Goal: Information Seeking & Learning: Compare options

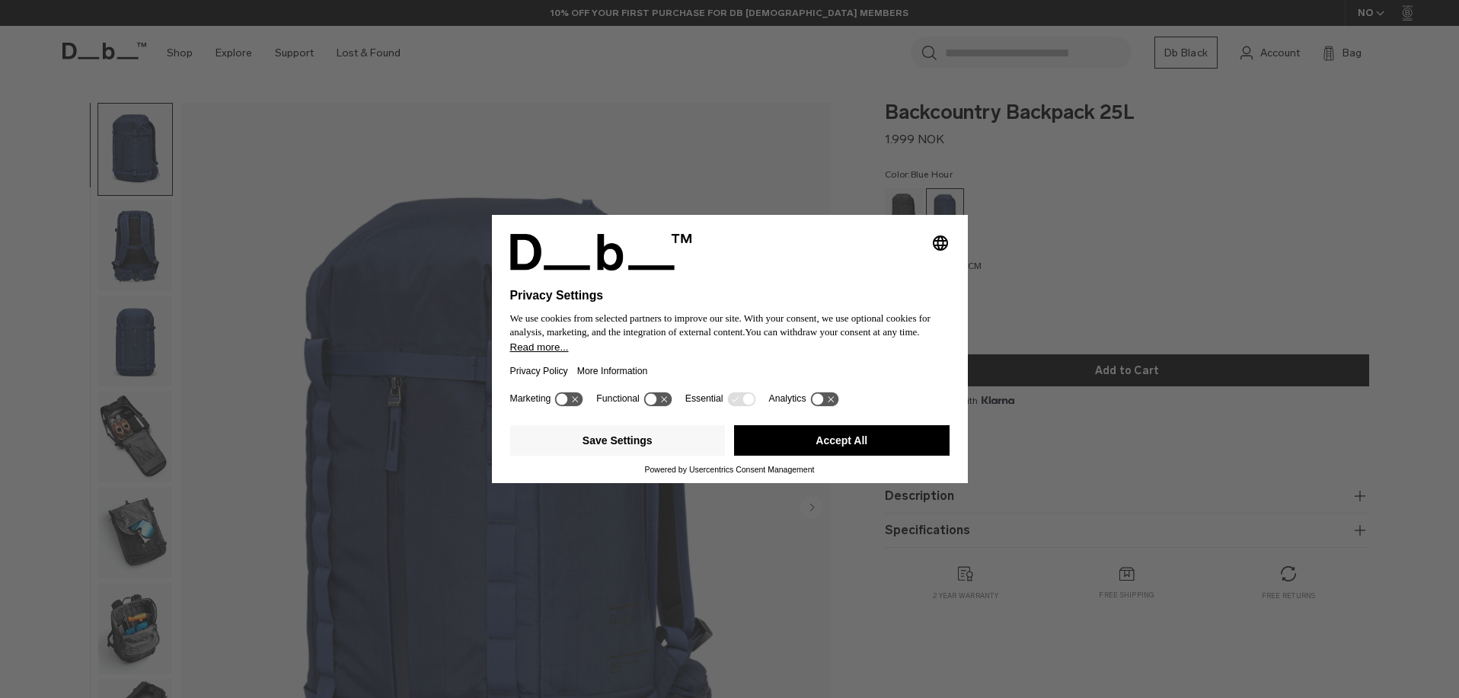
click at [1228, 228] on div "Selecting an option will immediately change the language Privacy Settings We us…" at bounding box center [729, 349] width 1459 height 698
click at [835, 450] on button "Accept All" at bounding box center [842, 440] width 216 height 30
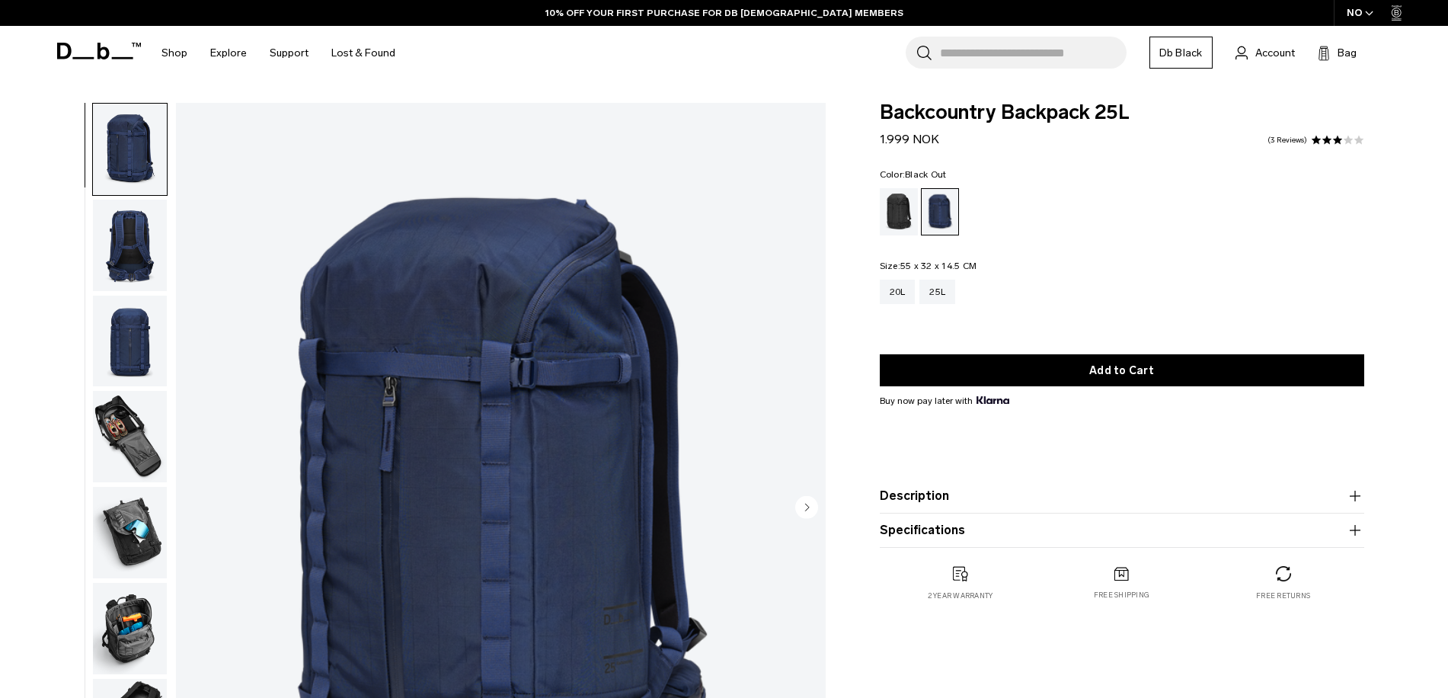
click at [907, 215] on div "Black Out" at bounding box center [899, 211] width 39 height 47
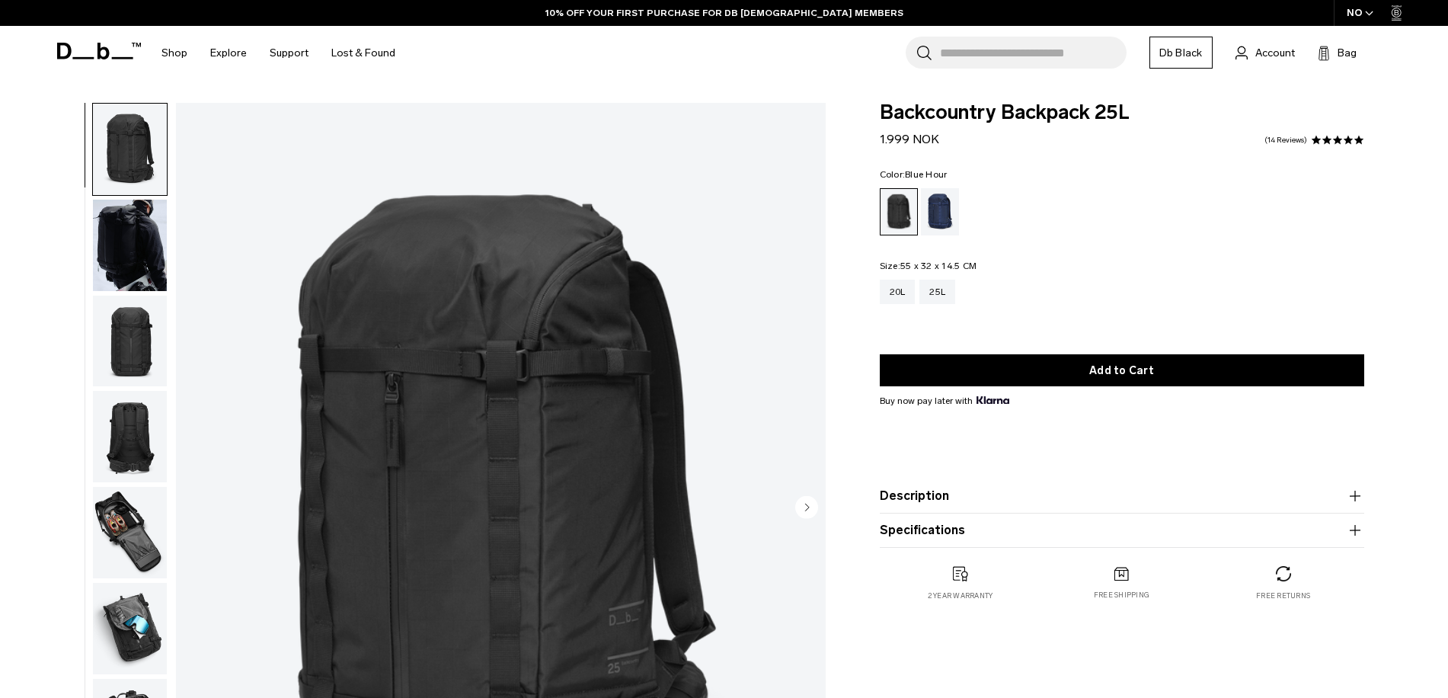
click at [932, 209] on div "Blue Hour" at bounding box center [940, 211] width 39 height 47
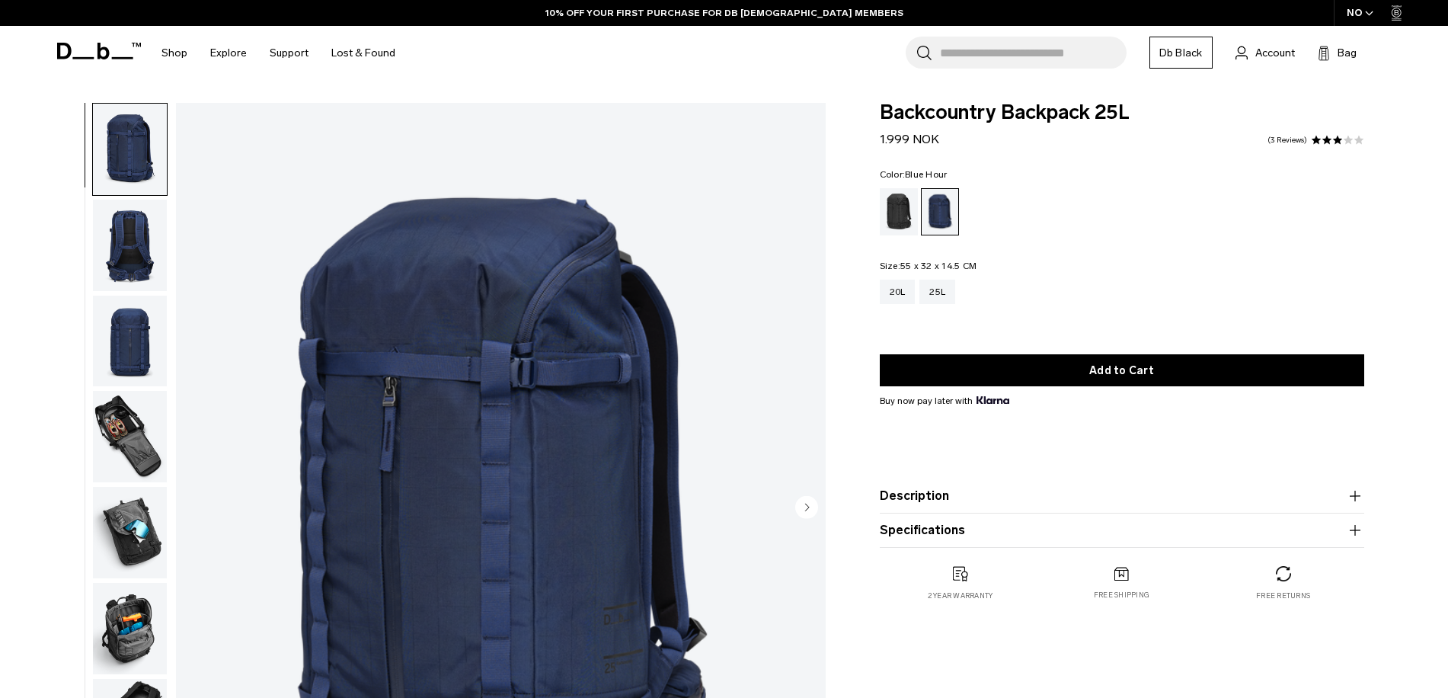
click at [133, 242] on img "button" at bounding box center [130, 245] width 74 height 91
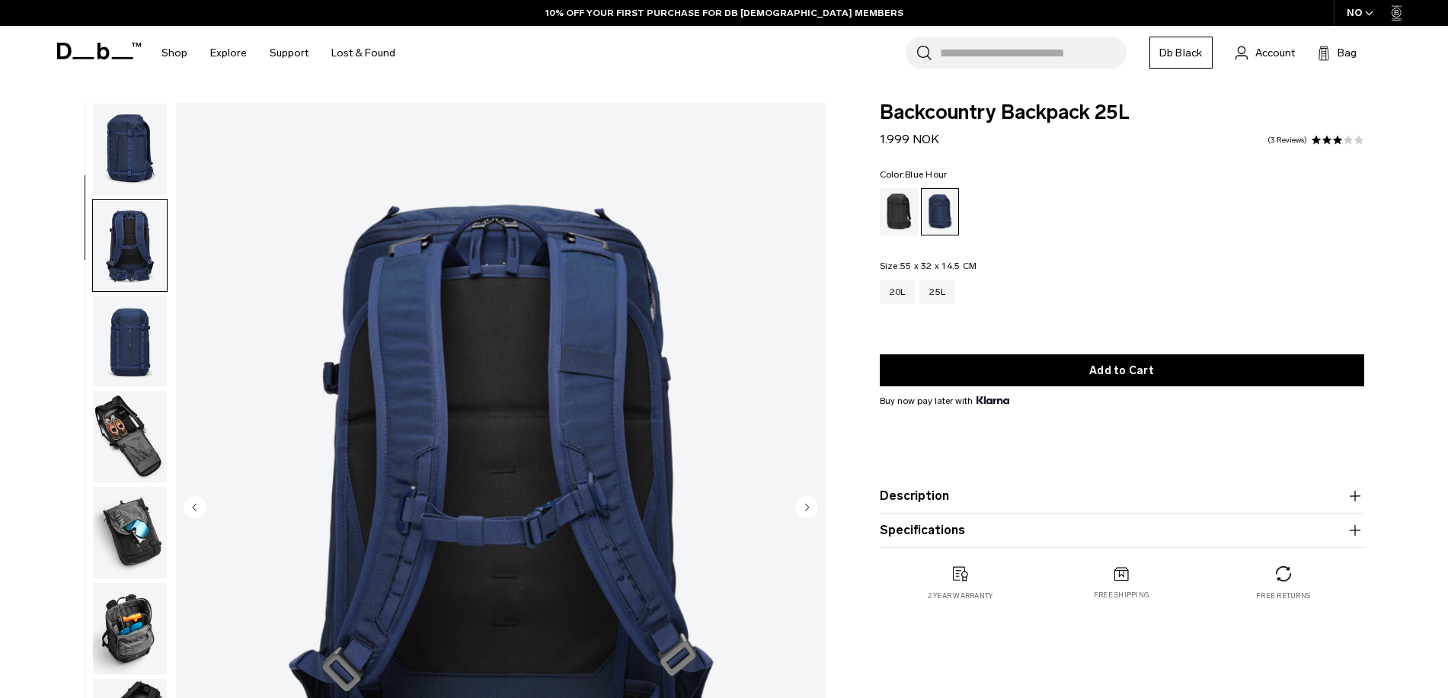
scroll to position [96, 0]
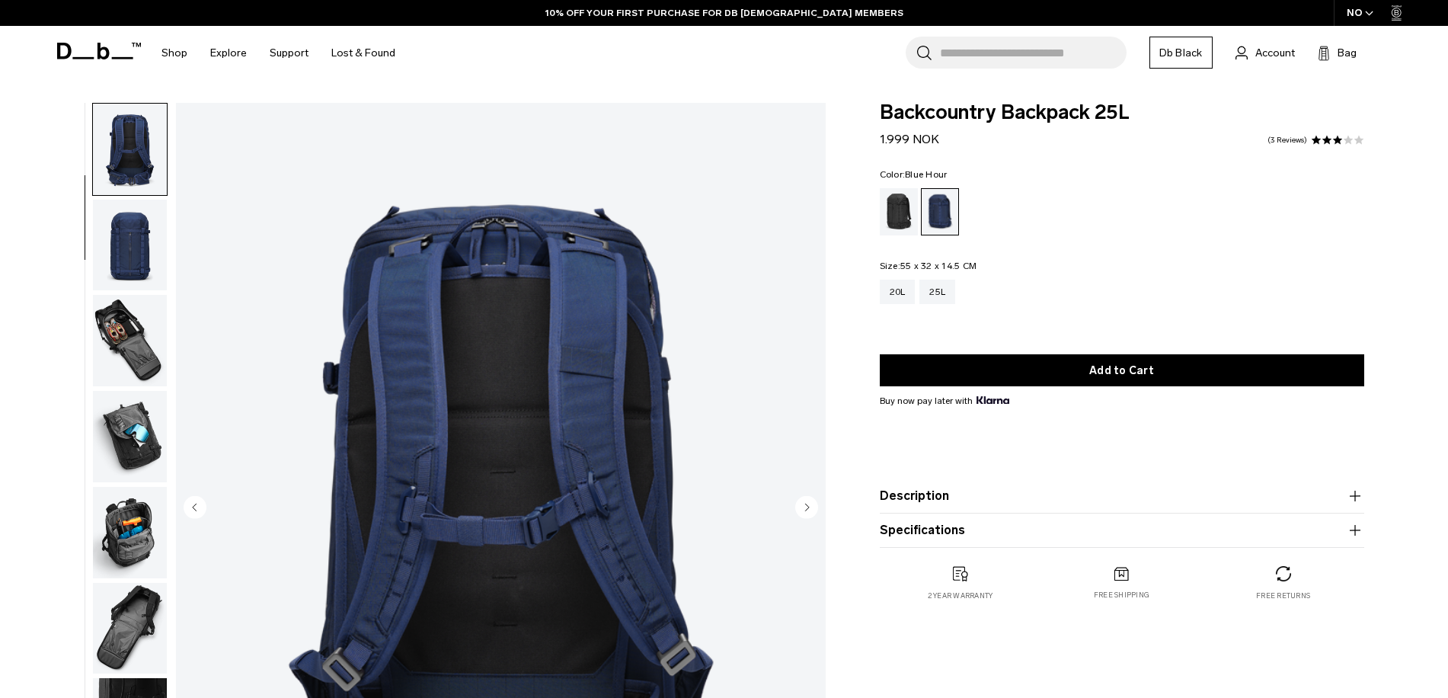
click at [133, 242] on img "button" at bounding box center [130, 245] width 74 height 91
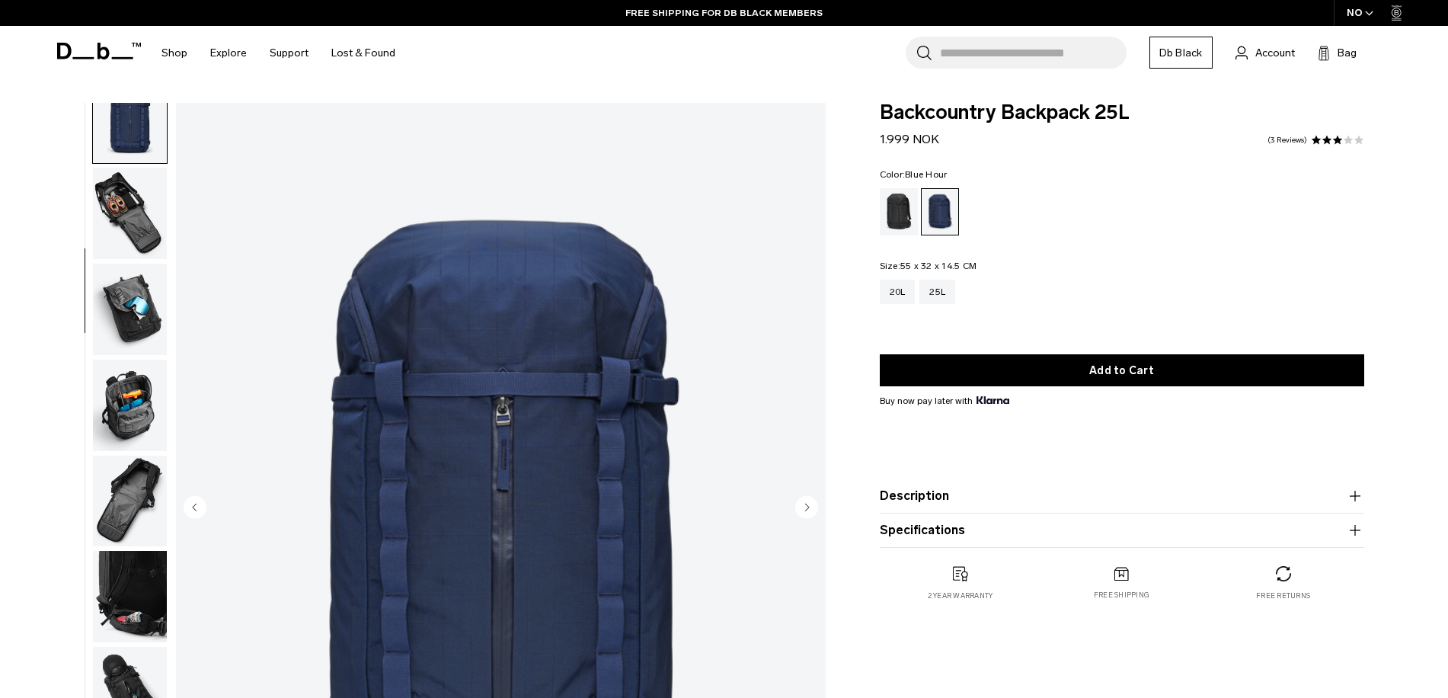
scroll to position [240, 0]
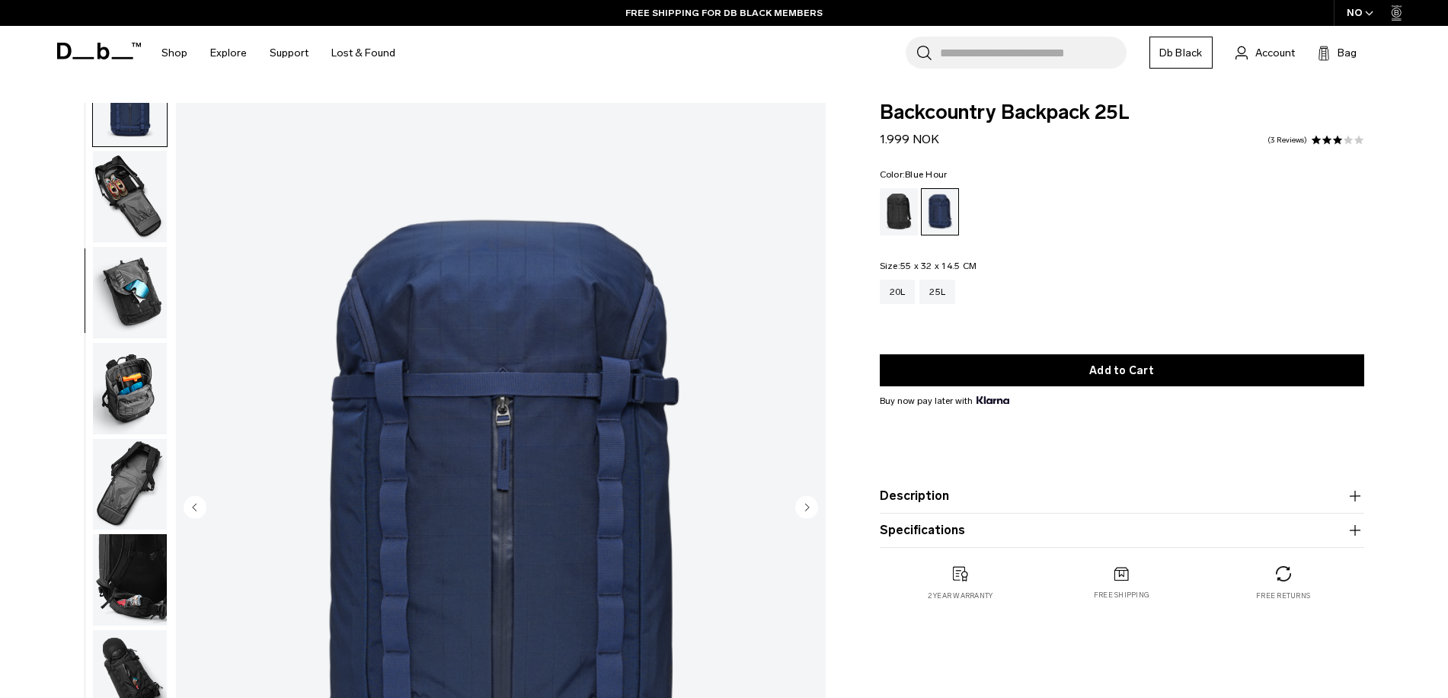
click at [141, 207] on img "button" at bounding box center [130, 196] width 74 height 91
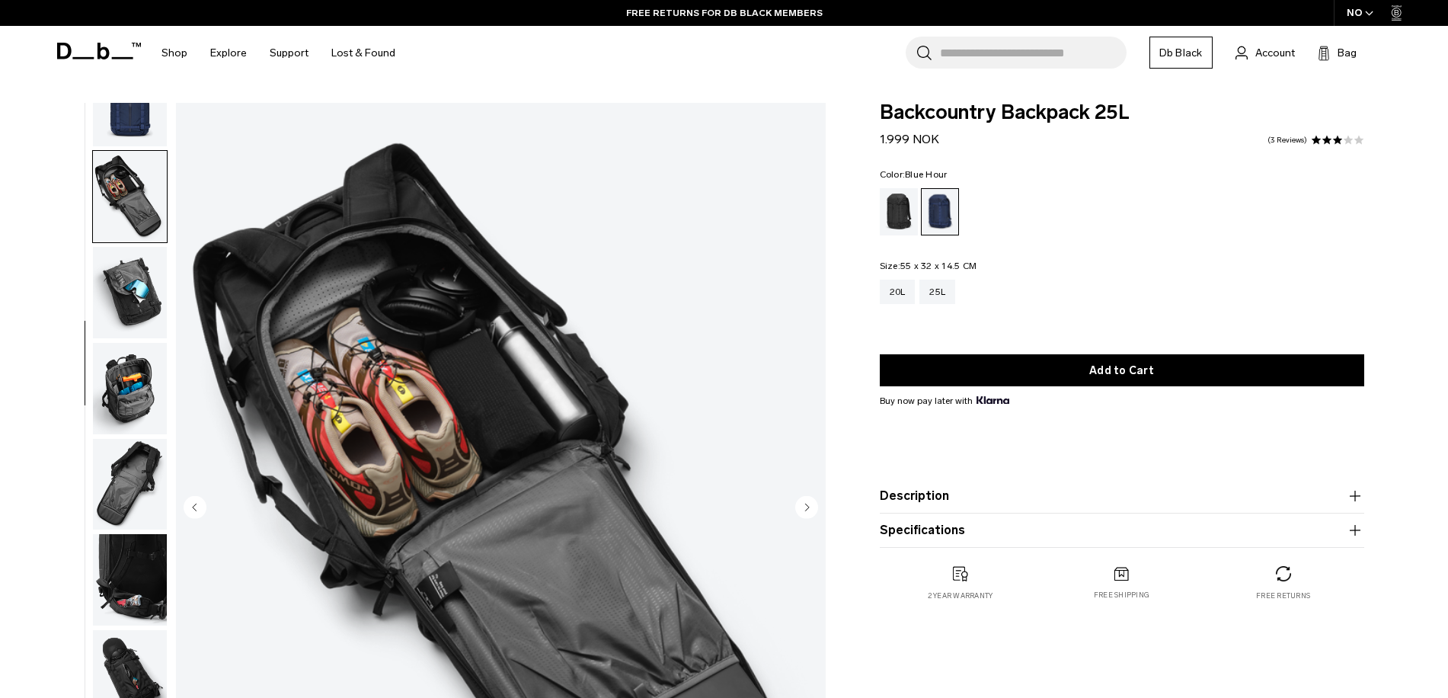
click at [141, 207] on img "button" at bounding box center [130, 196] width 74 height 91
click at [145, 276] on img "button" at bounding box center [130, 292] width 74 height 91
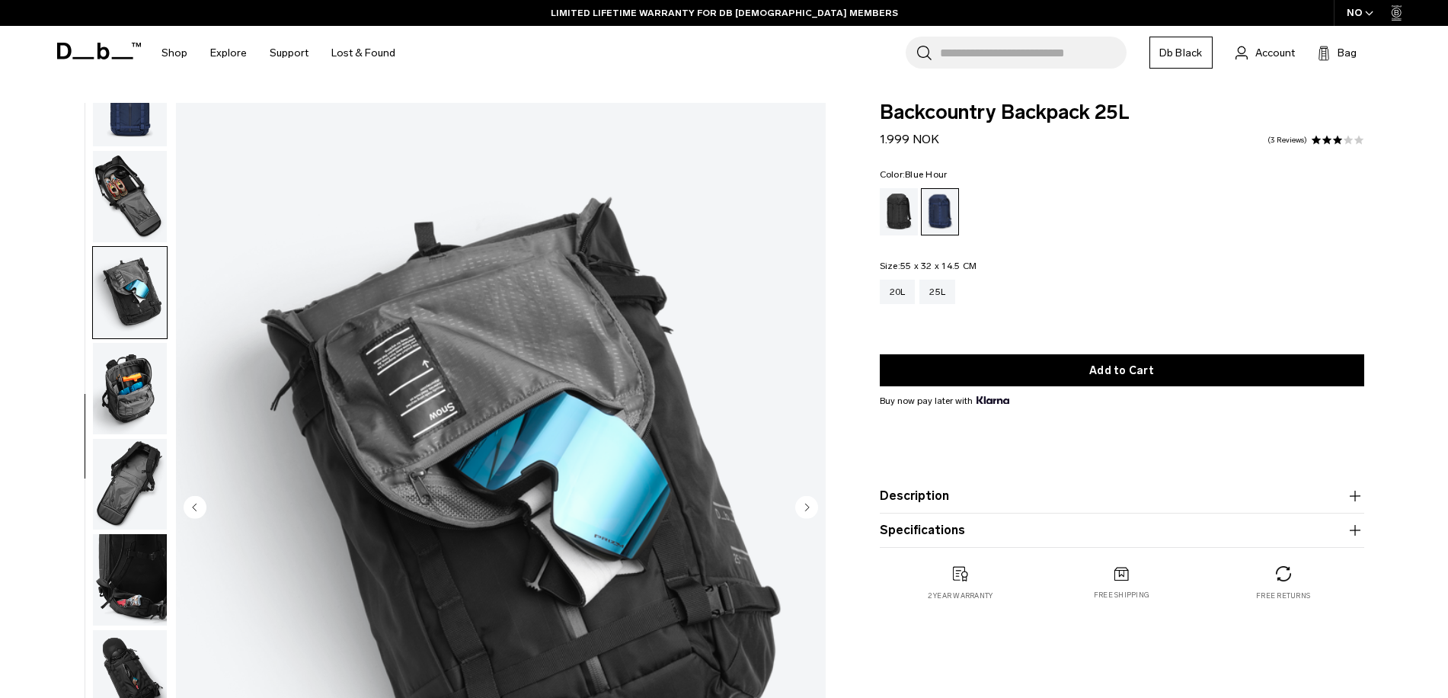
click at [112, 395] on img "button" at bounding box center [130, 388] width 74 height 91
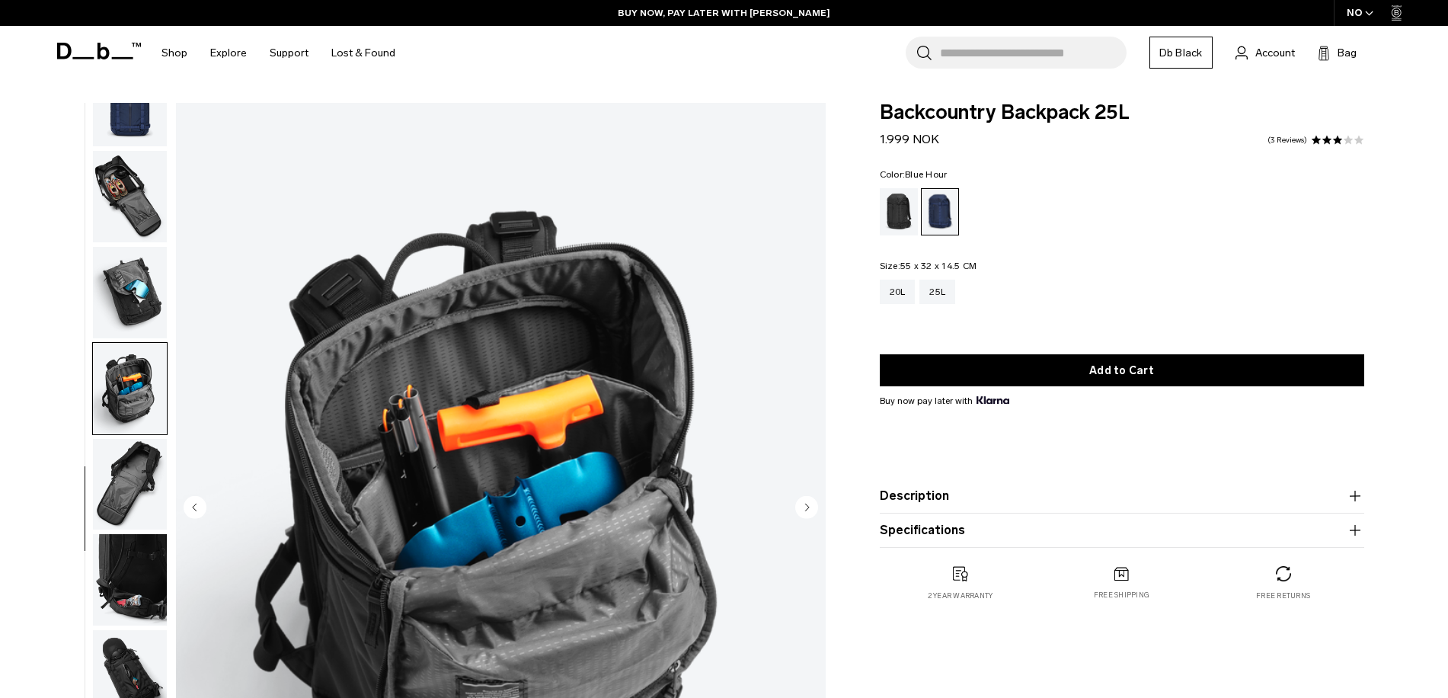
click at [109, 469] on img "button" at bounding box center [130, 484] width 74 height 91
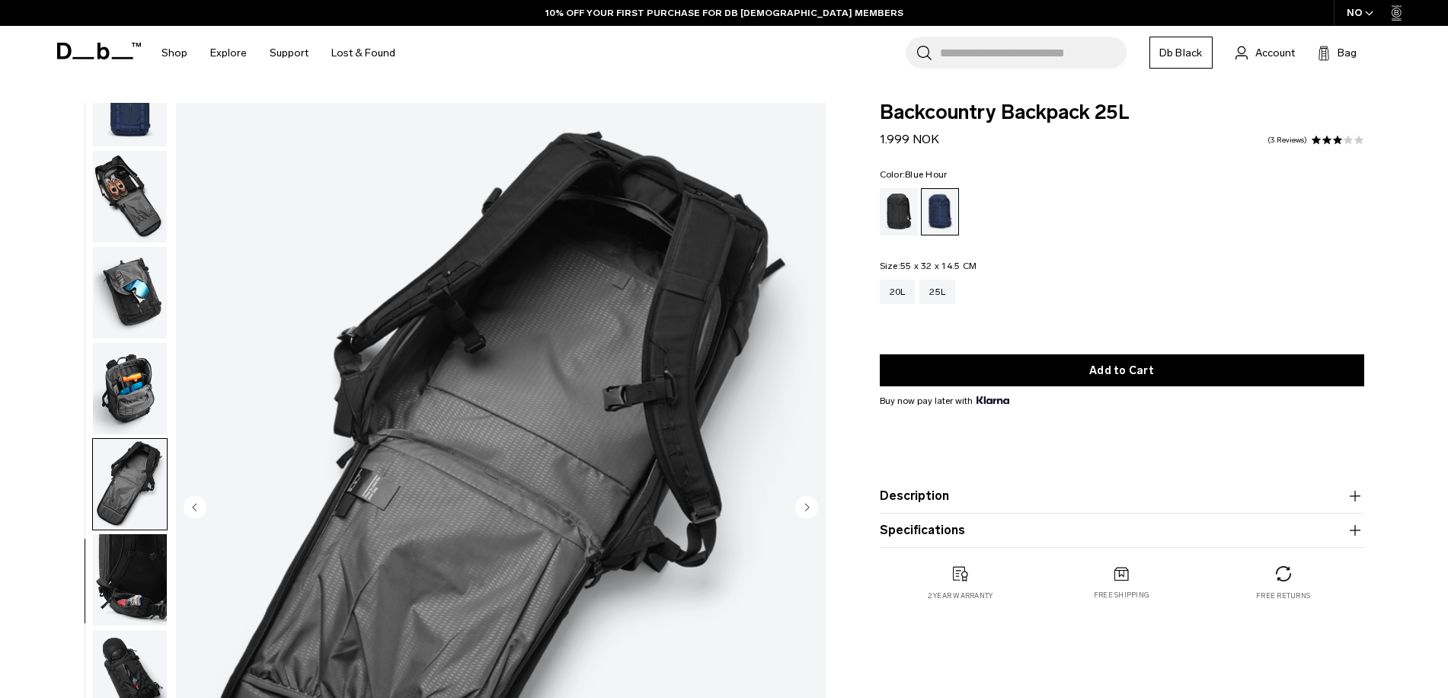
click at [127, 561] on img "button" at bounding box center [130, 579] width 74 height 91
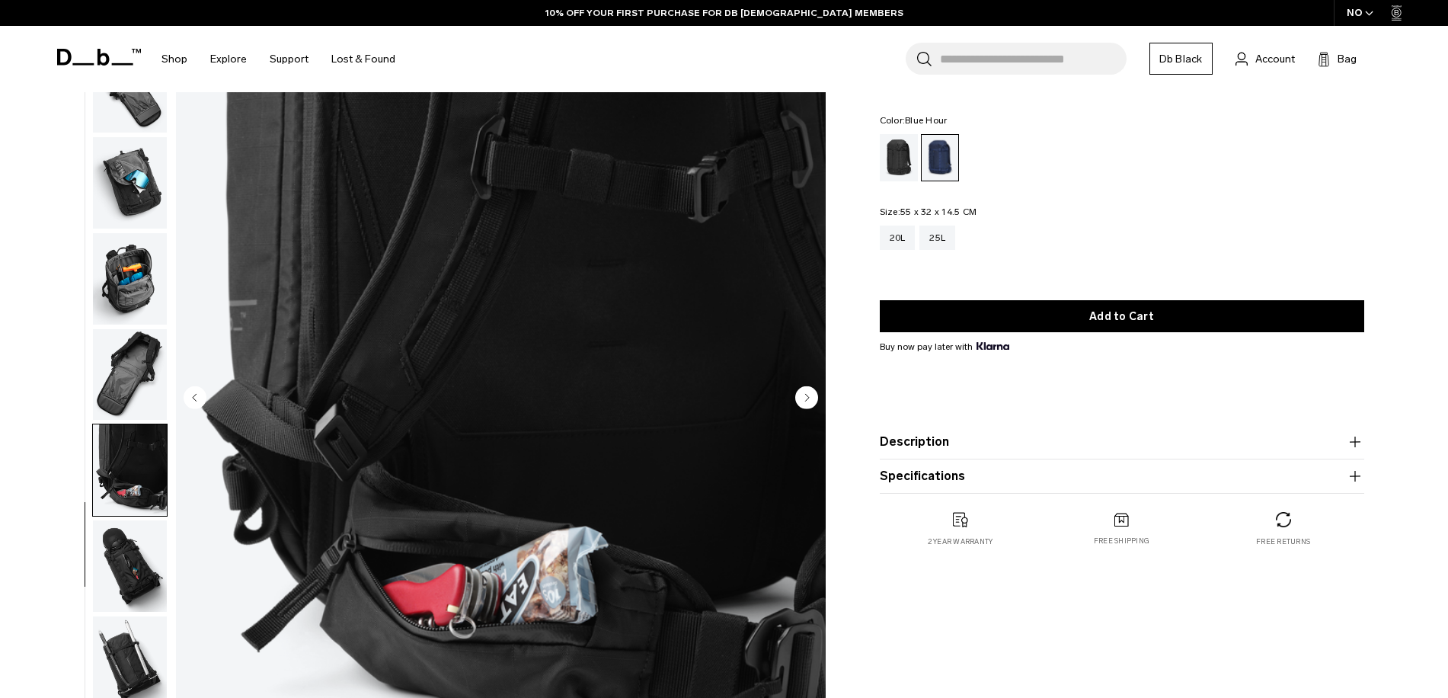
scroll to position [152, 0]
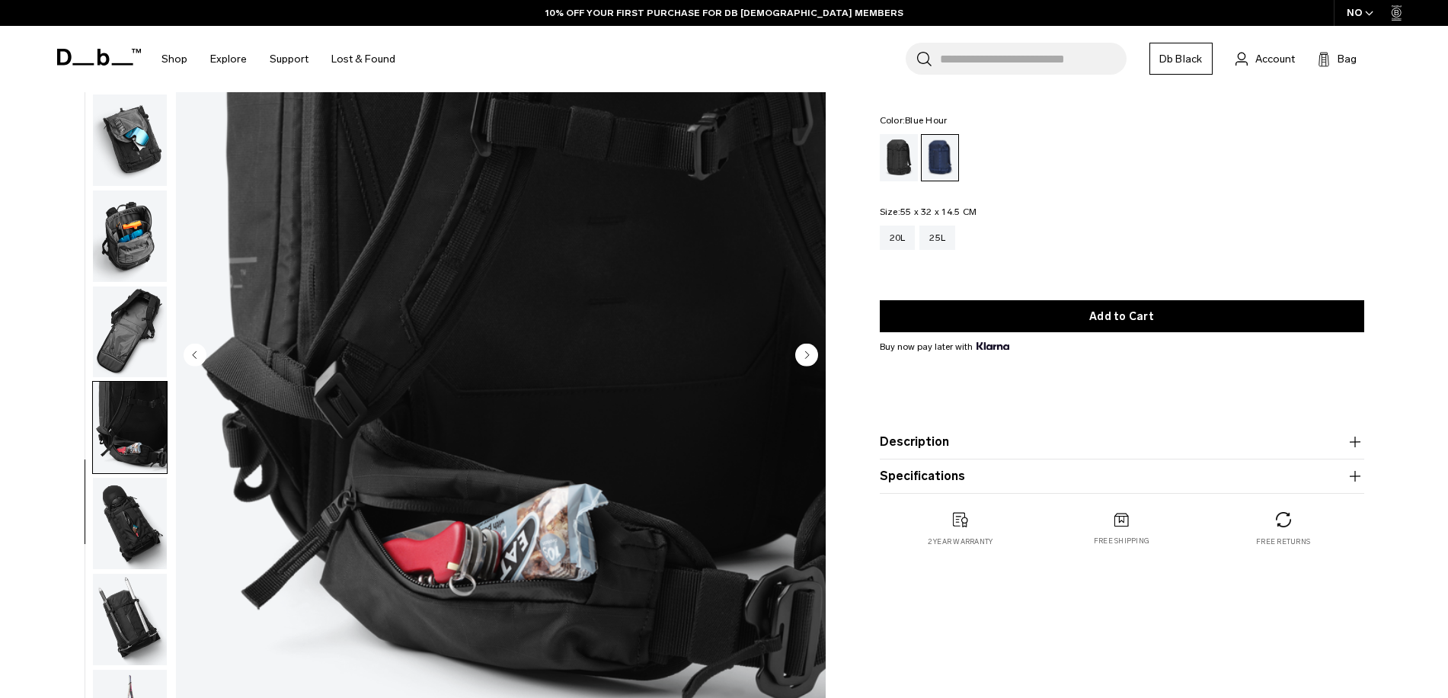
click at [120, 520] on img "button" at bounding box center [130, 523] width 74 height 91
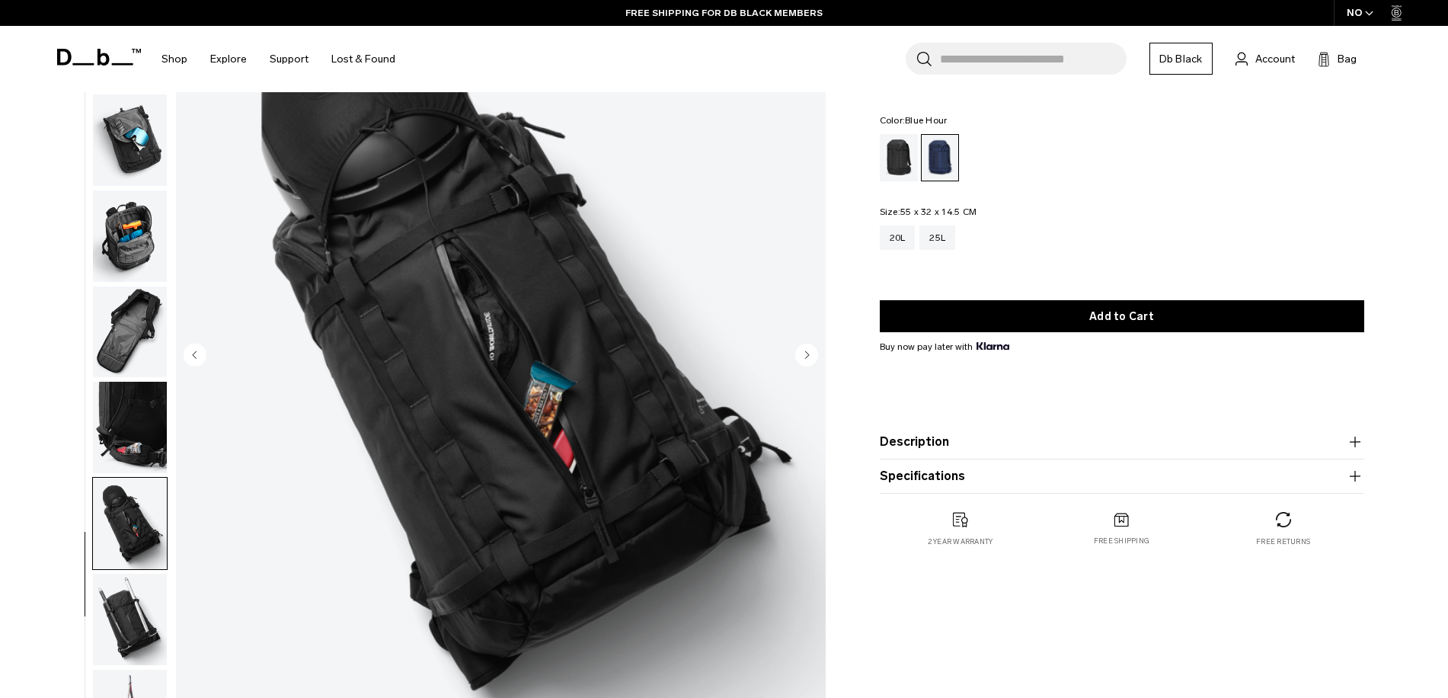
click at [135, 606] on img "button" at bounding box center [130, 619] width 74 height 91
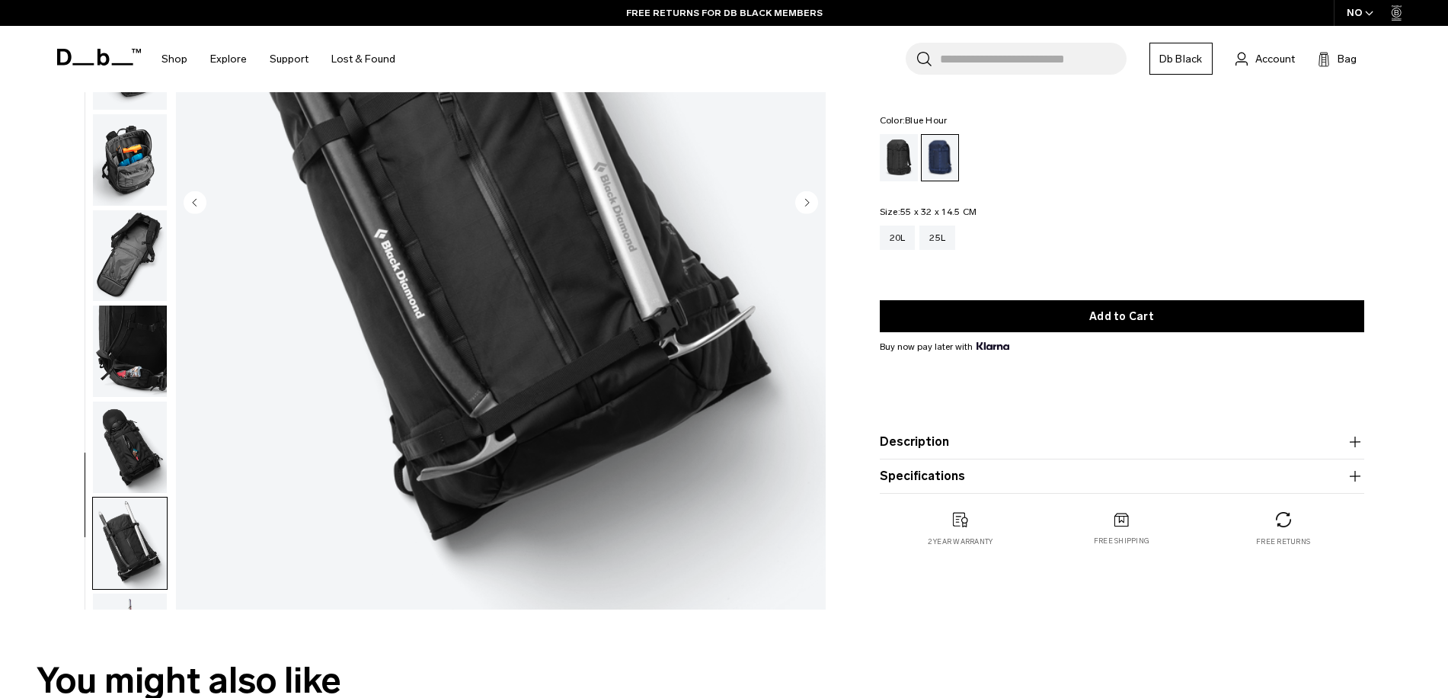
scroll to position [240, 0]
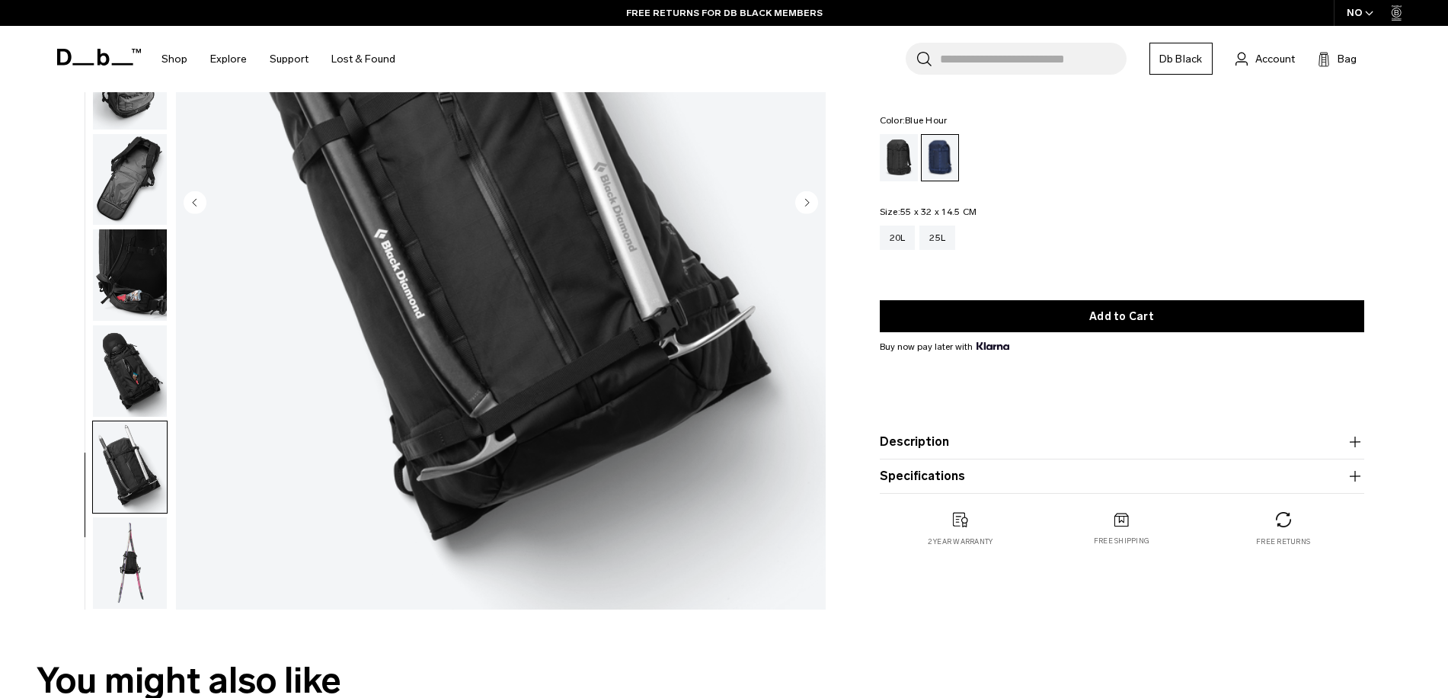
click at [120, 545] on img "button" at bounding box center [130, 562] width 74 height 91
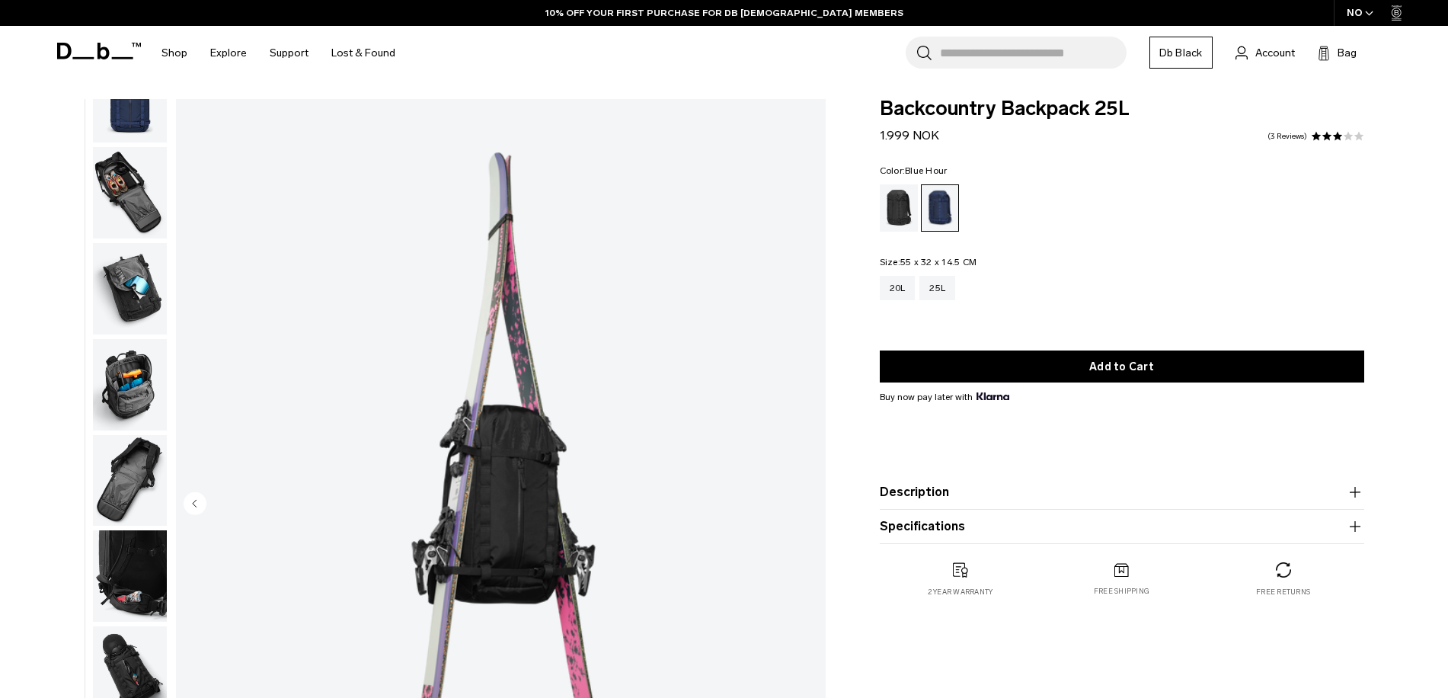
scroll to position [0, 0]
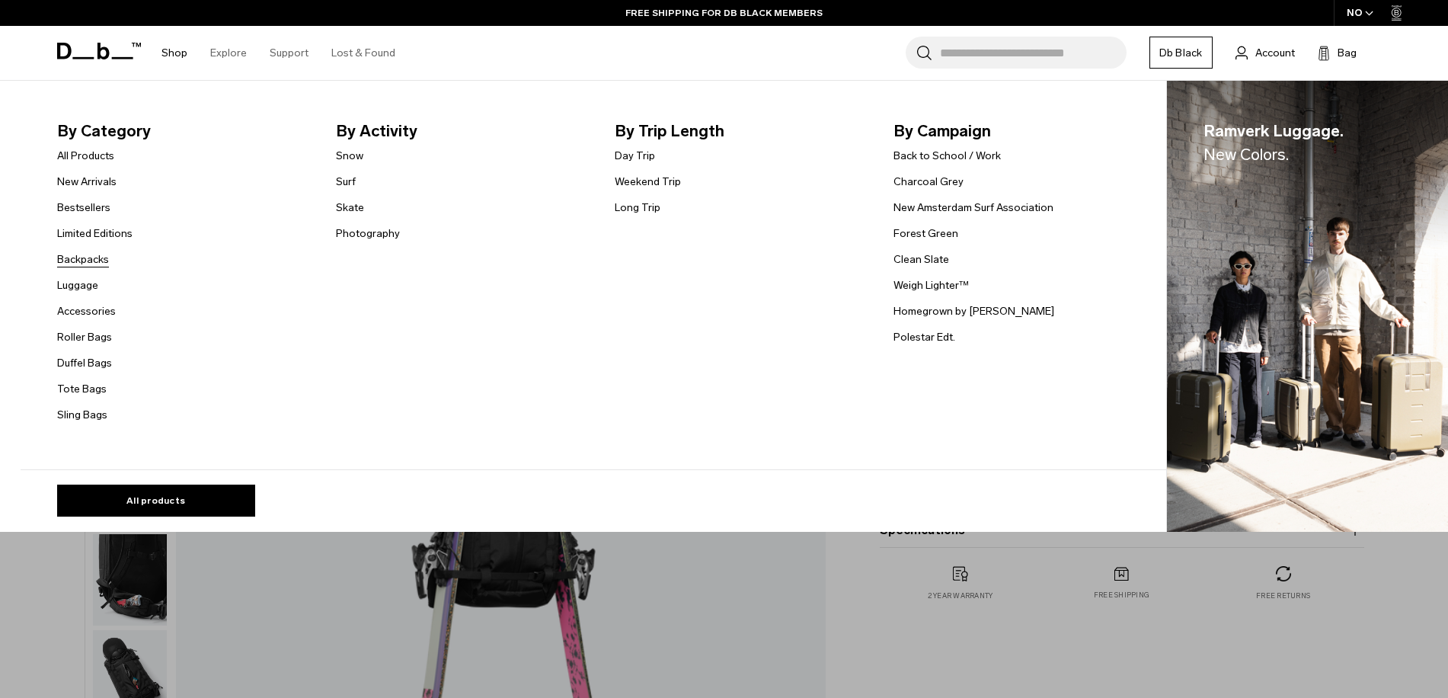
click at [92, 255] on link "Backpacks" at bounding box center [83, 259] width 52 height 16
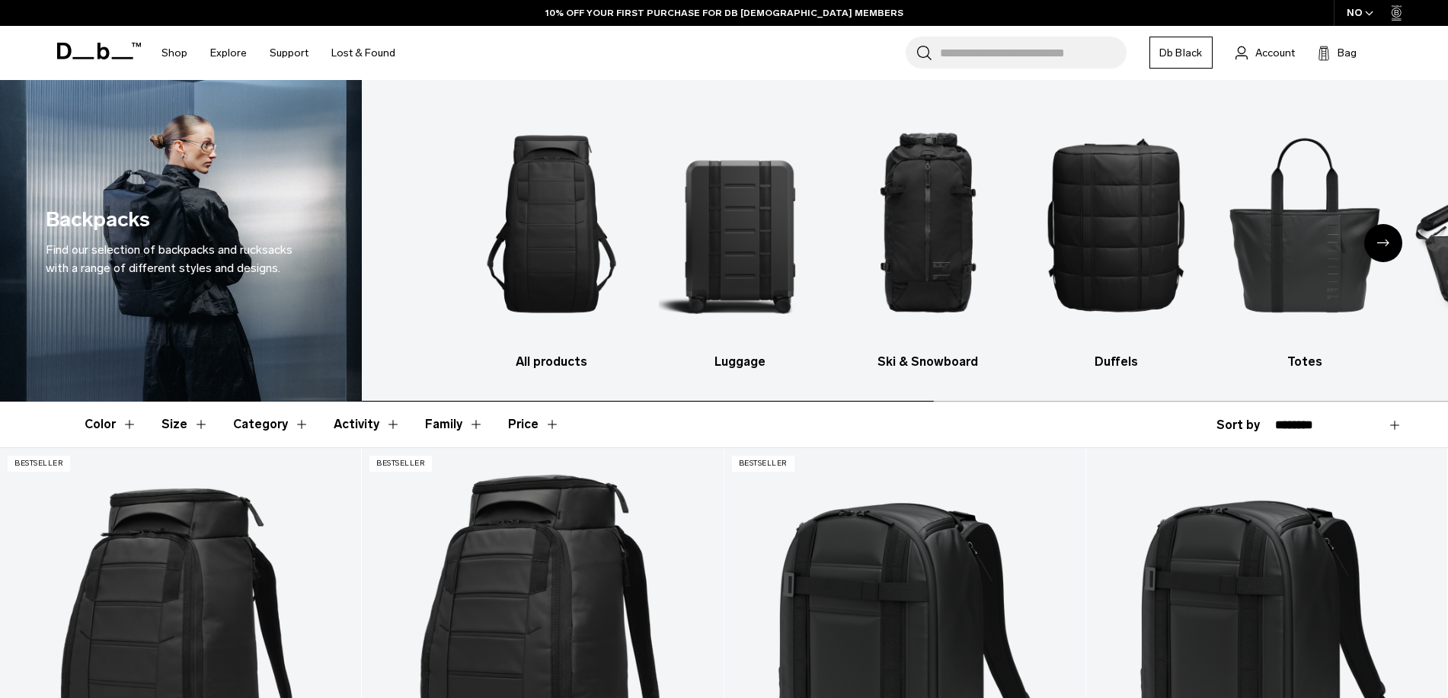
click at [1129, 231] on ul "All products Luggage Ski & Snowboard Duffels Totes Slings Surf Skate Accessorie…" at bounding box center [999, 237] width 1056 height 268
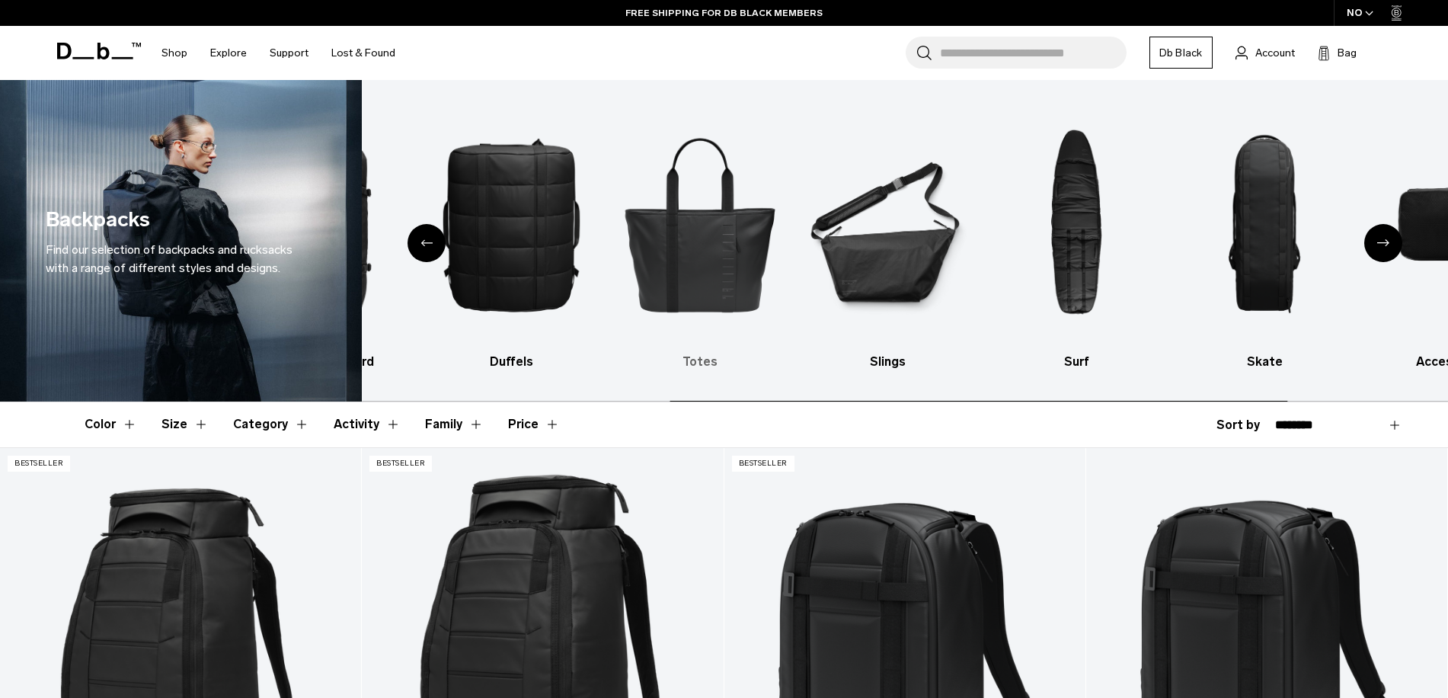
click at [630, 264] on img "5 / 10" at bounding box center [699, 224] width 161 height 242
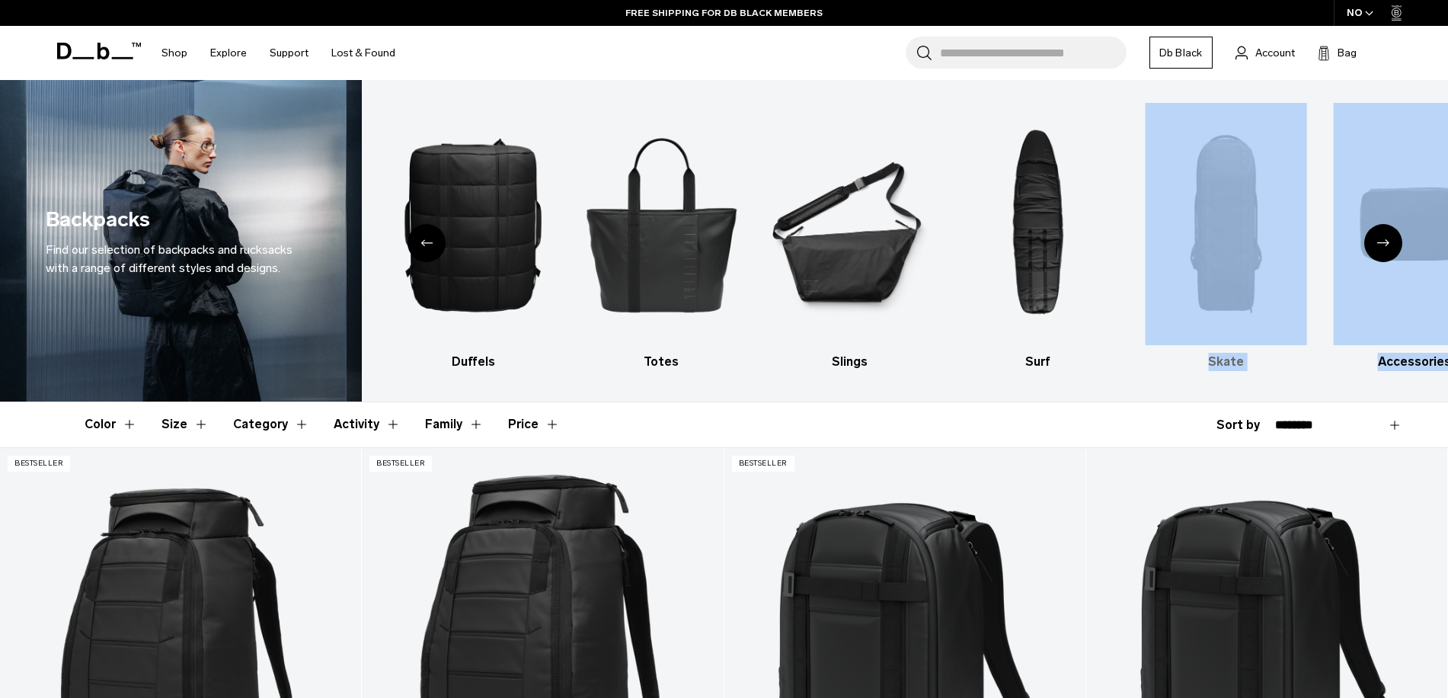
drag, startPoint x: 1373, startPoint y: 232, endPoint x: 1211, endPoint y: 241, distance: 161.7
click at [1211, 241] on div "All products Luggage Ski & Snowboard Duffels Totes Slings Surf Skate Accessorie…" at bounding box center [905, 240] width 1086 height 321
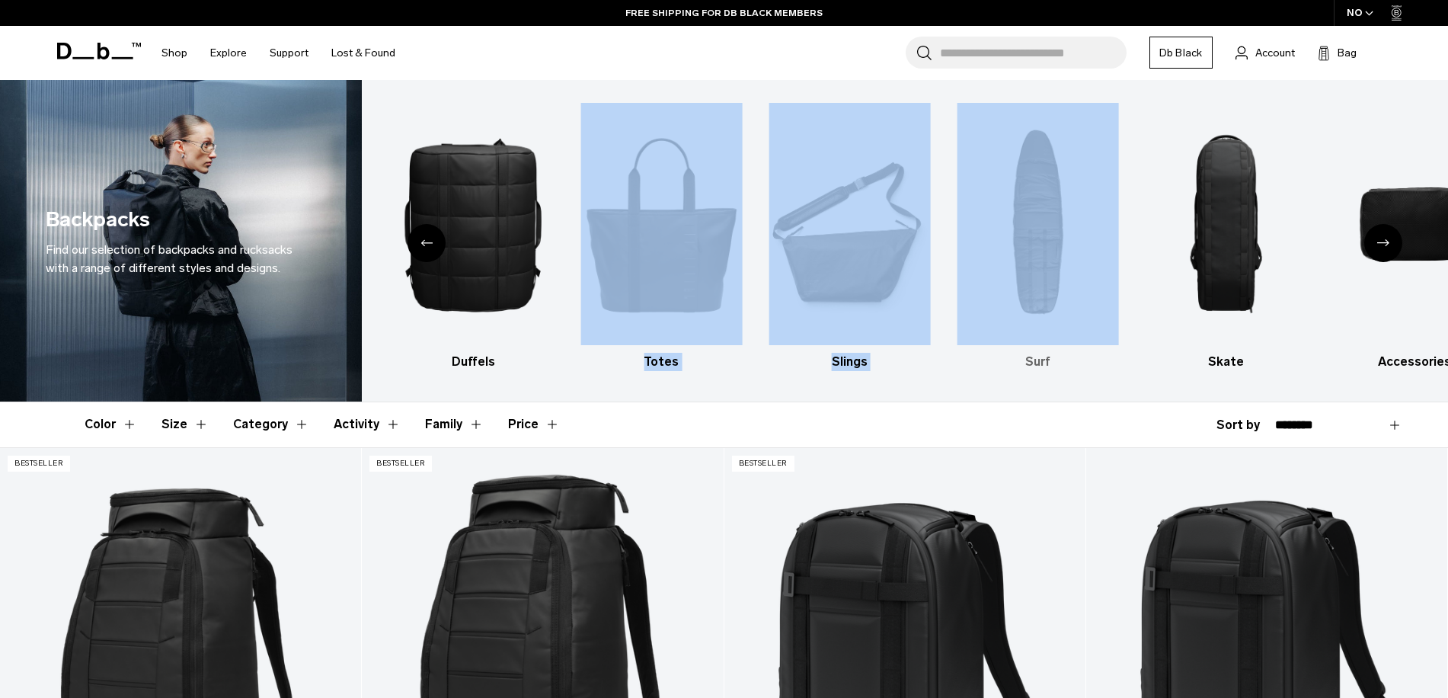
drag, startPoint x: 1211, startPoint y: 241, endPoint x: 1101, endPoint y: 254, distance: 111.3
click at [1101, 254] on div "All products Luggage Ski & Snowboard Duffels Totes Slings Surf Skate Accessorie…" at bounding box center [905, 240] width 1086 height 321
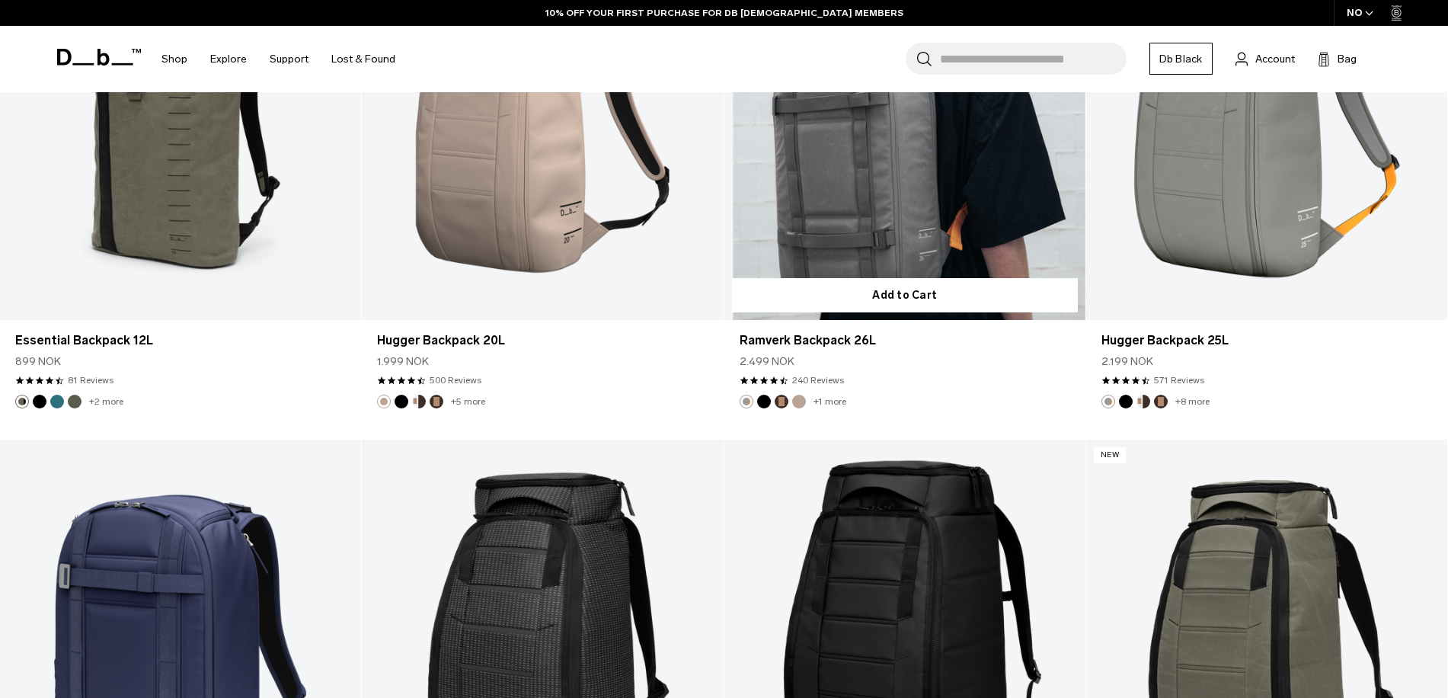
scroll to position [3656, 0]
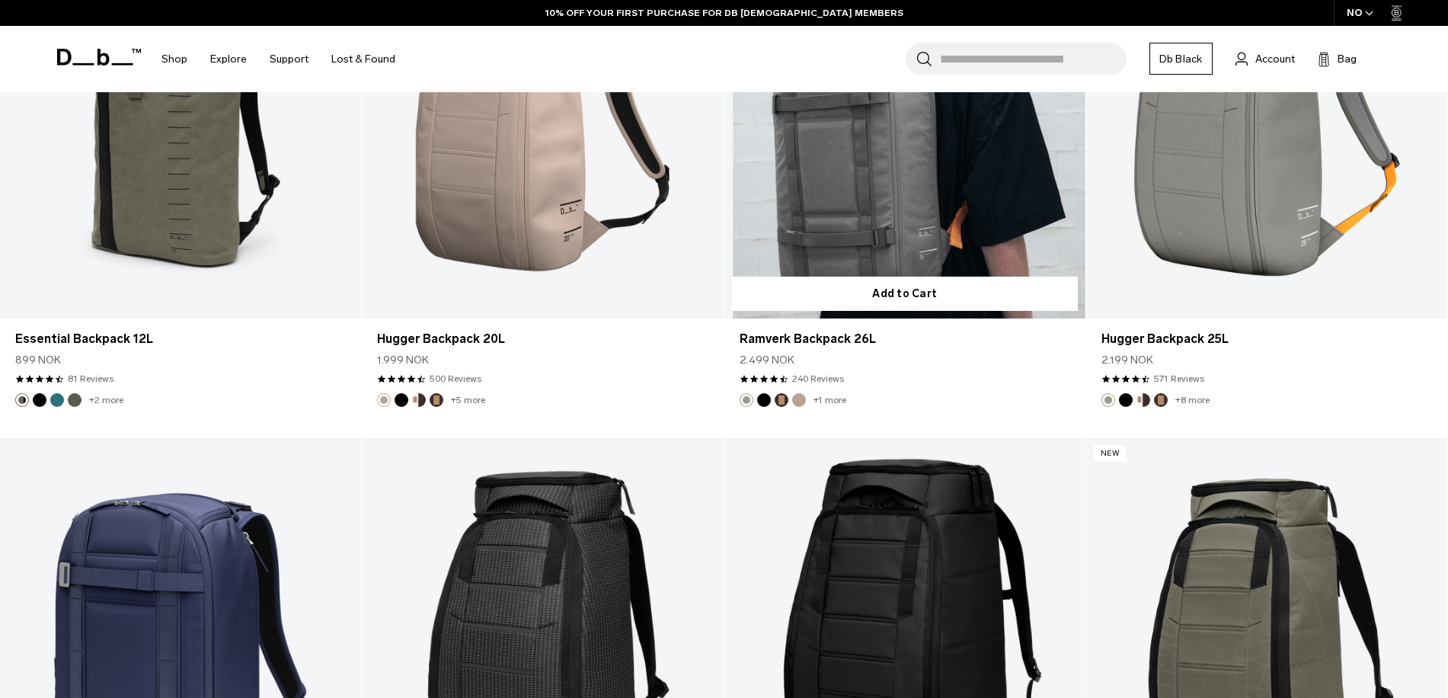
click at [925, 189] on link "Ramverk Backpack 26L" at bounding box center [904, 117] width 361 height 401
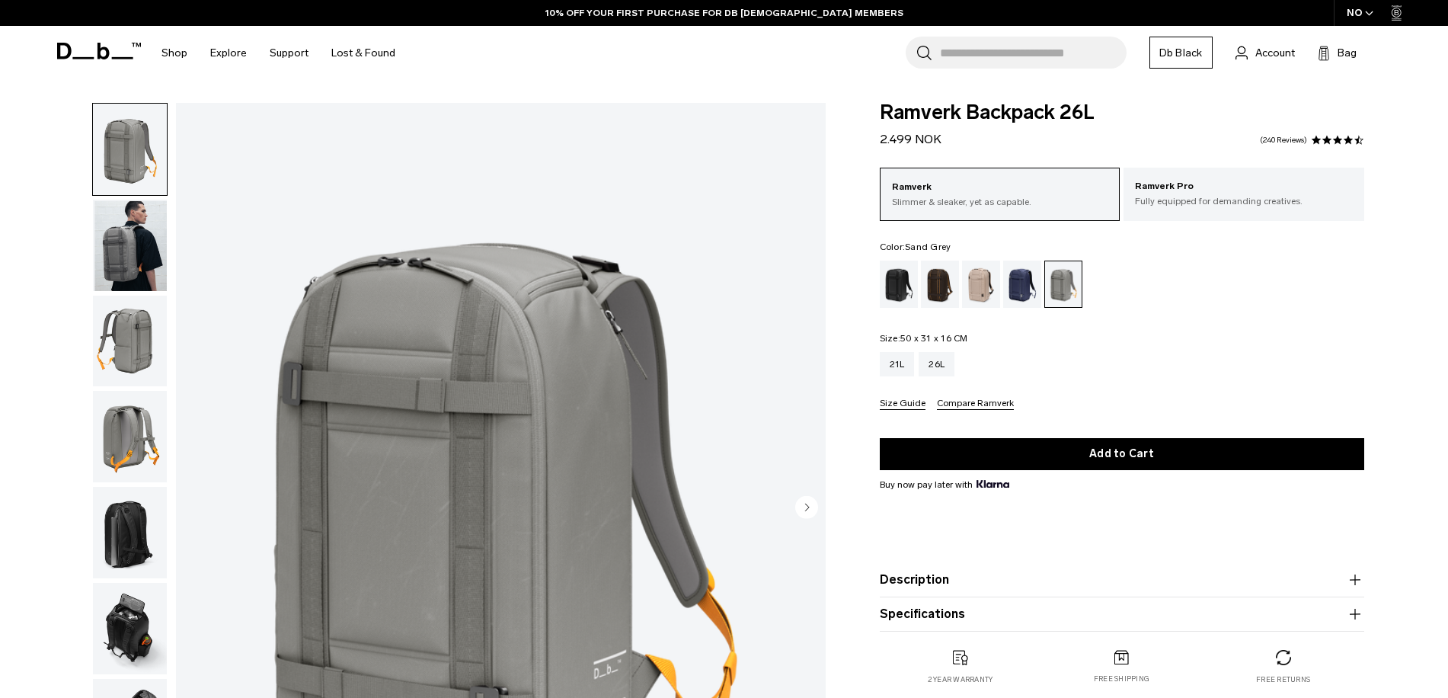
scroll to position [76, 0]
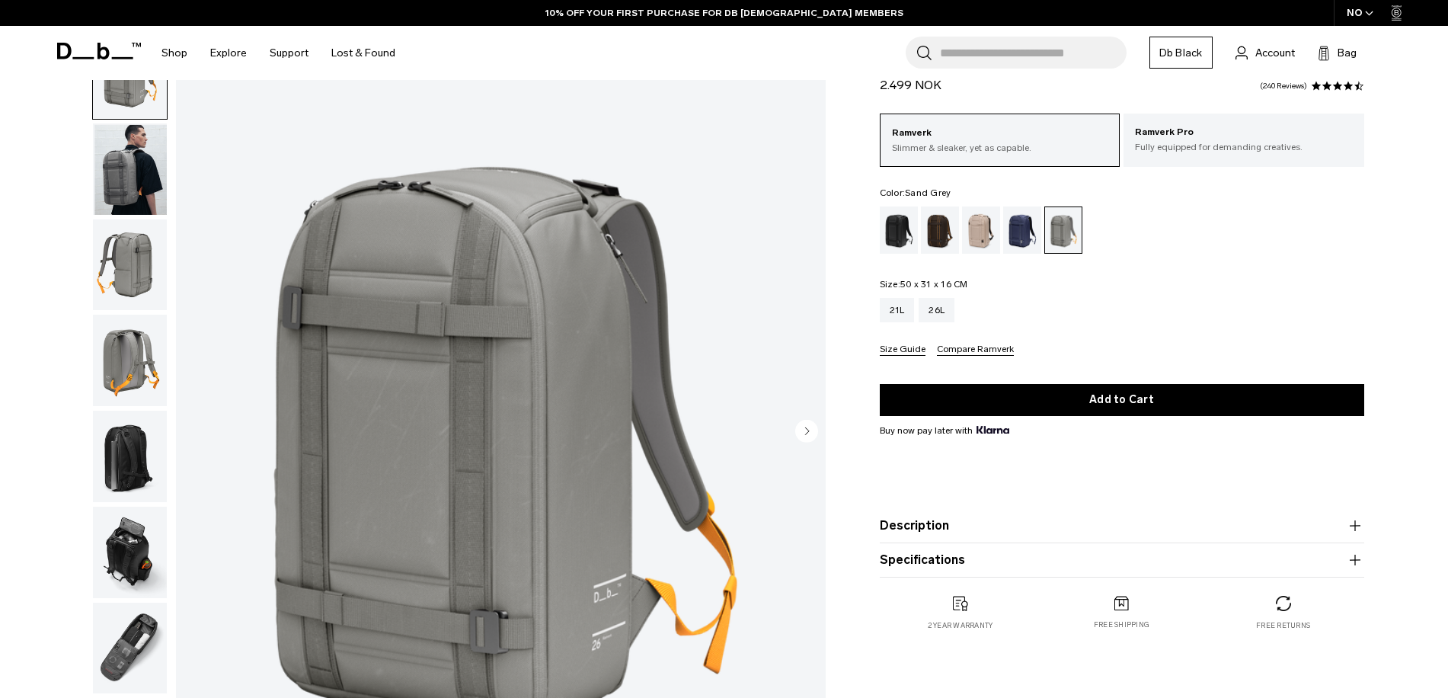
click at [804, 430] on circle "Next slide" at bounding box center [806, 430] width 23 height 23
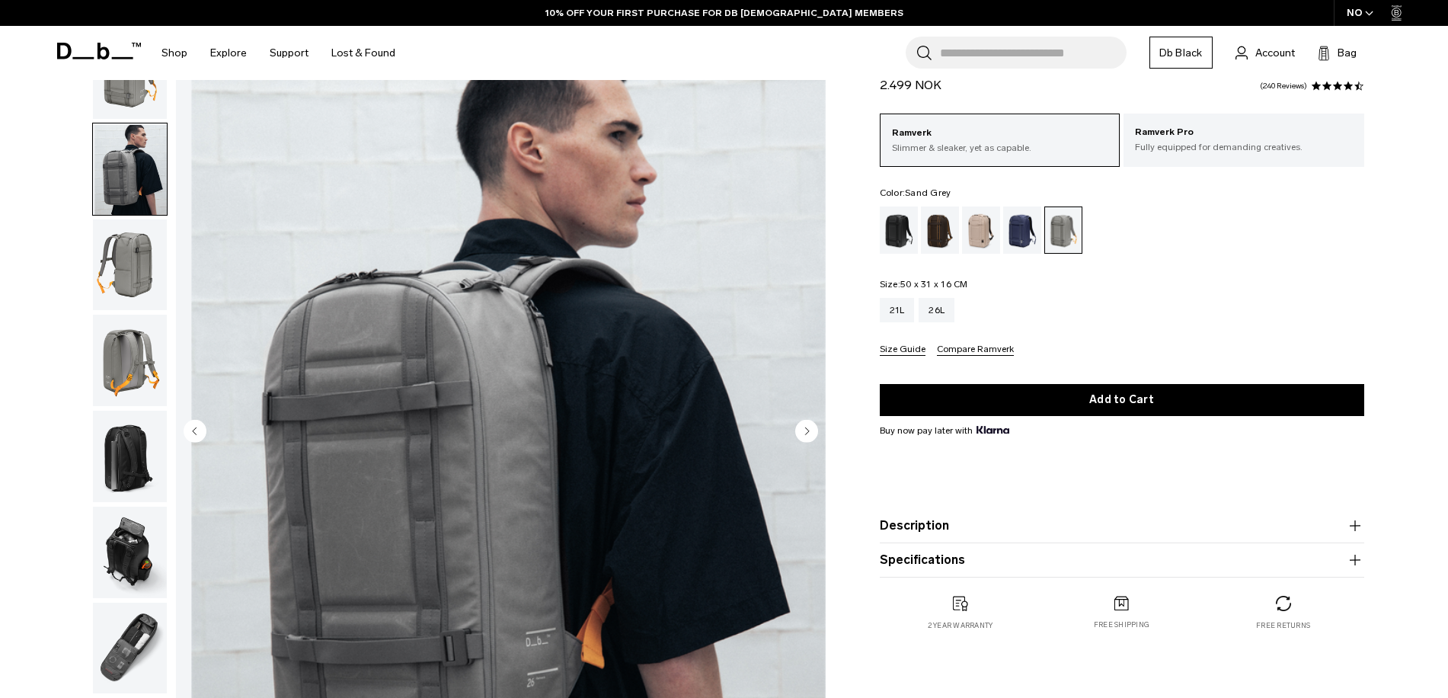
click at [804, 430] on circle "Next slide" at bounding box center [806, 430] width 23 height 23
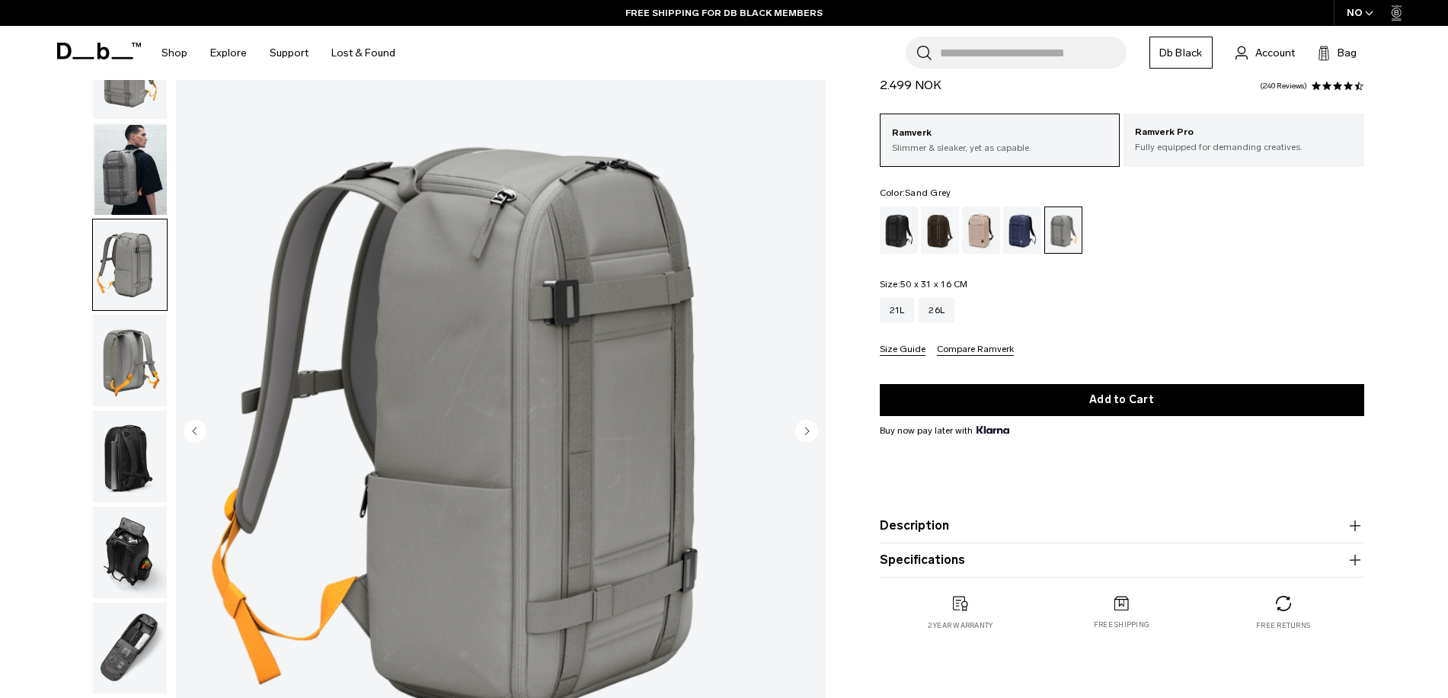
click at [804, 430] on circle "Next slide" at bounding box center [806, 430] width 23 height 23
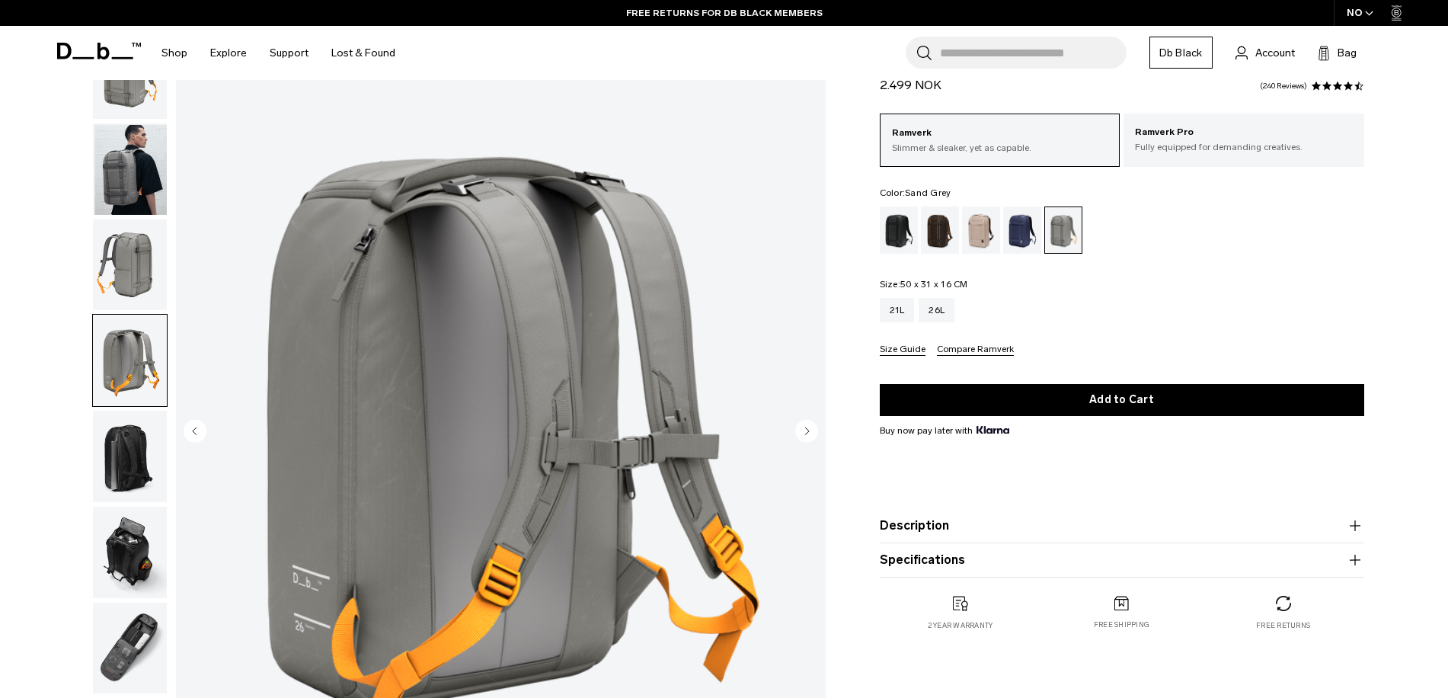
click at [804, 430] on circle "Next slide" at bounding box center [806, 430] width 23 height 23
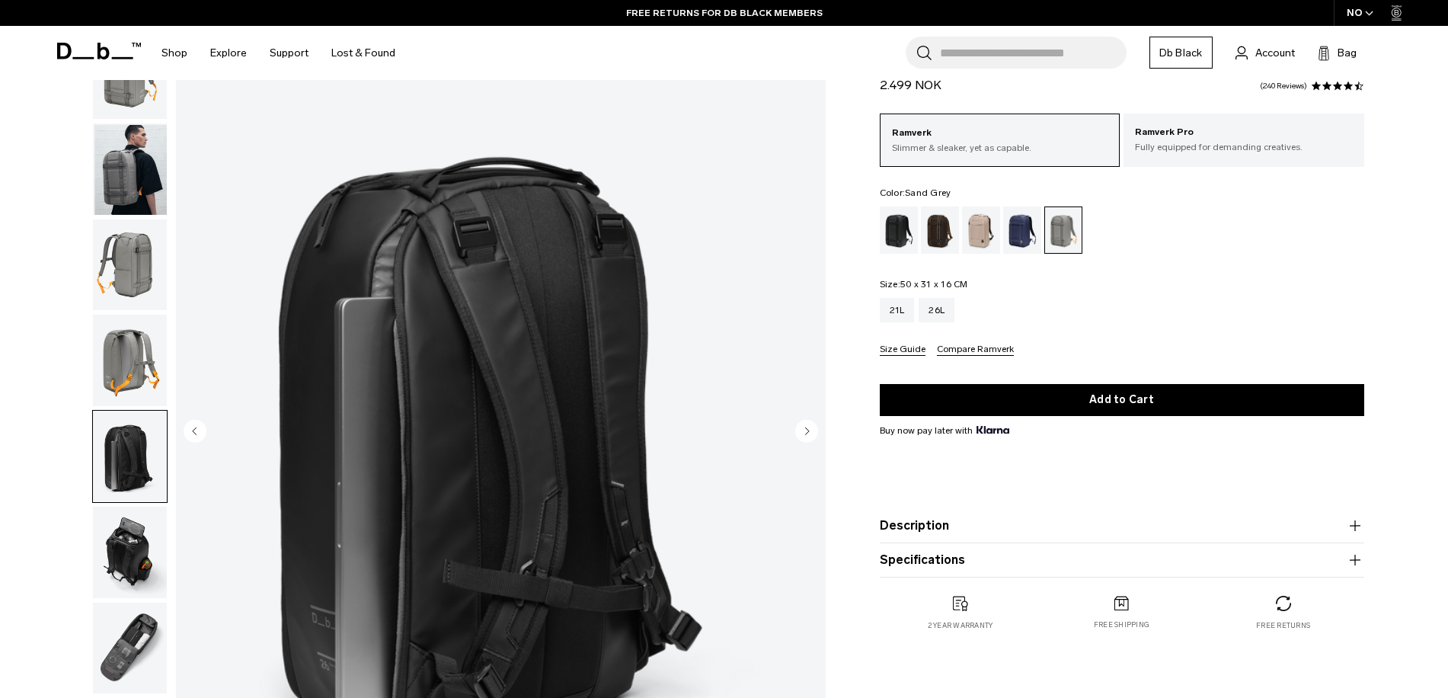
click at [804, 430] on circle "Next slide" at bounding box center [806, 430] width 23 height 23
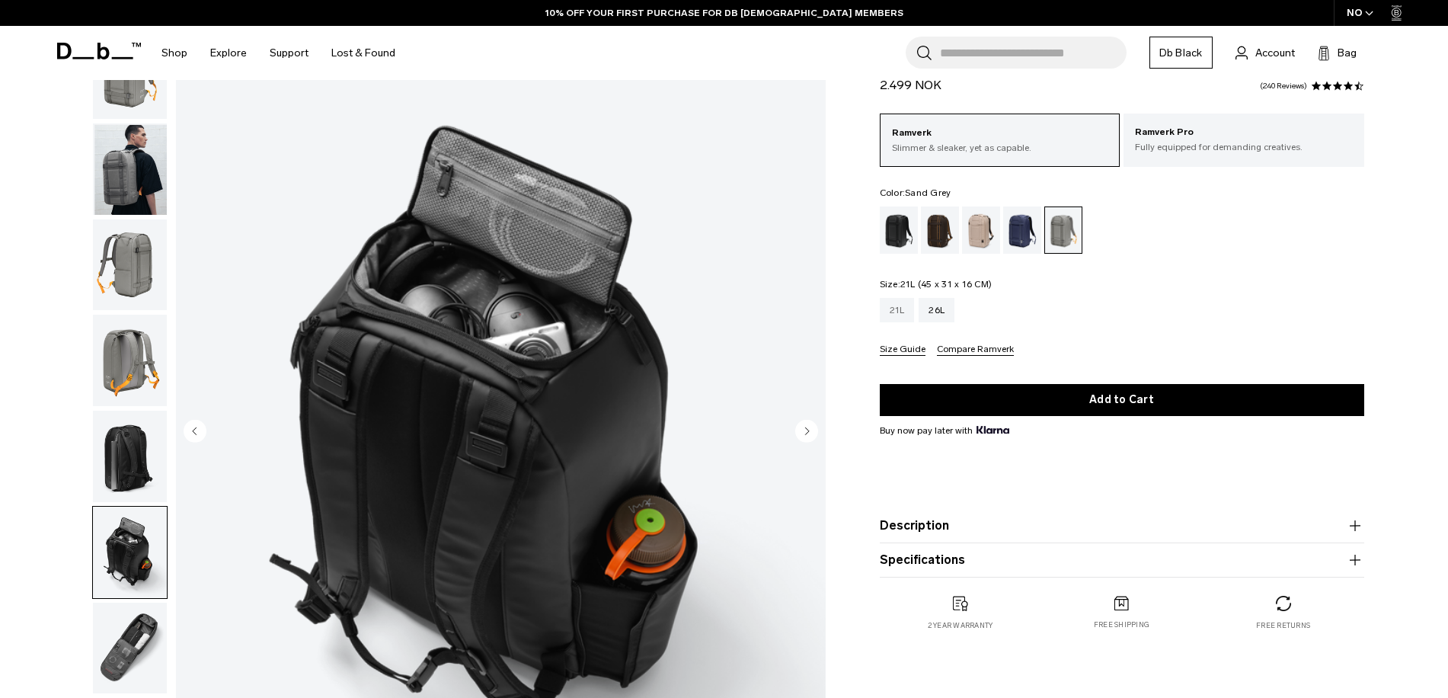
click at [907, 314] on div "21L" at bounding box center [897, 310] width 35 height 24
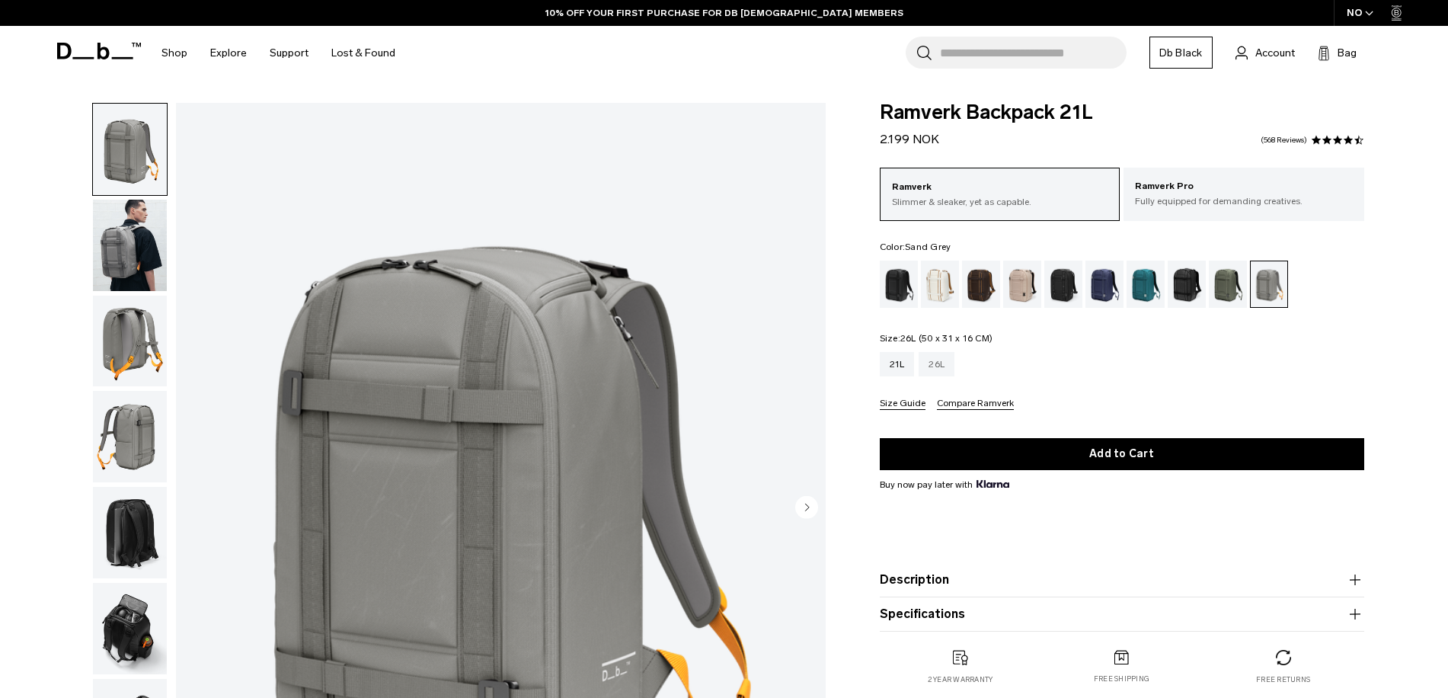
click at [941, 369] on div "26L" at bounding box center [937, 364] width 36 height 24
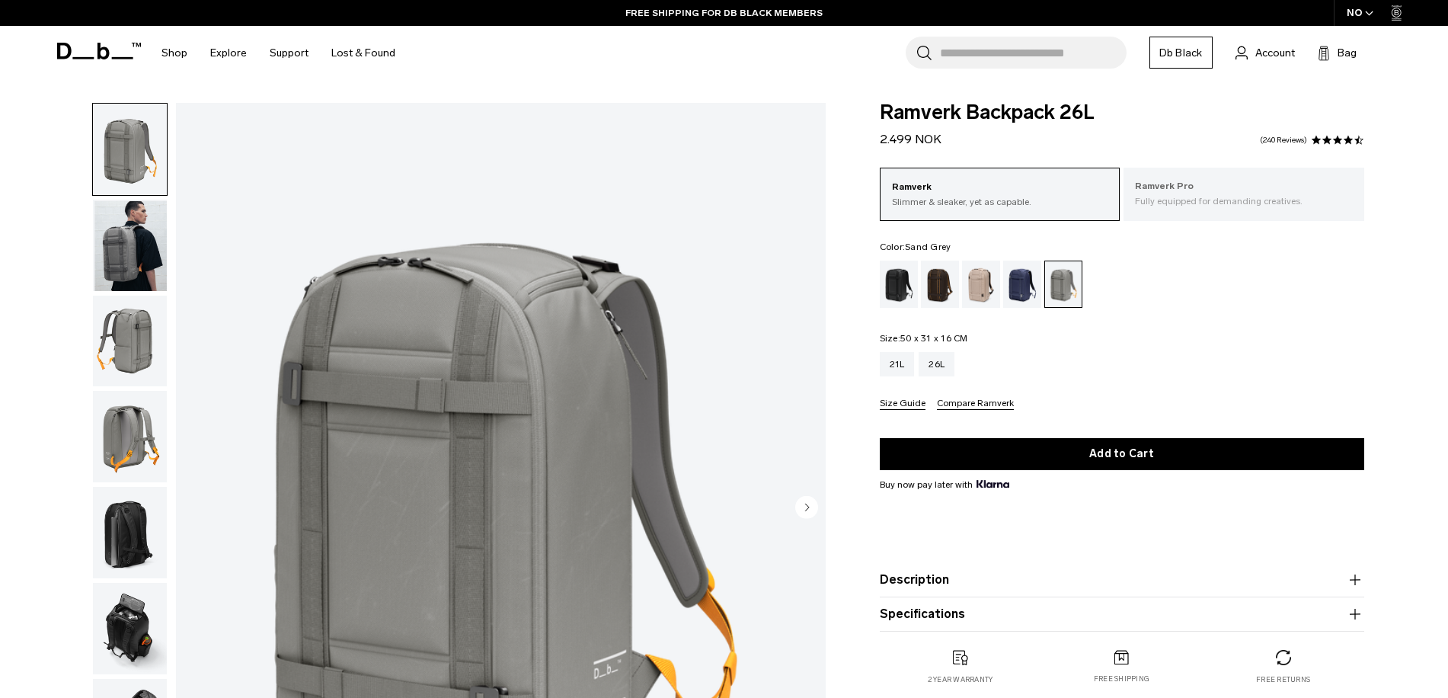
click at [1290, 188] on p "Ramverk Pro" at bounding box center [1244, 186] width 218 height 15
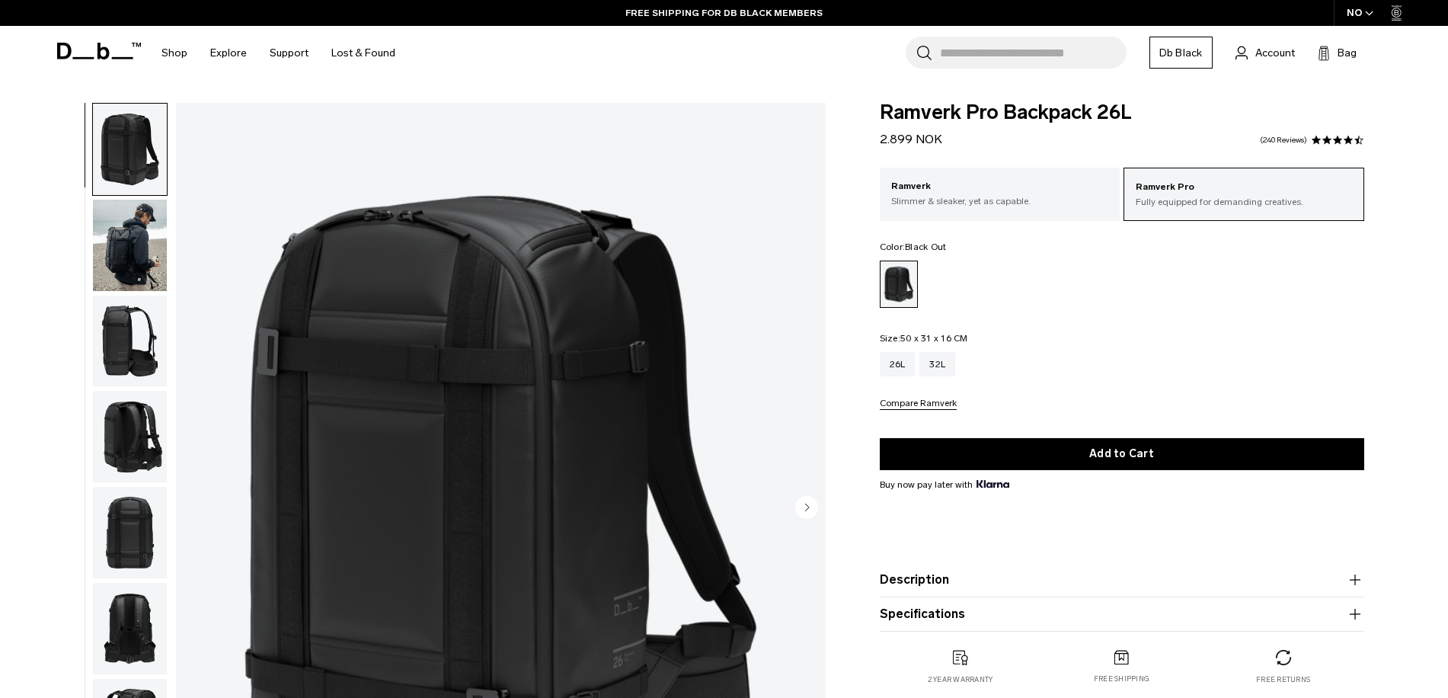
click at [807, 510] on circle "Next slide" at bounding box center [806, 506] width 23 height 23
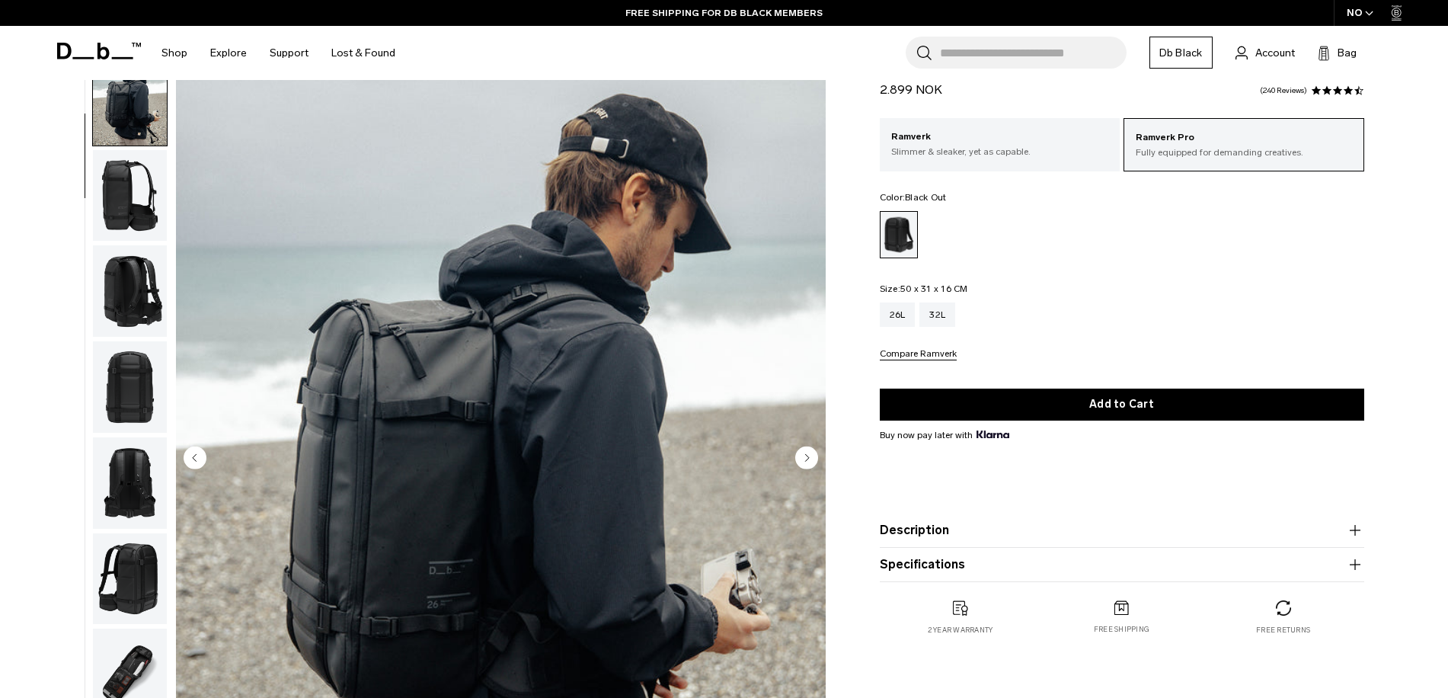
scroll to position [76, 0]
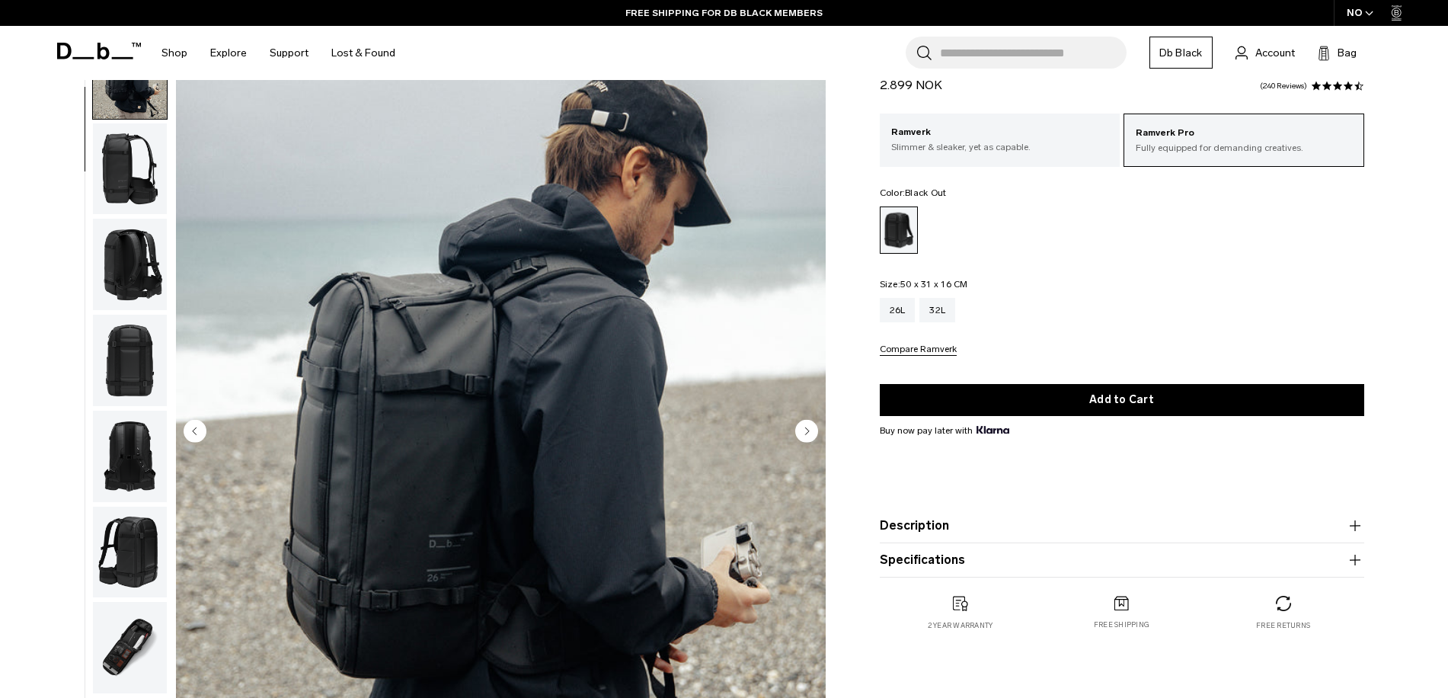
click at [810, 422] on circle "Next slide" at bounding box center [806, 430] width 23 height 23
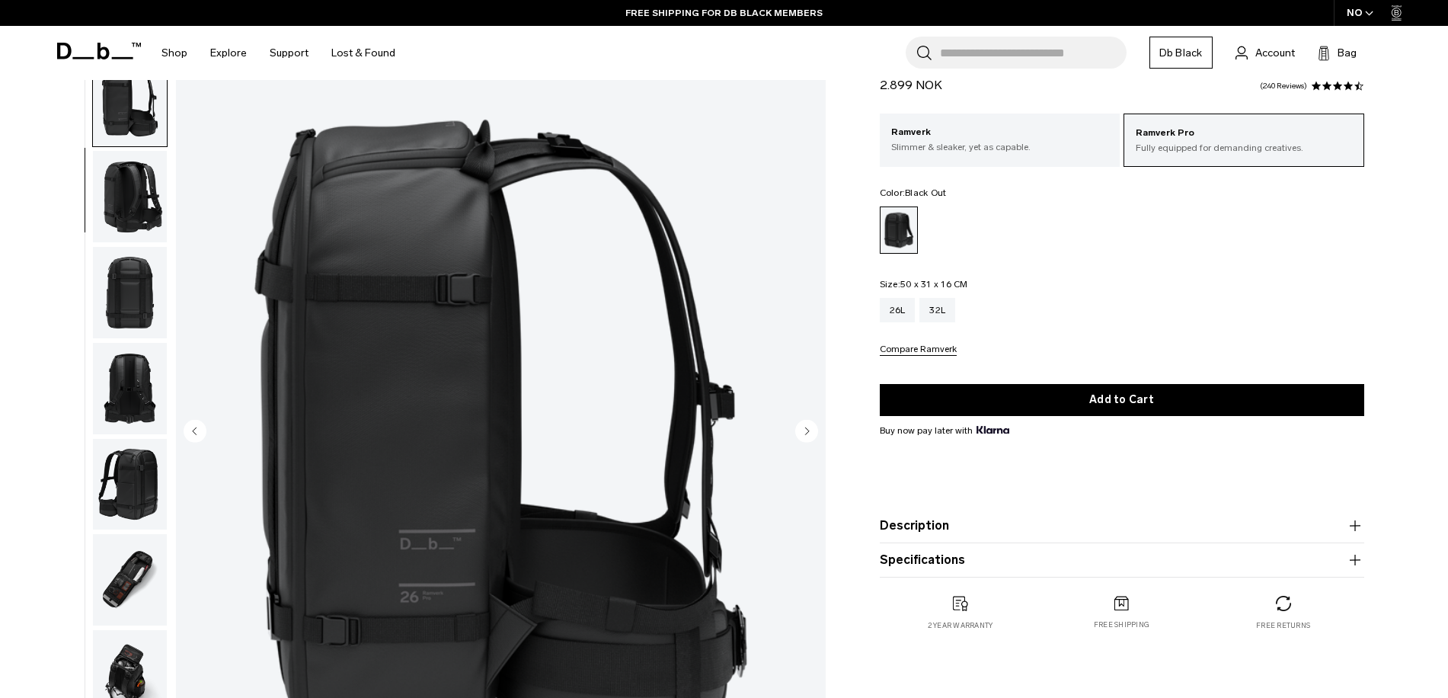
scroll to position [192, 0]
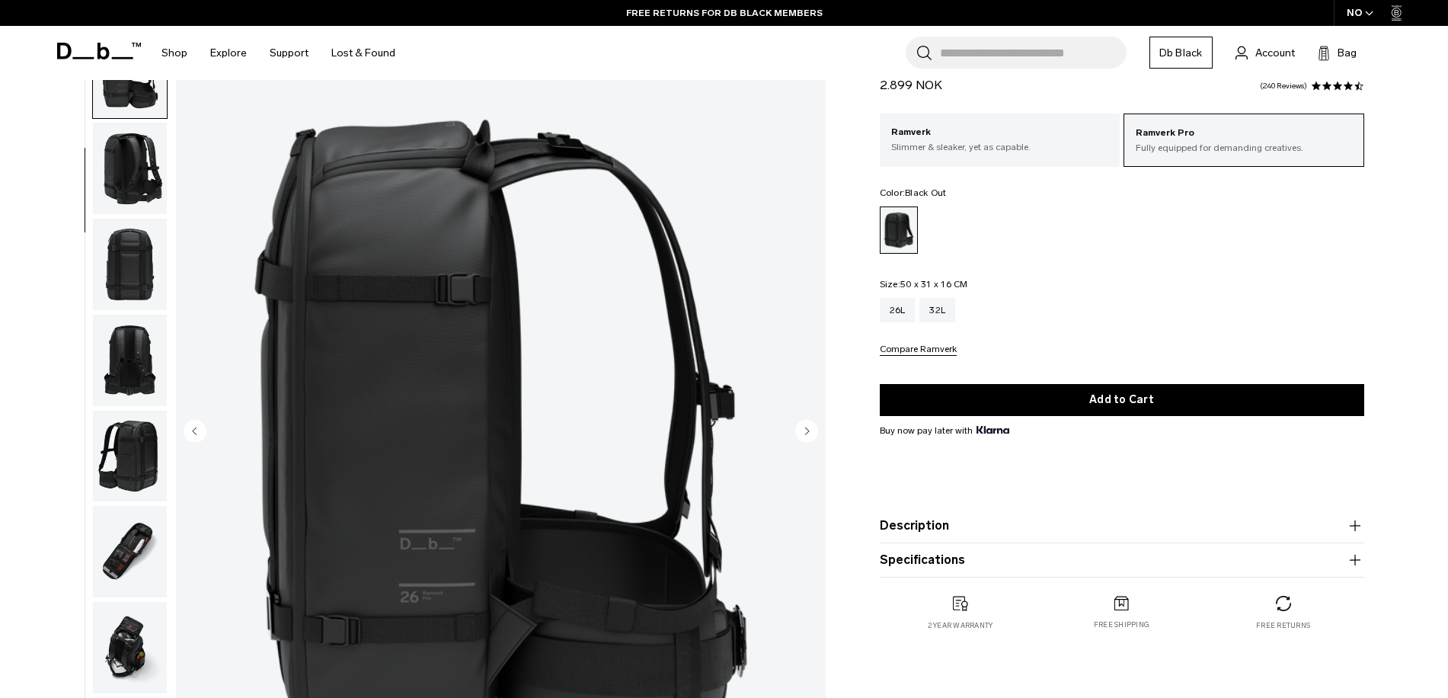
click at [810, 422] on circle "Next slide" at bounding box center [806, 430] width 23 height 23
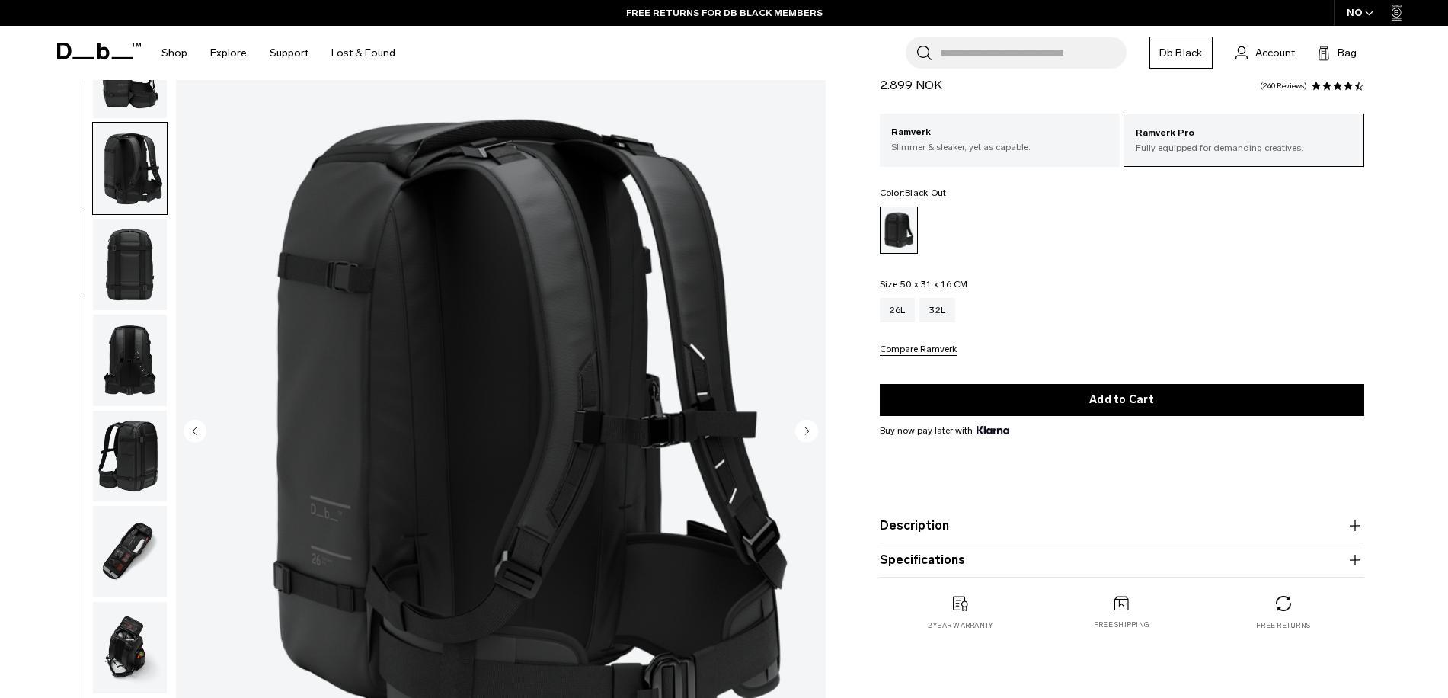
scroll to position [287, 0]
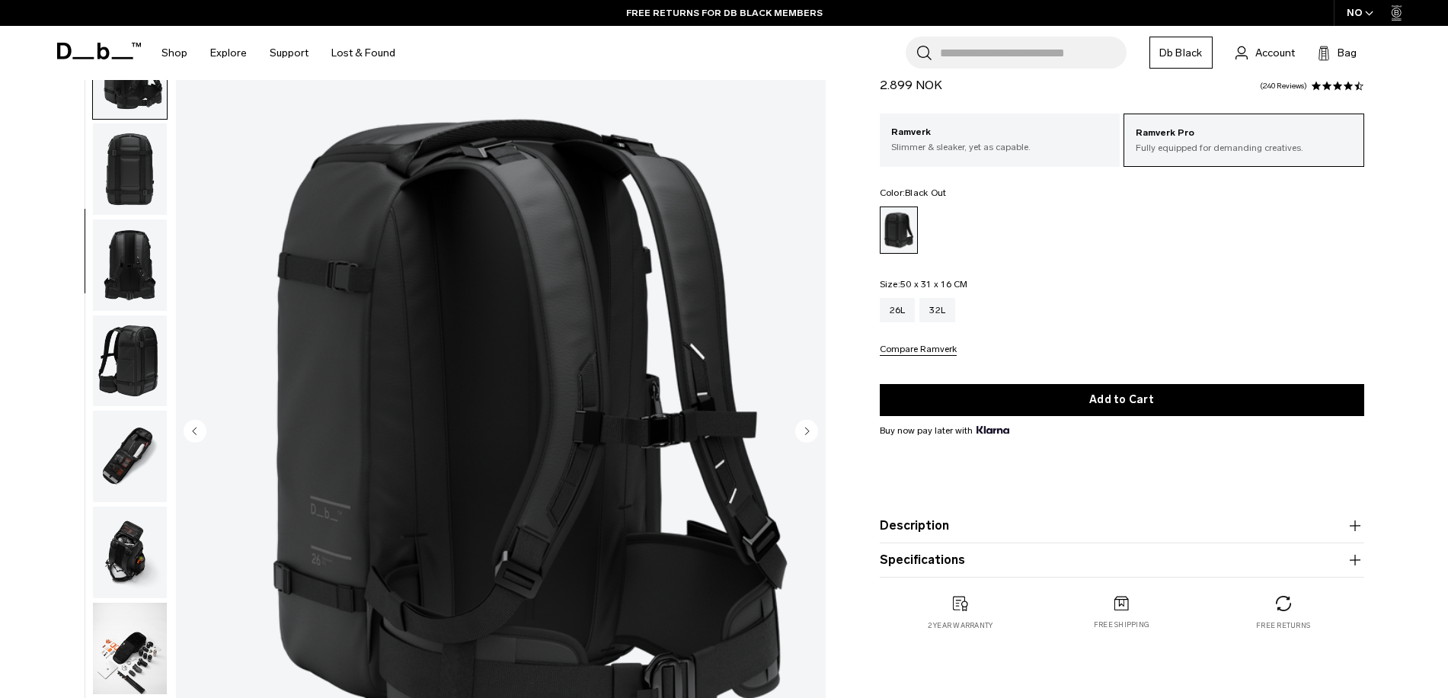
click at [810, 422] on circle "Next slide" at bounding box center [806, 430] width 23 height 23
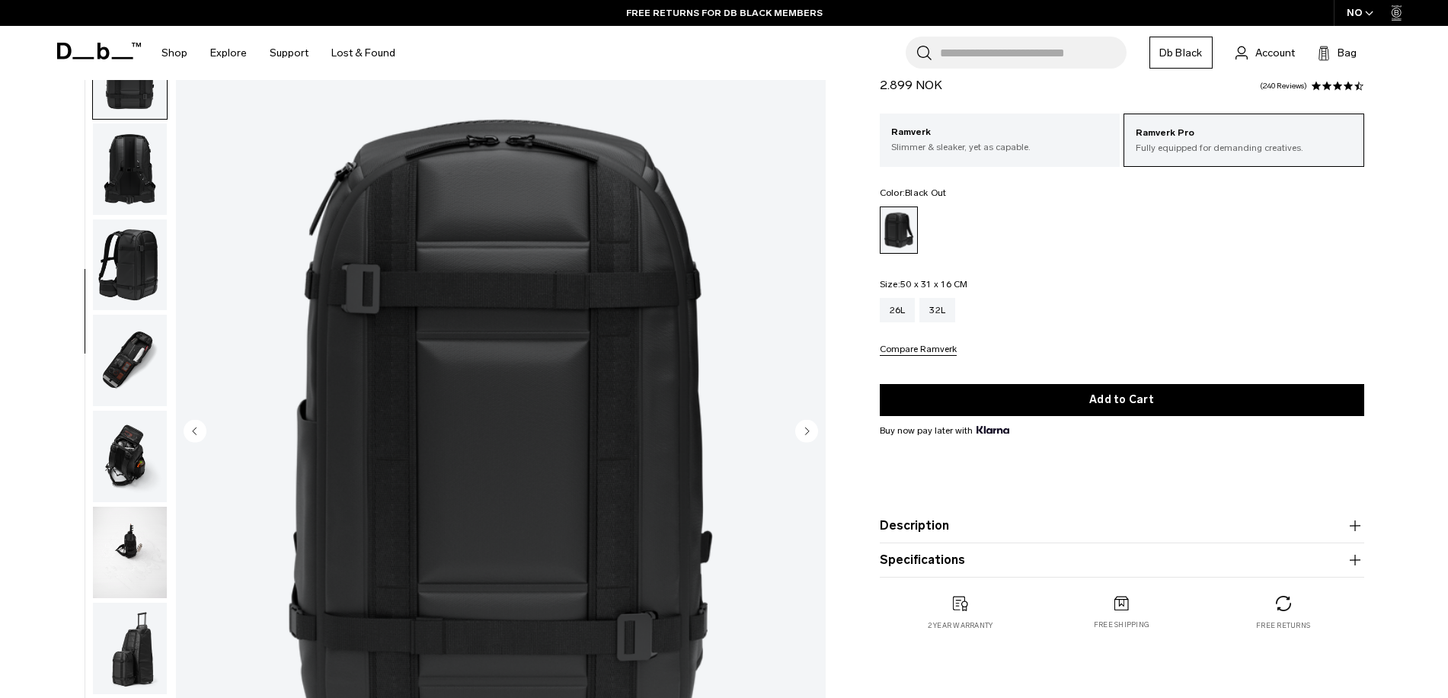
click at [810, 422] on circle "Next slide" at bounding box center [806, 430] width 23 height 23
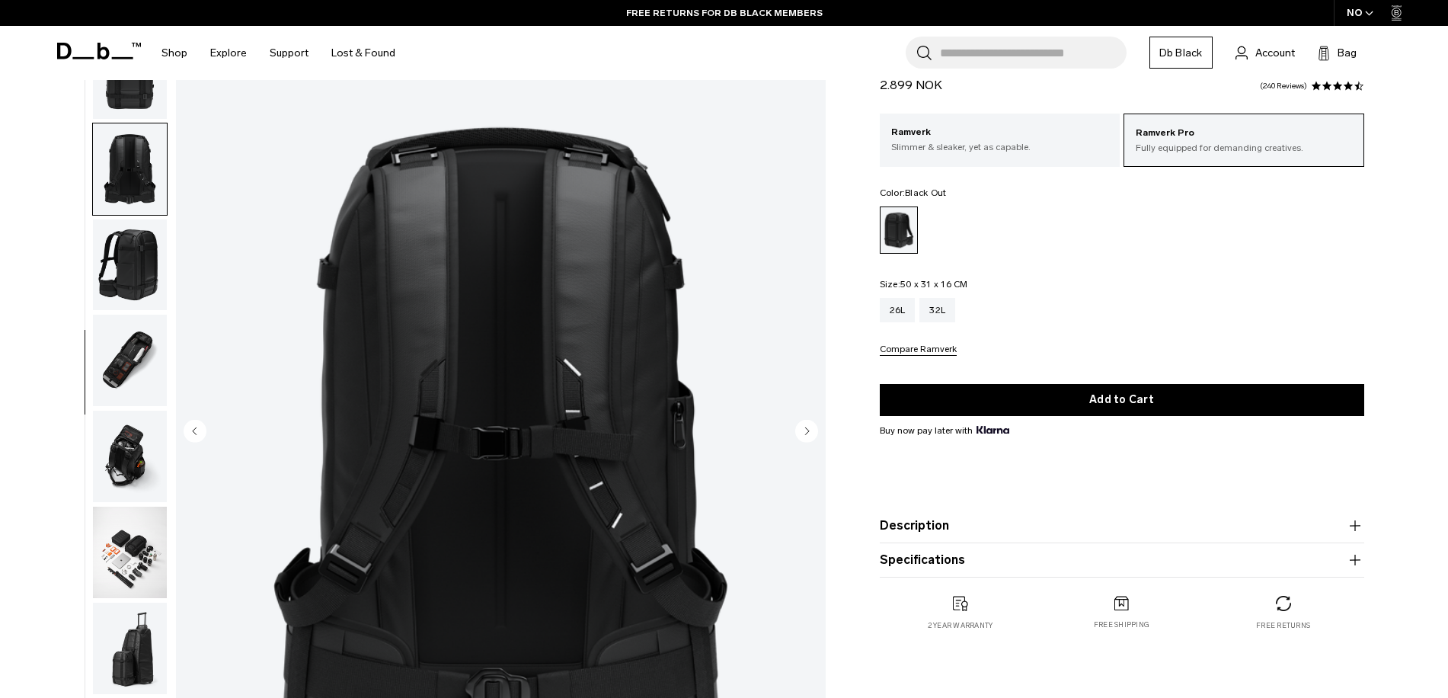
scroll to position [431, 0]
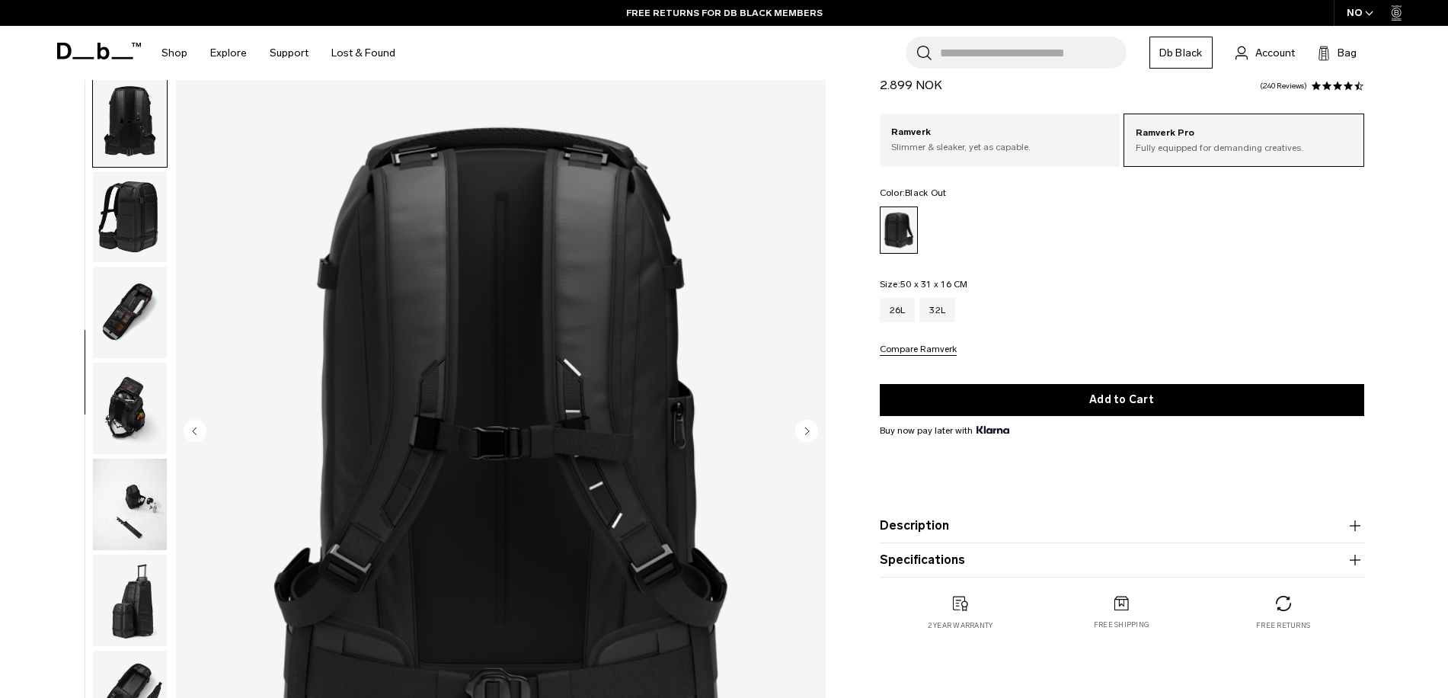
click at [810, 422] on circle "Next slide" at bounding box center [806, 430] width 23 height 23
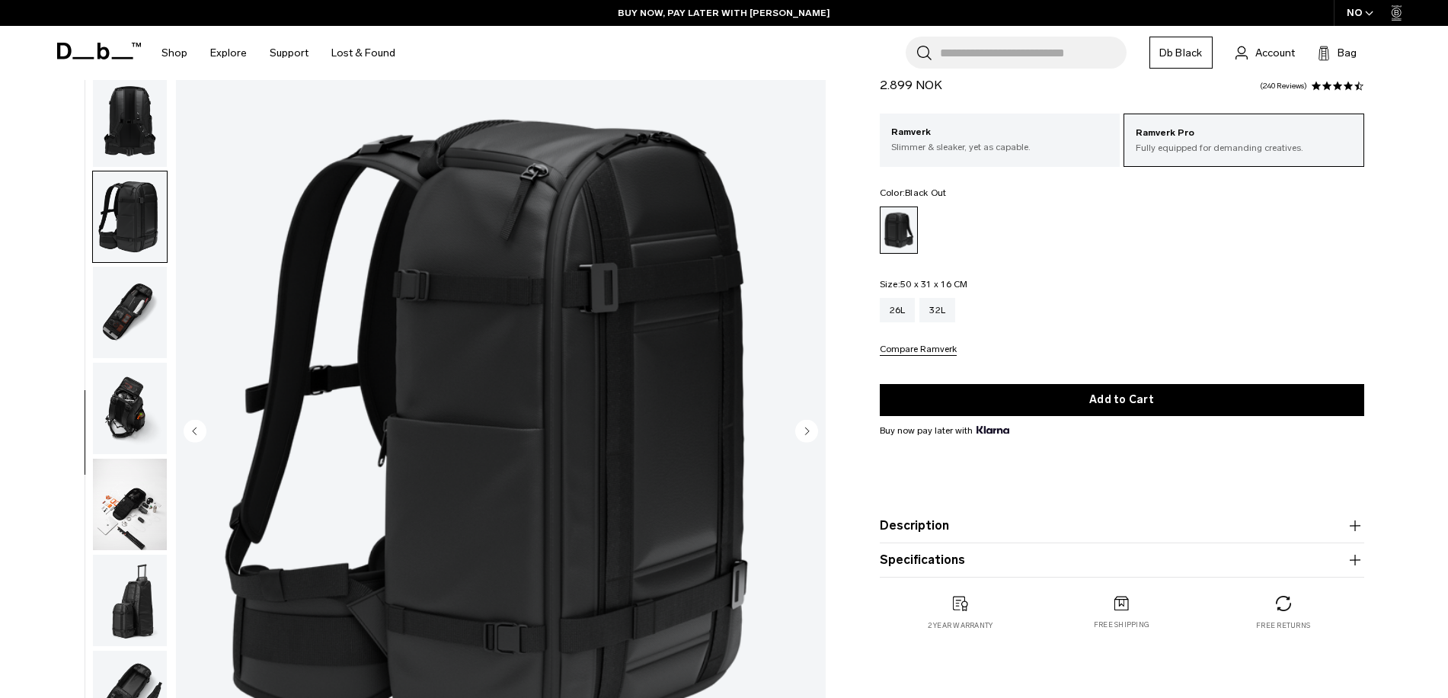
click at [801, 429] on circle "Next slide" at bounding box center [806, 430] width 23 height 23
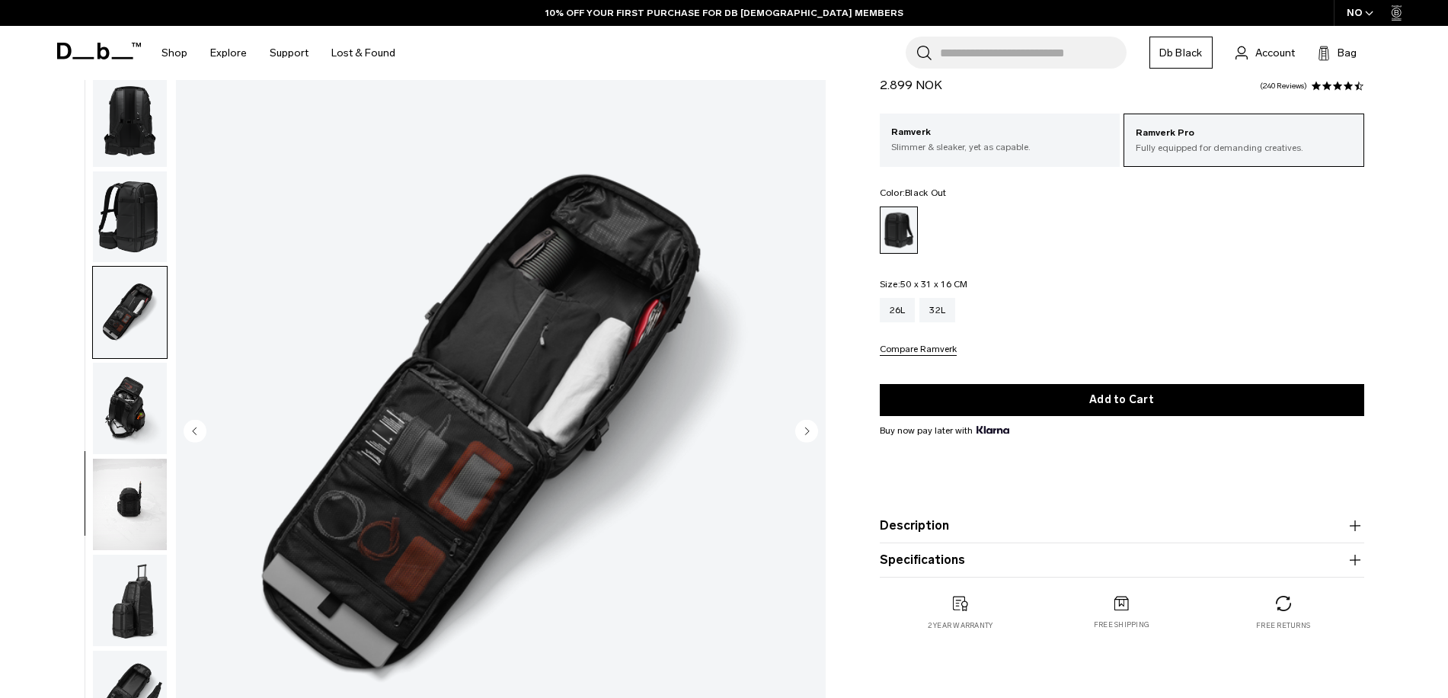
click at [801, 429] on circle "Next slide" at bounding box center [806, 430] width 23 height 23
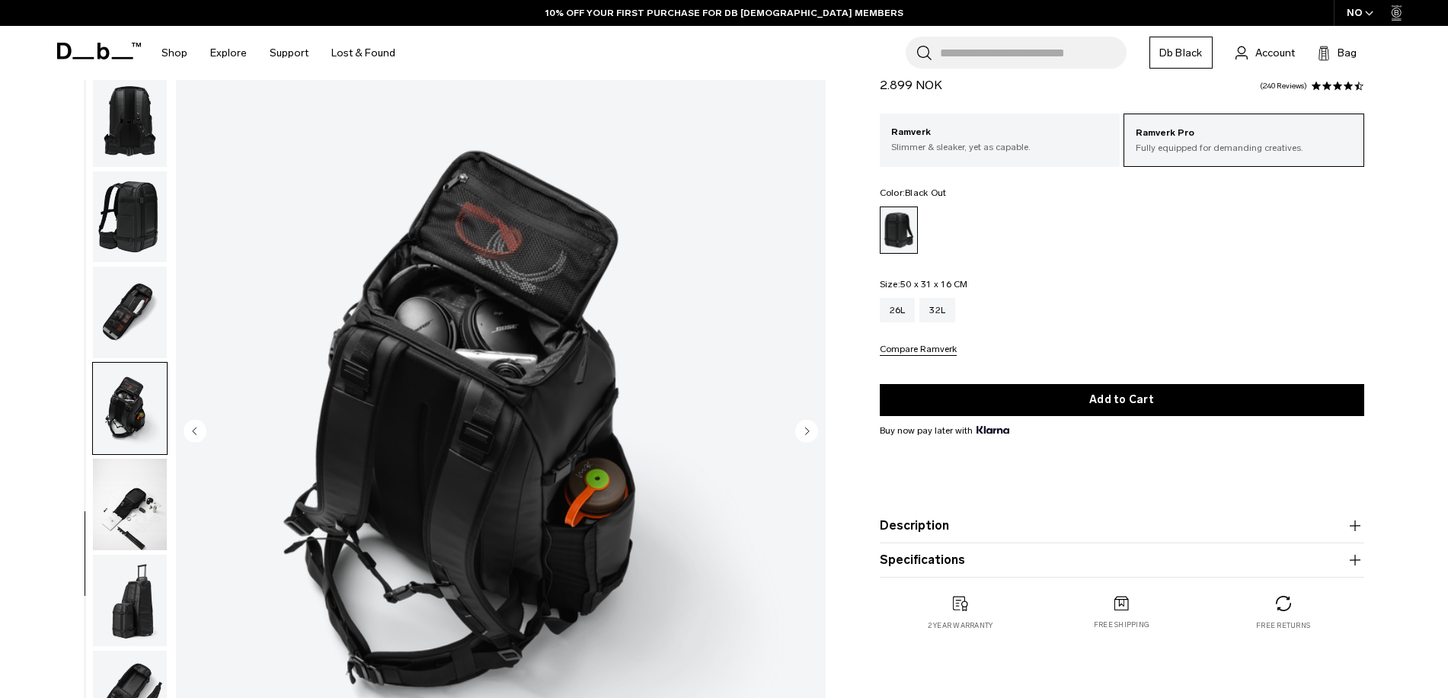
click at [801, 429] on circle "Next slide" at bounding box center [806, 430] width 23 height 23
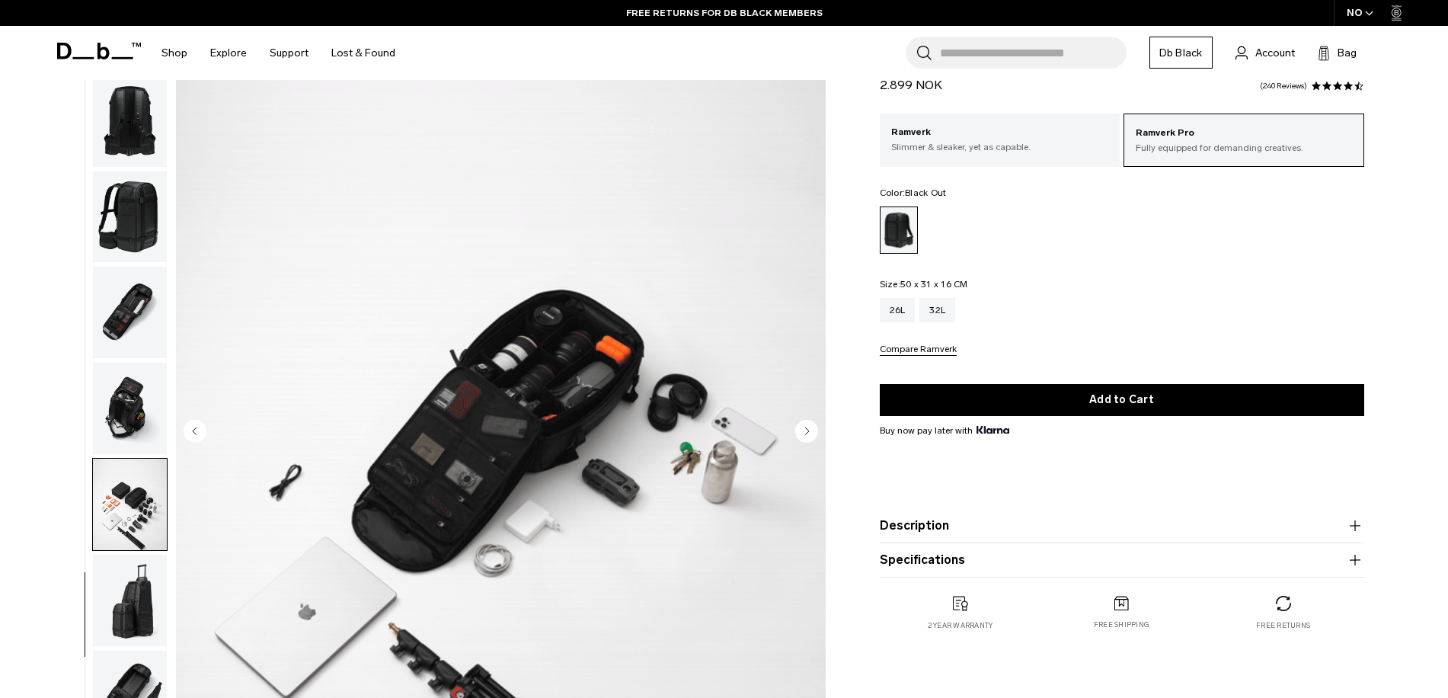
click at [801, 429] on circle "Next slide" at bounding box center [806, 430] width 23 height 23
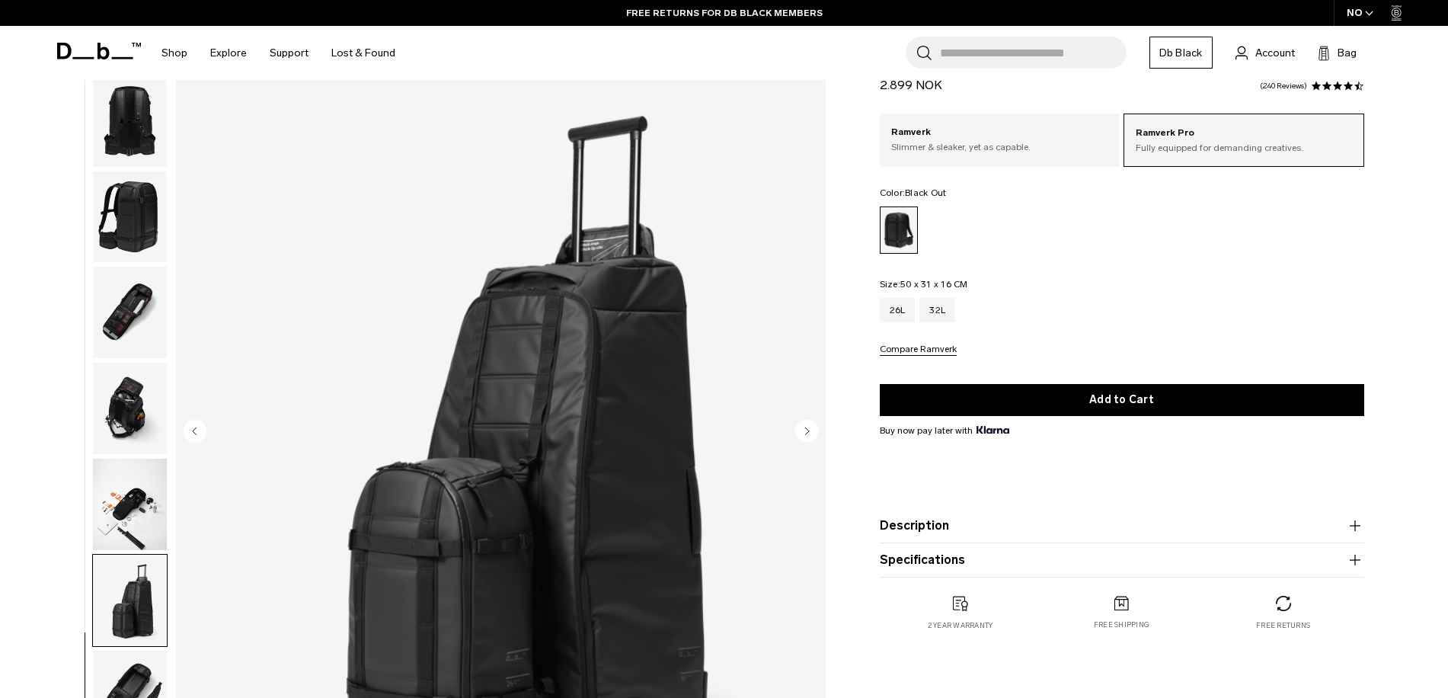
scroll to position [152, 0]
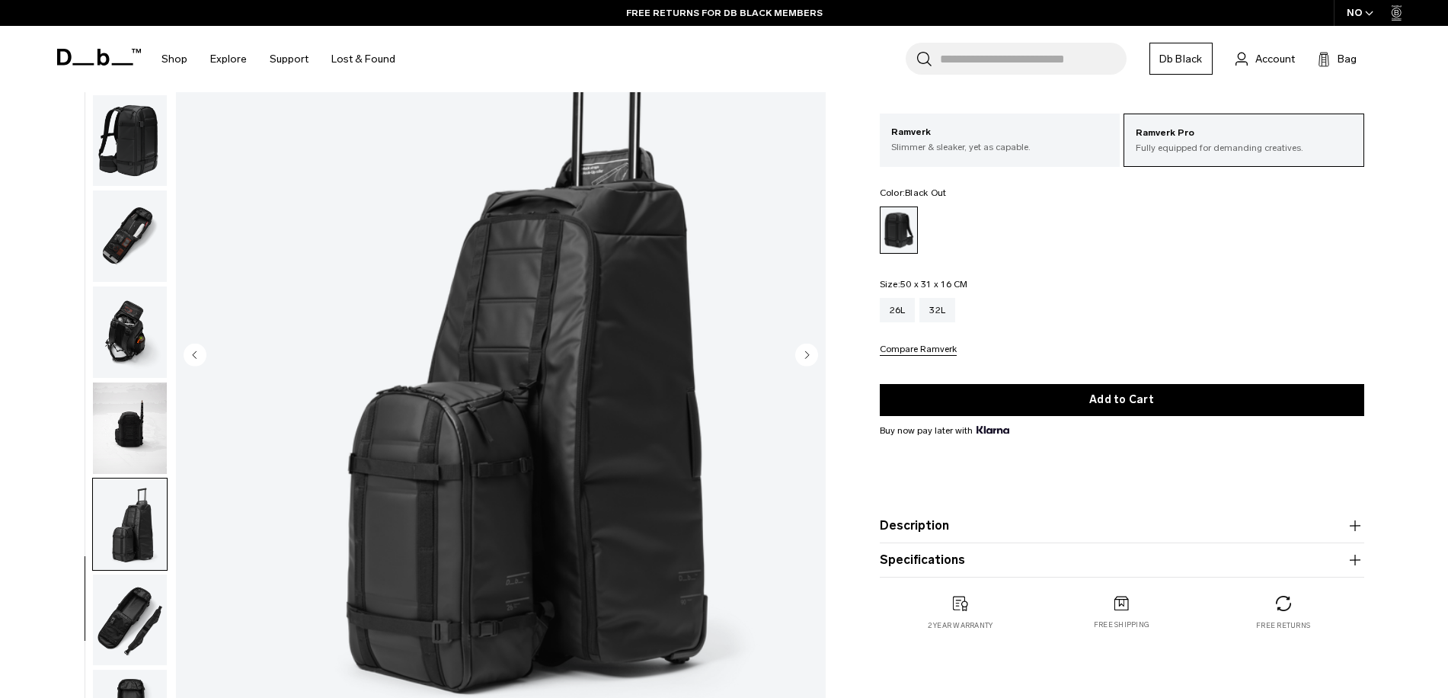
click at [808, 349] on circle "Next slide" at bounding box center [806, 354] width 23 height 23
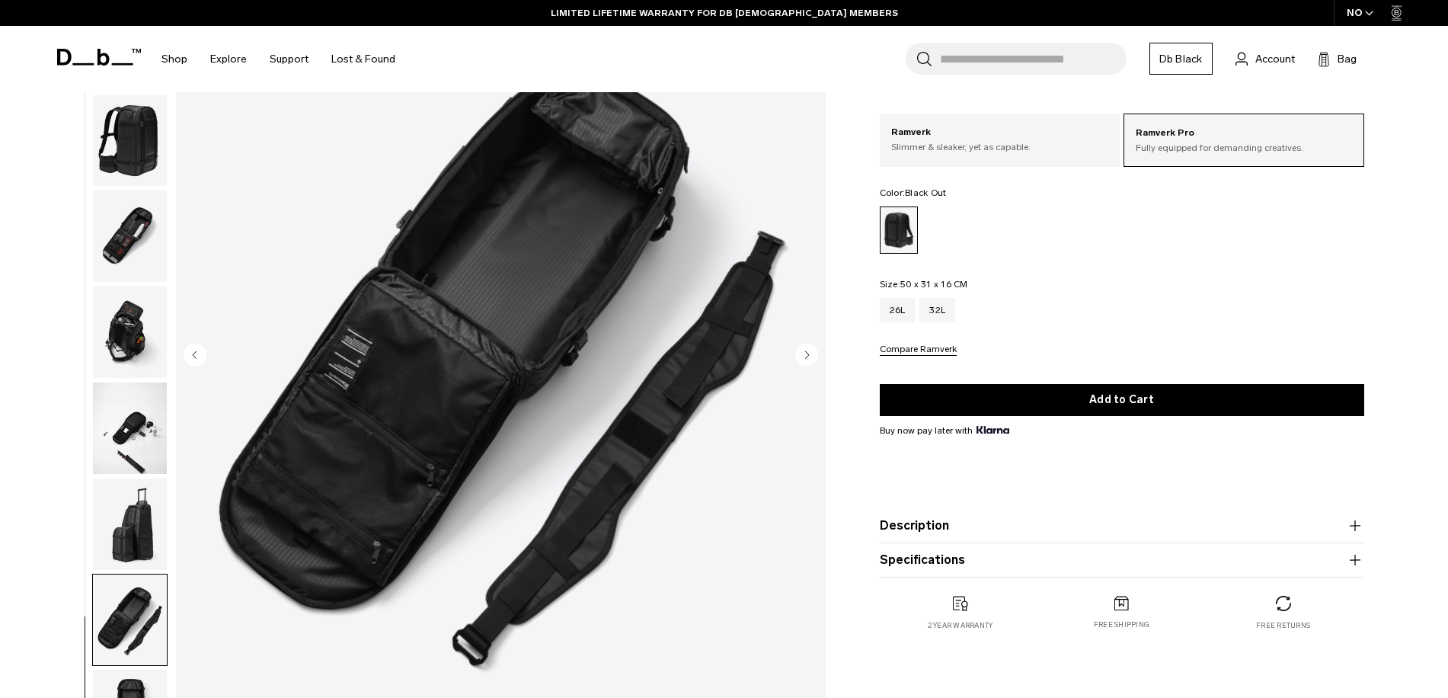
click at [808, 349] on circle "Next slide" at bounding box center [806, 354] width 23 height 23
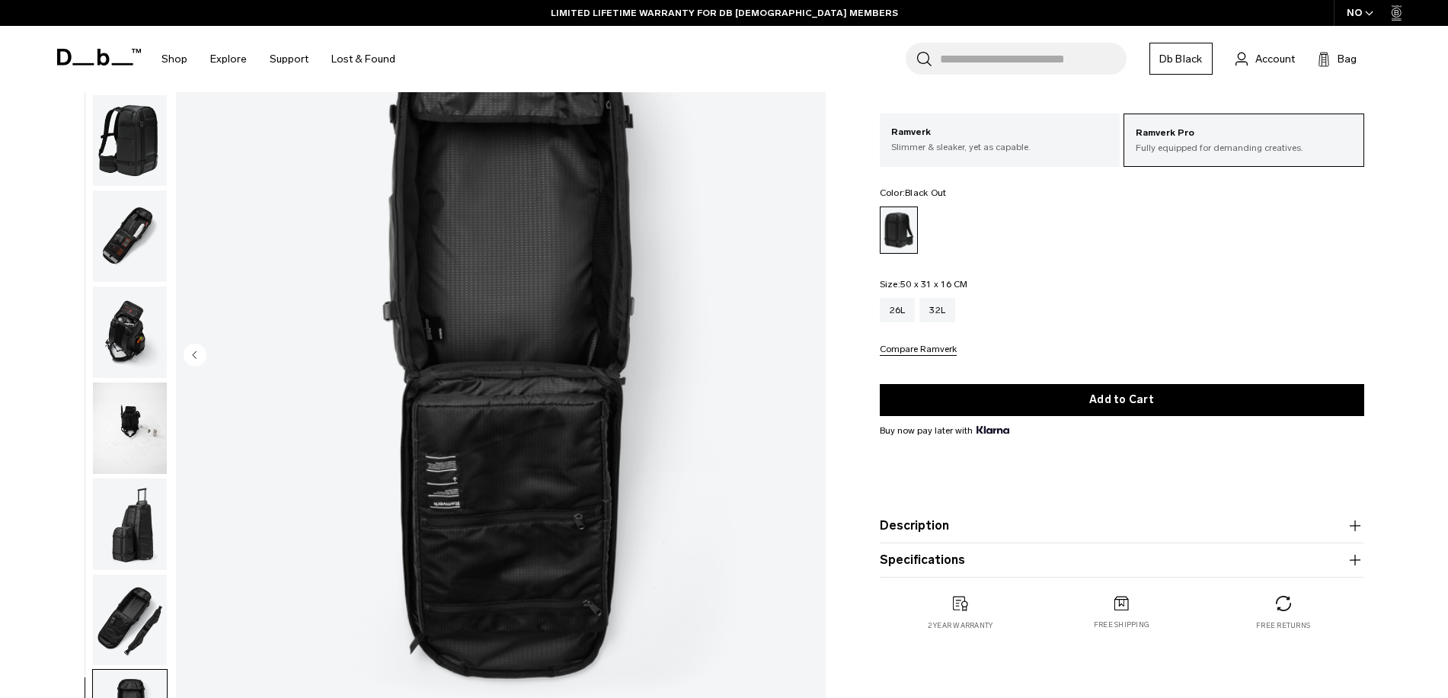
click at [808, 349] on img "13 / 13" at bounding box center [501, 355] width 650 height 811
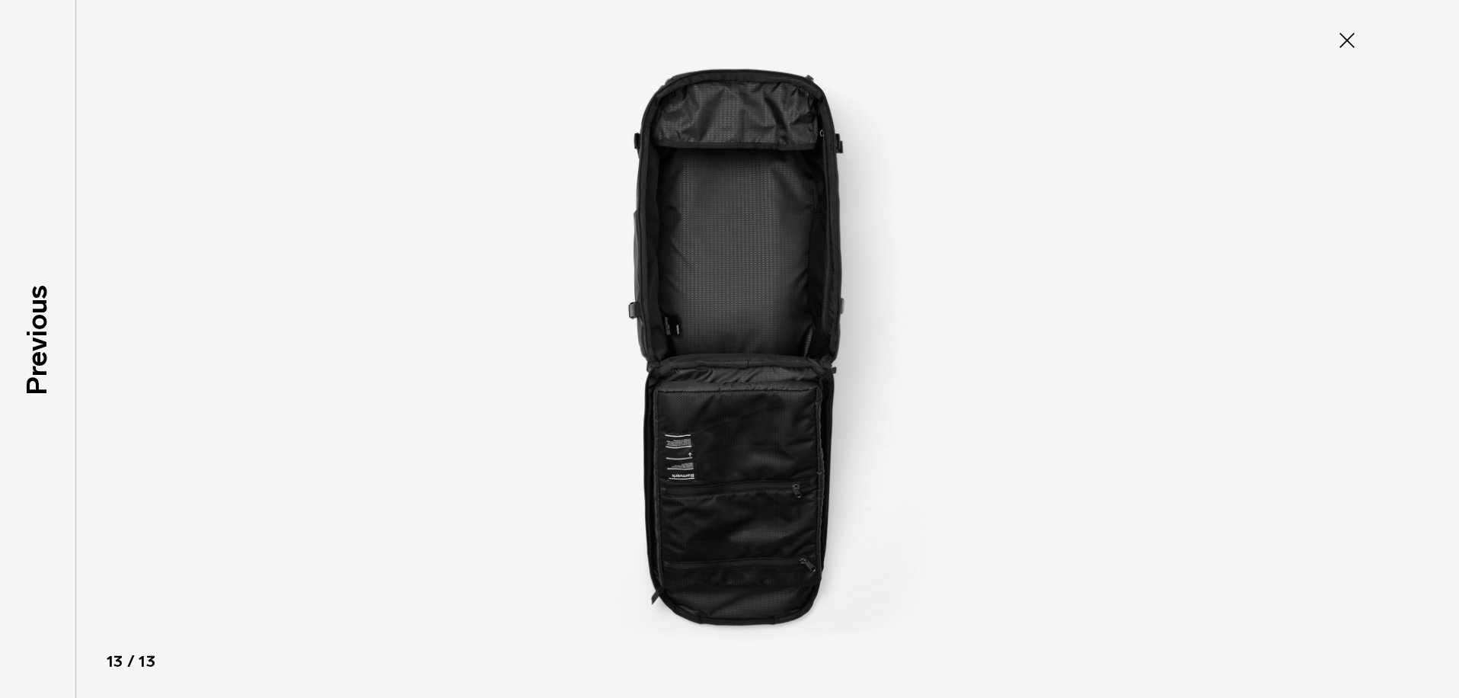
click at [1344, 41] on icon at bounding box center [1347, 40] width 24 height 24
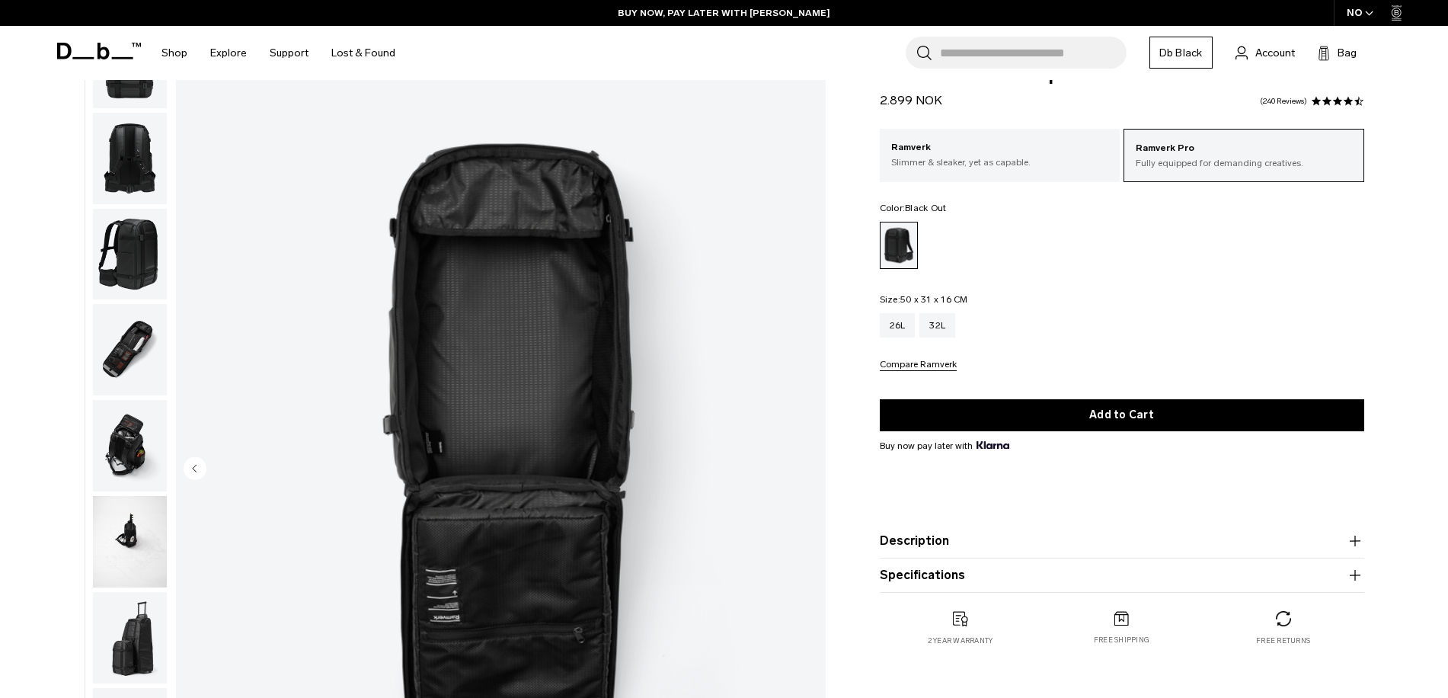
scroll to position [0, 0]
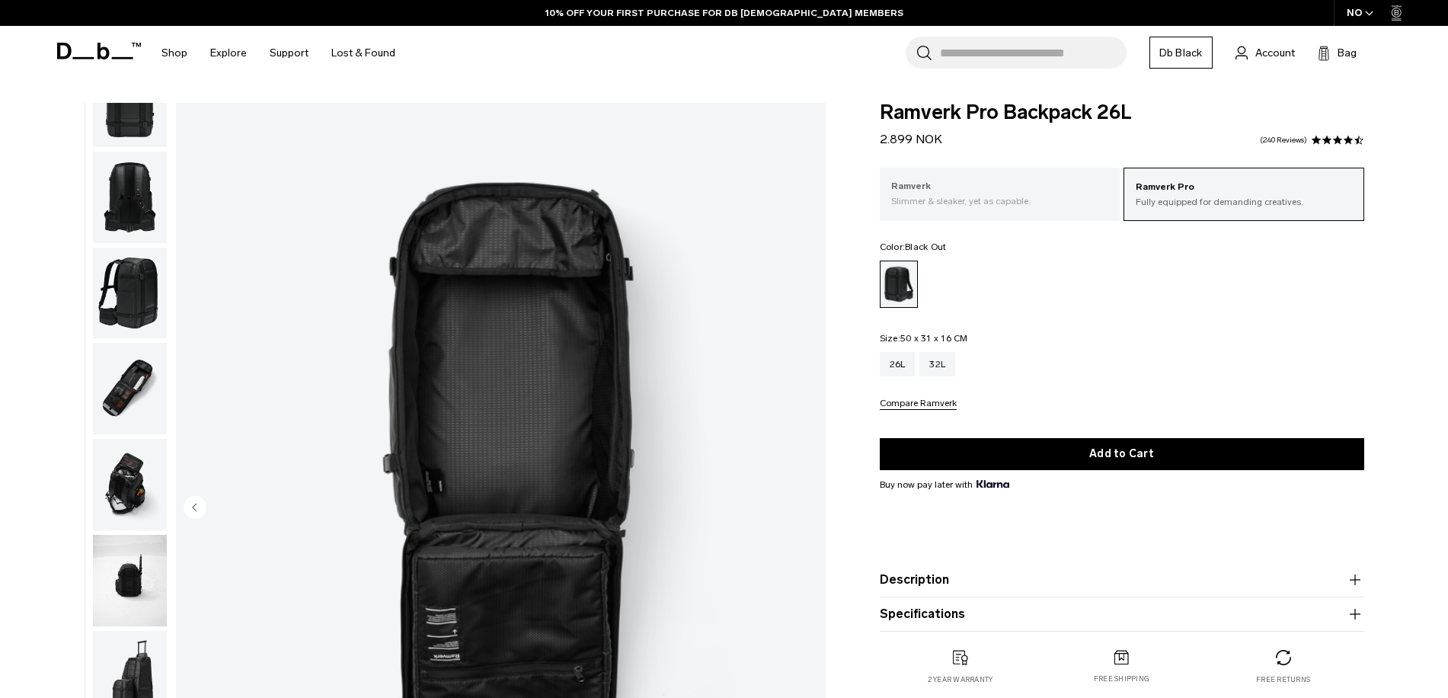
click at [1020, 204] on p "Slimmer & sleaker, yet as capable." at bounding box center [1000, 201] width 218 height 14
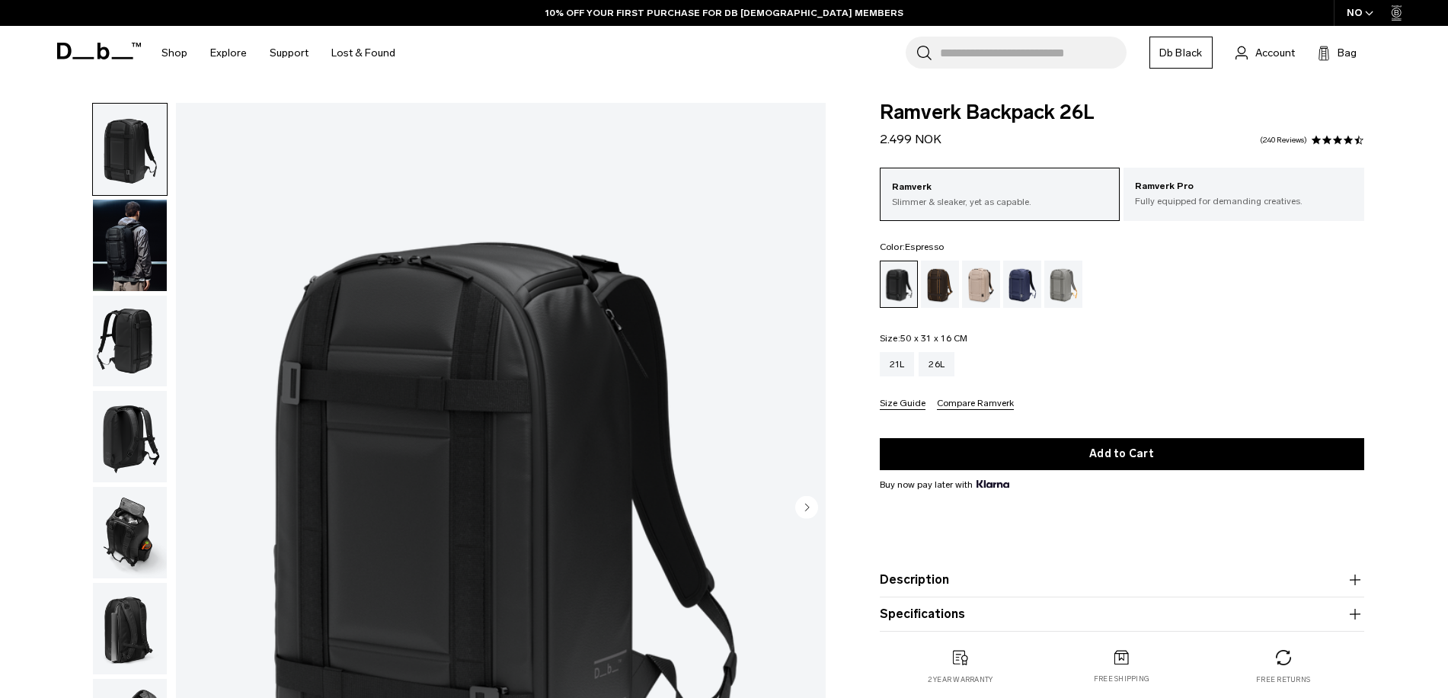
click at [942, 286] on div "Espresso" at bounding box center [940, 284] width 39 height 47
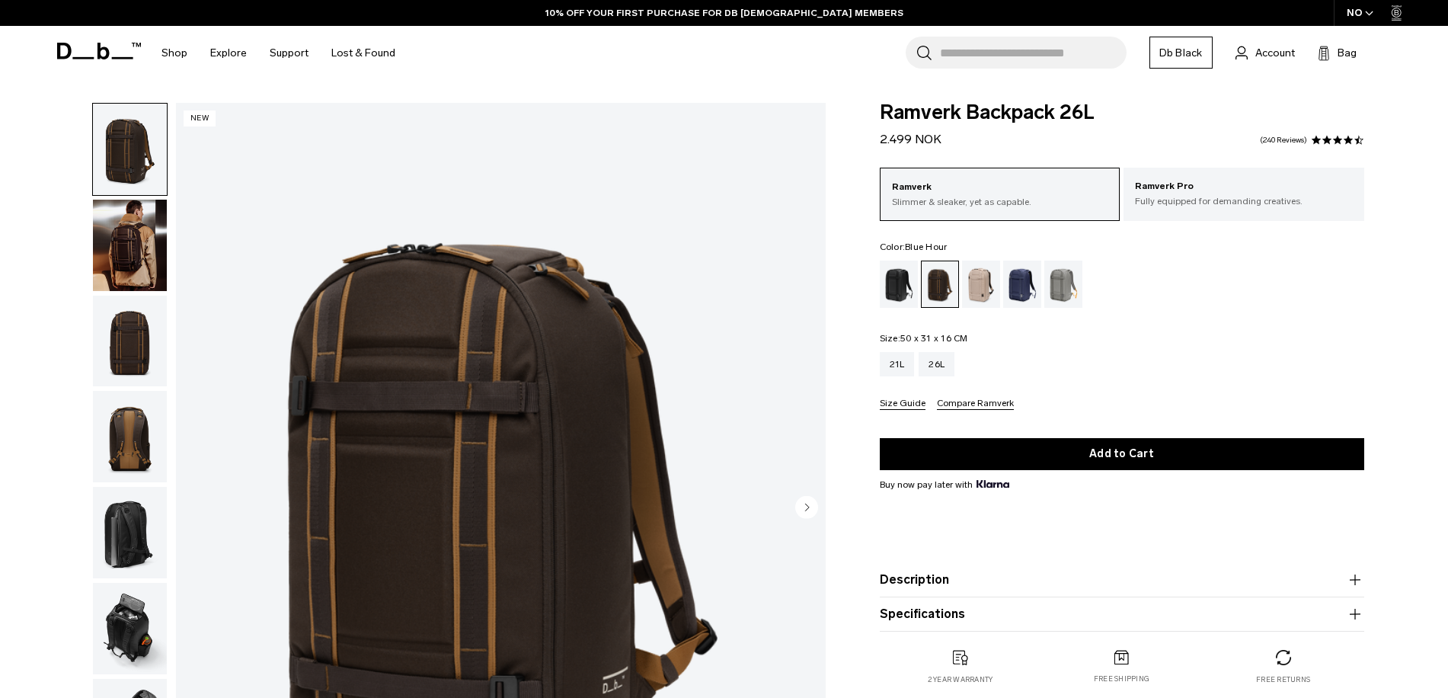
click at [1037, 286] on div "Blue Hour" at bounding box center [1022, 284] width 39 height 47
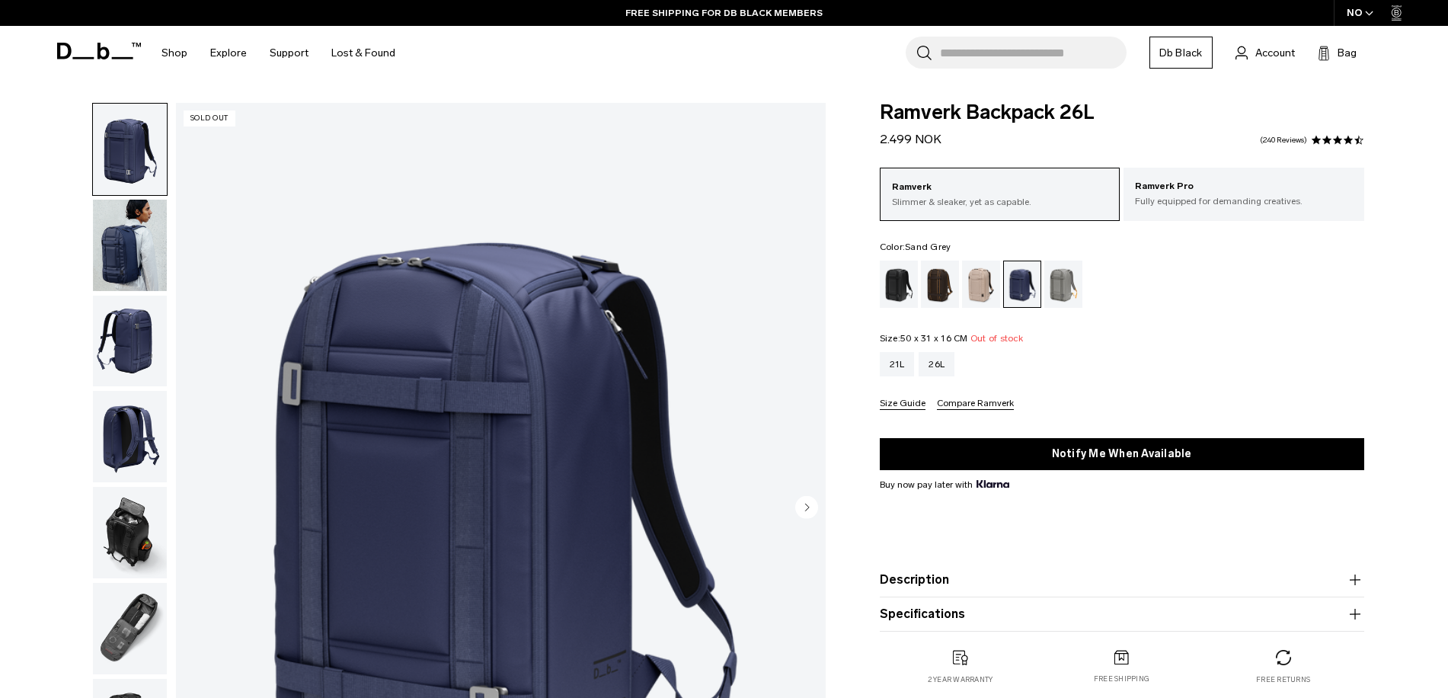
click at [1055, 287] on div "Sand Grey" at bounding box center [1063, 284] width 39 height 47
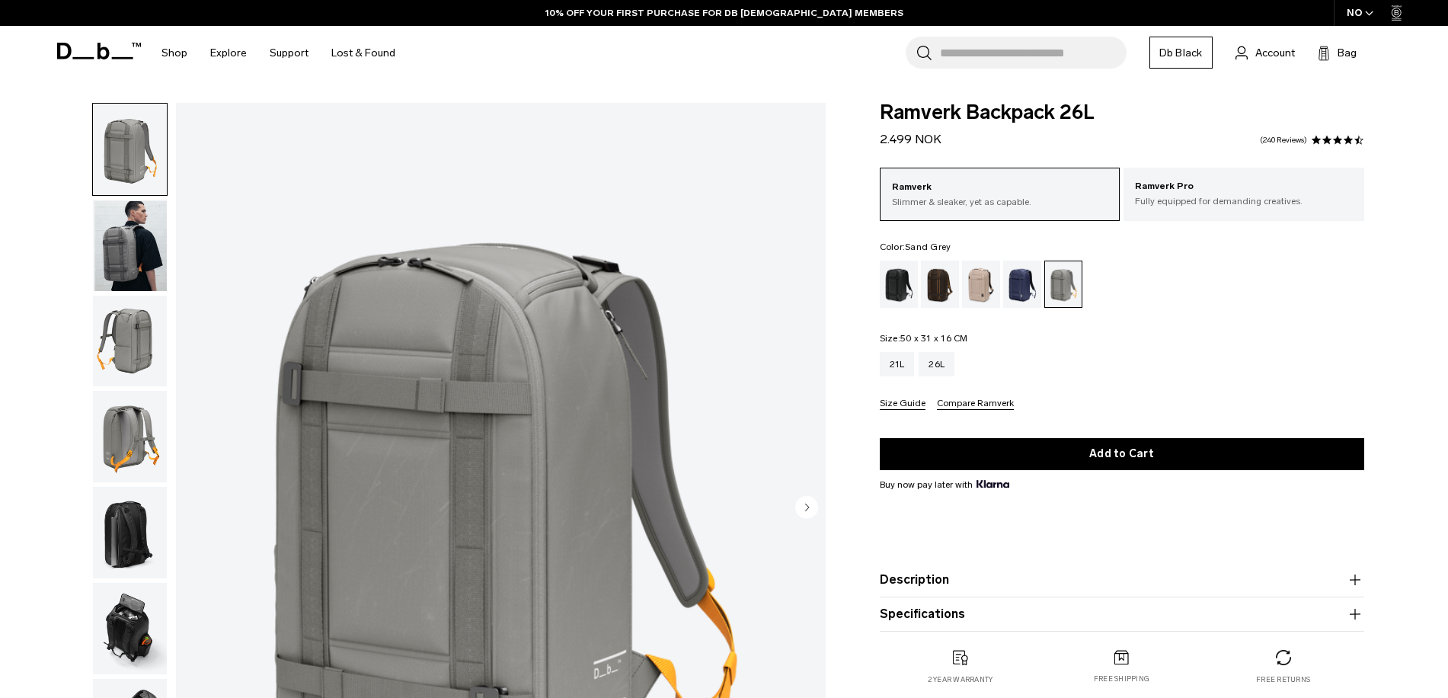
click at [980, 400] on button "Compare Ramverk" at bounding box center [975, 403] width 77 height 11
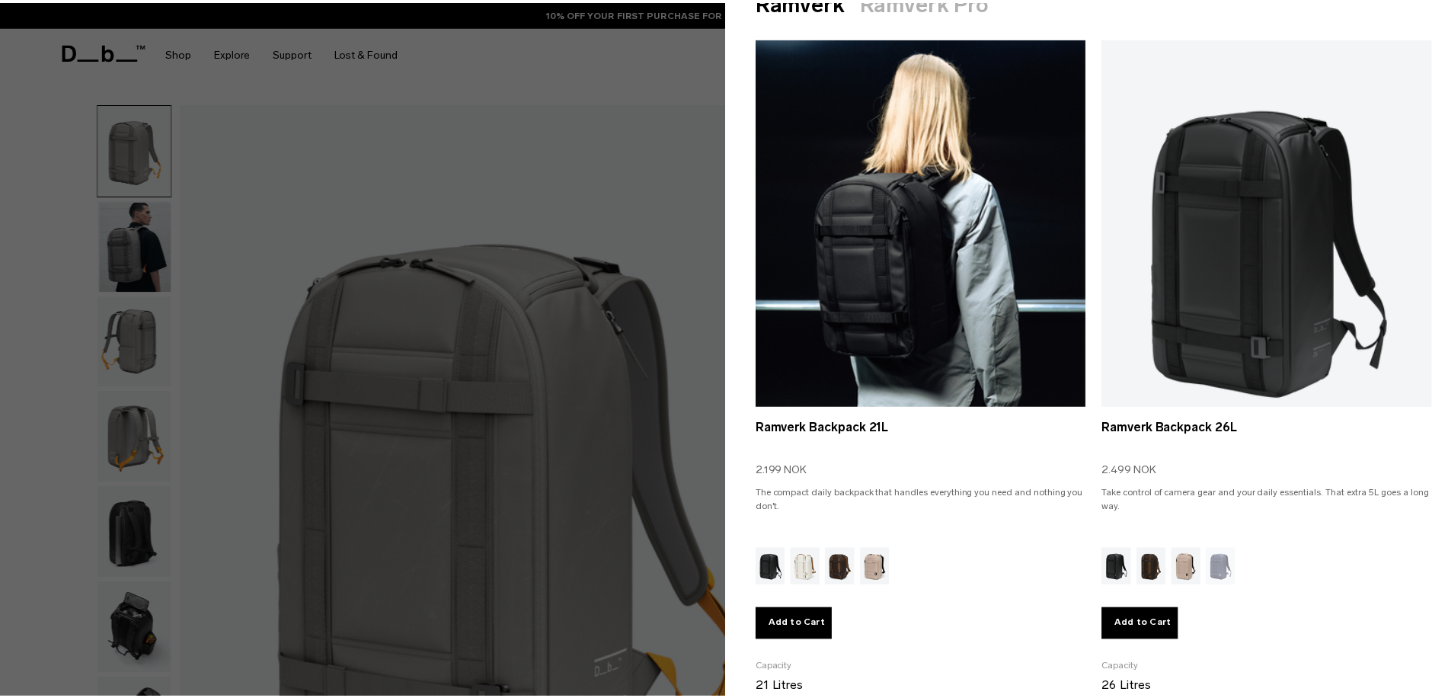
scroll to position [76, 0]
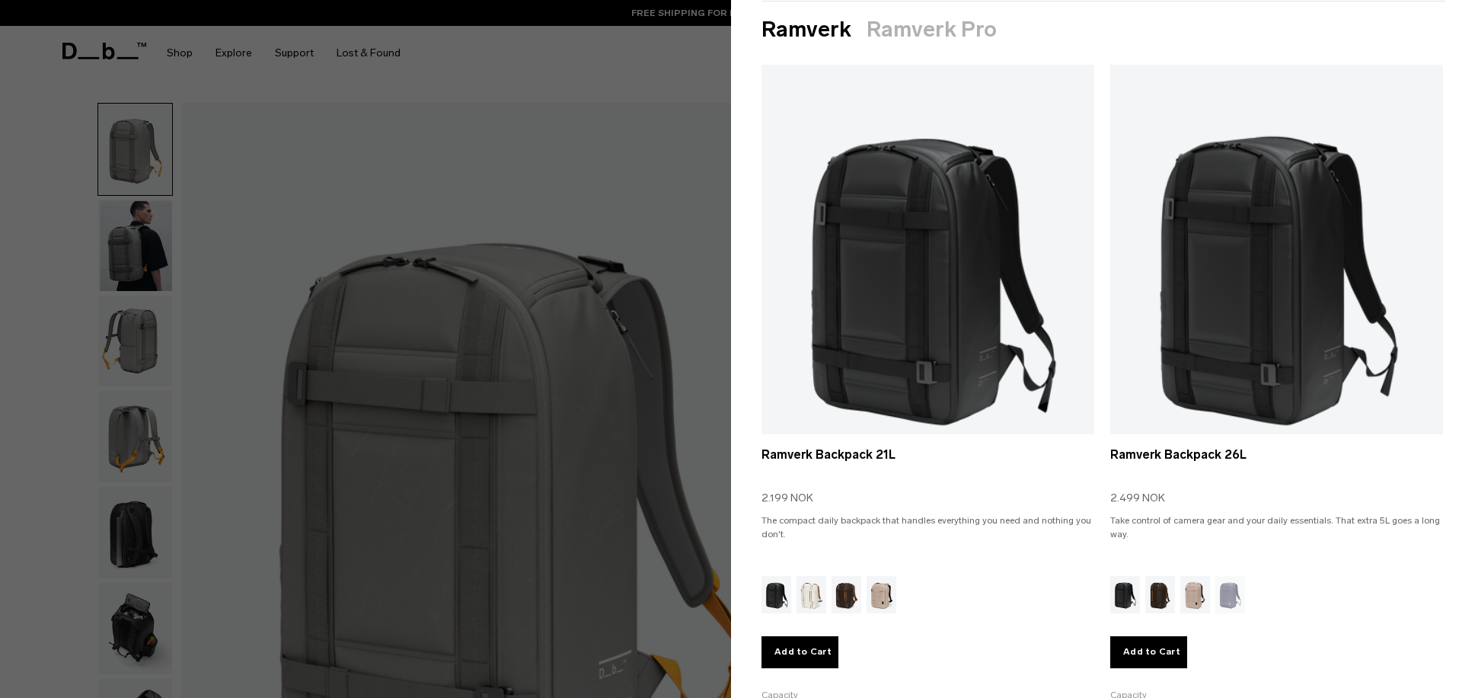
click at [638, 131] on div at bounding box center [729, 349] width 1459 height 698
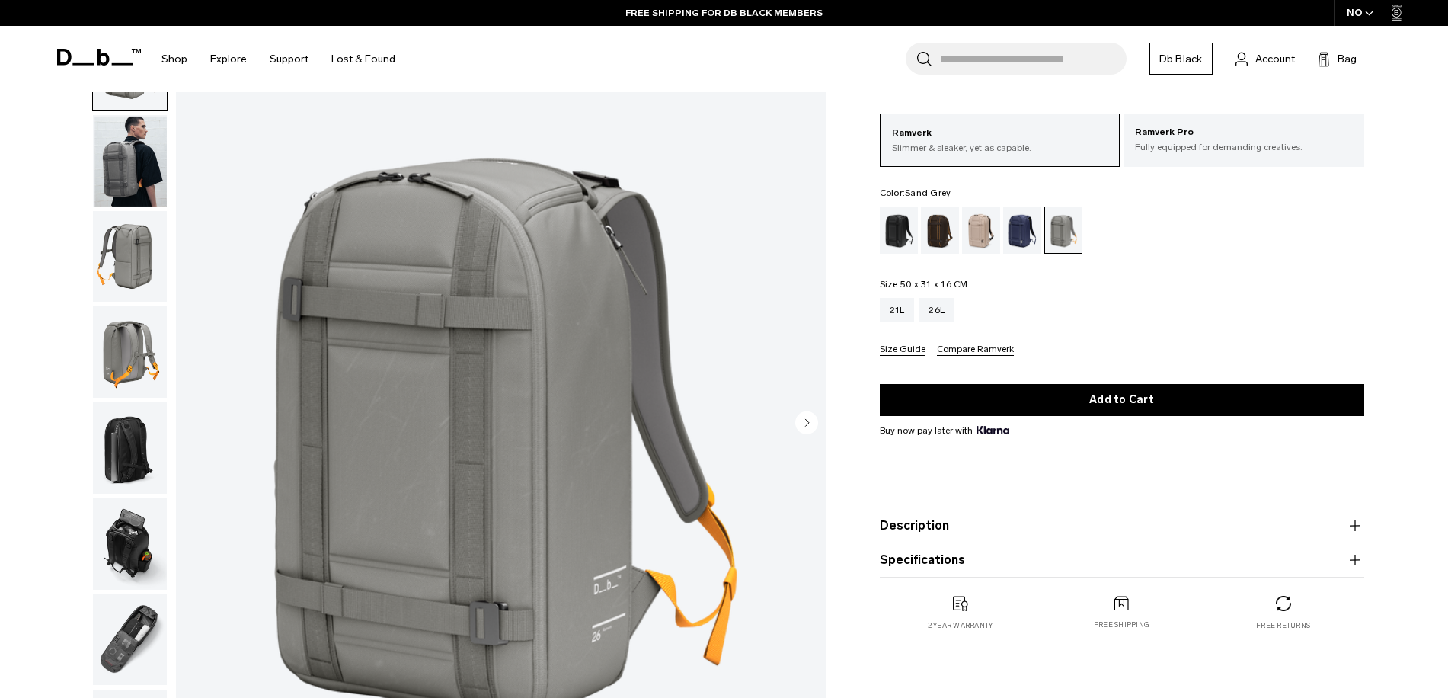
scroll to position [0, 0]
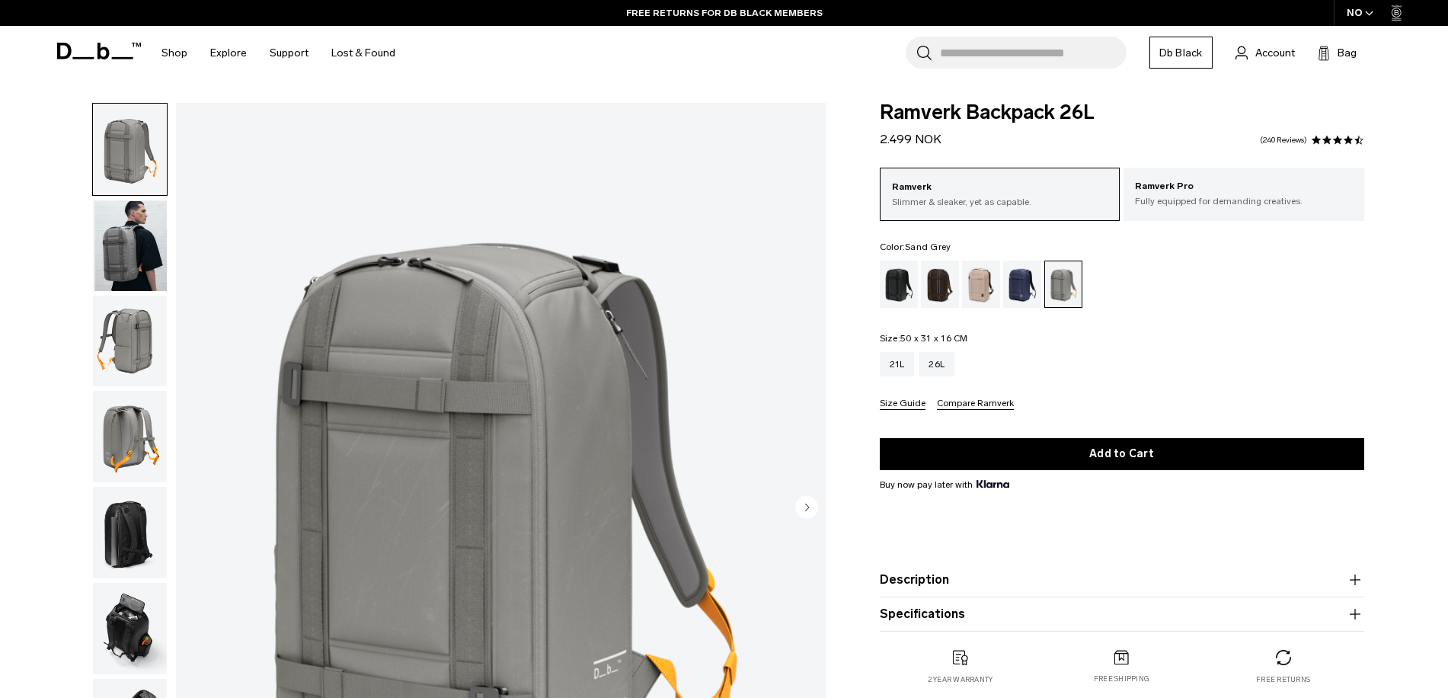
click at [121, 248] on img "button" at bounding box center [130, 245] width 74 height 91
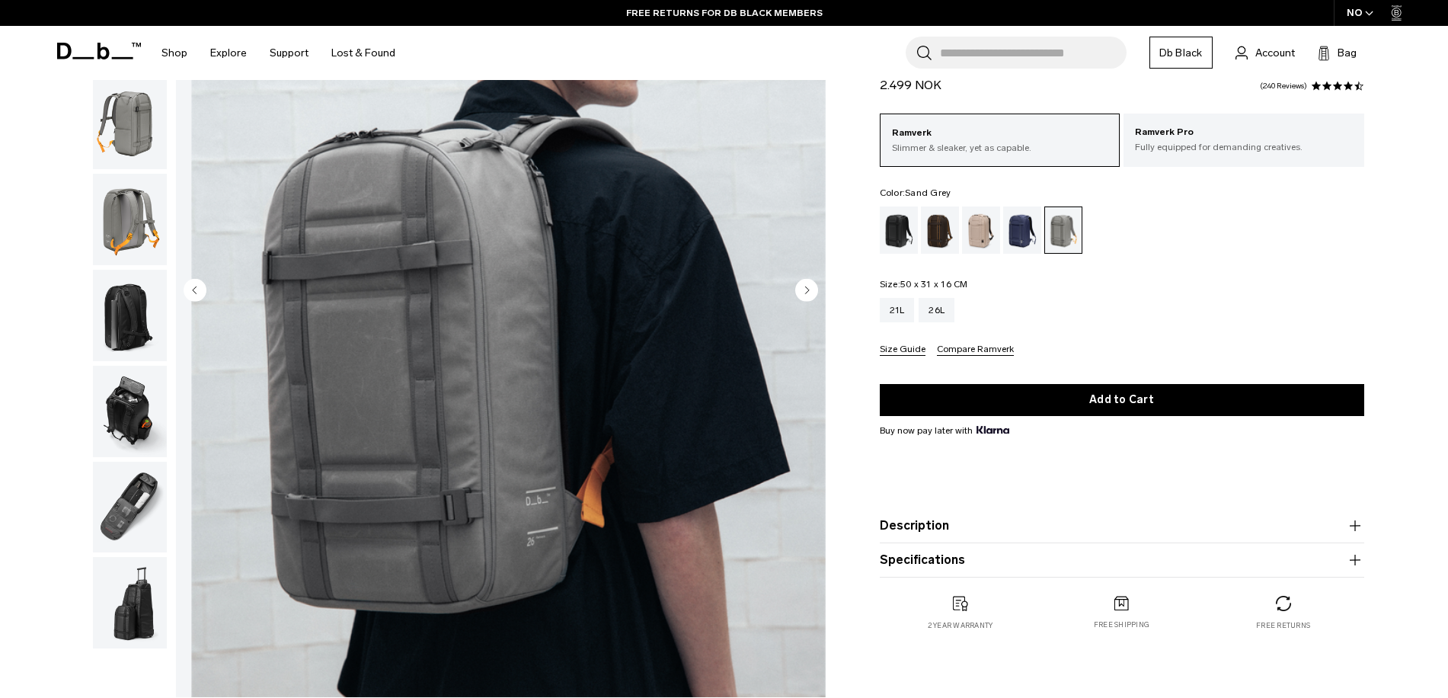
scroll to position [229, 0]
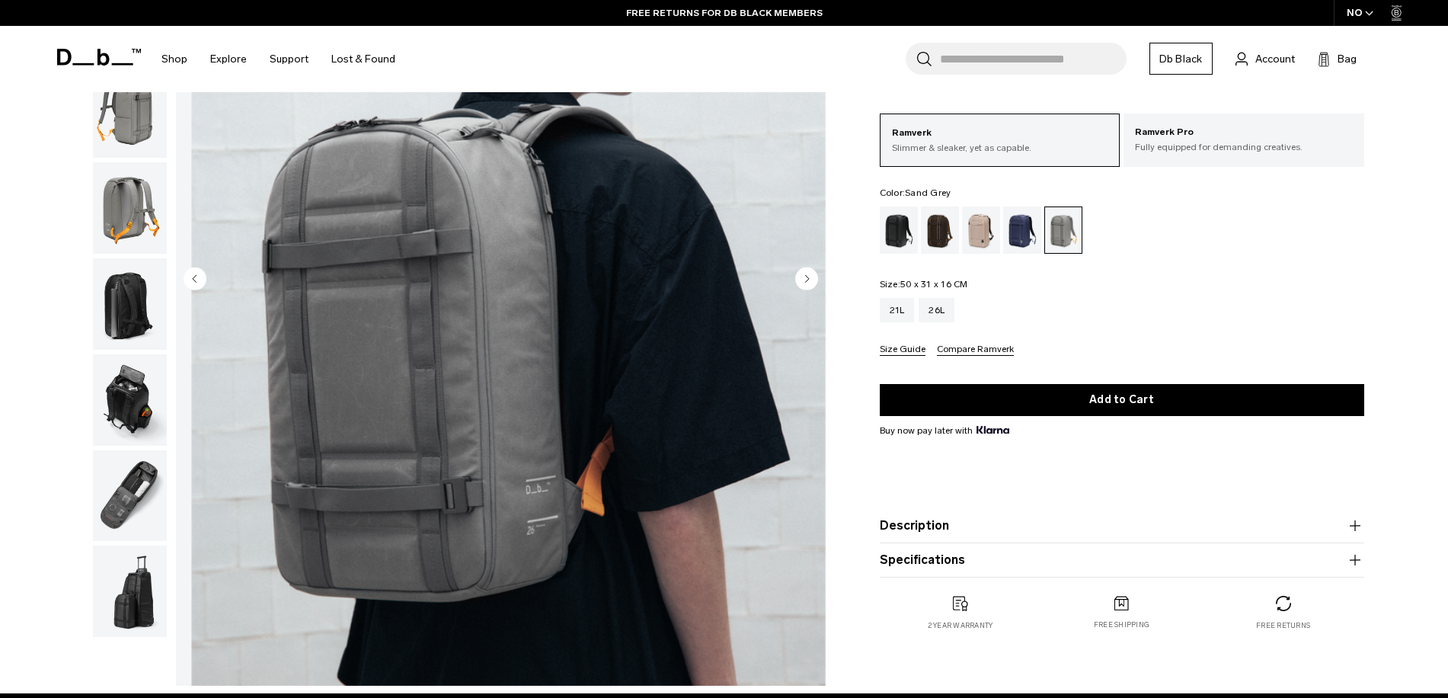
click at [807, 280] on icon "Next slide" at bounding box center [807, 278] width 4 height 7
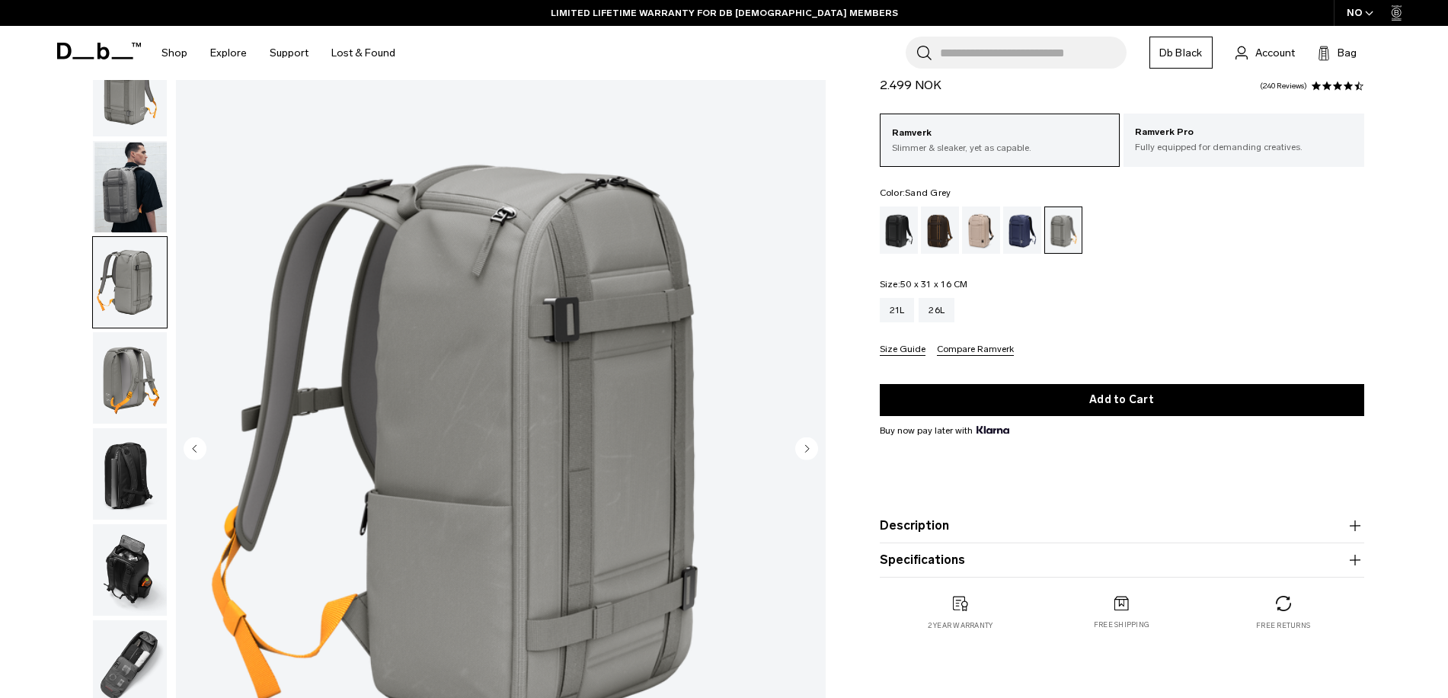
scroll to position [0, 0]
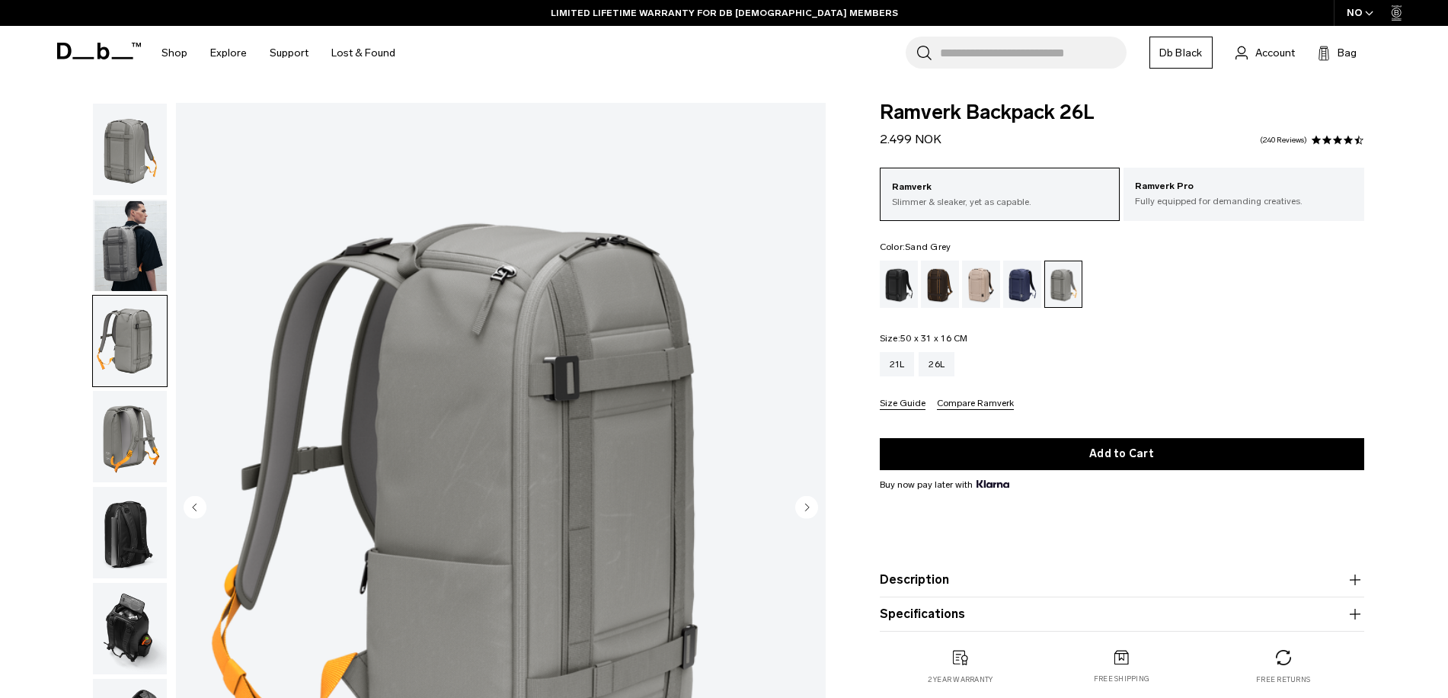
click at [803, 501] on circle "Next slide" at bounding box center [806, 506] width 23 height 23
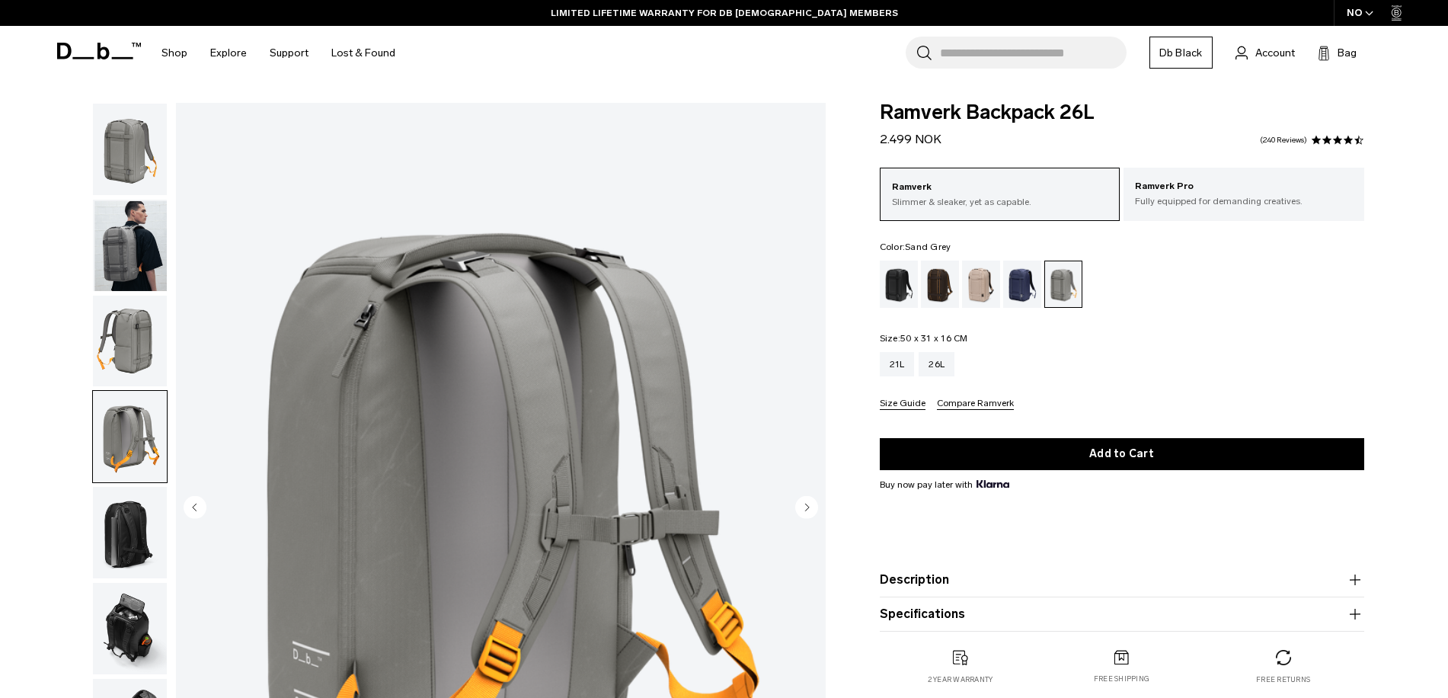
click at [803, 501] on circle "Next slide" at bounding box center [806, 506] width 23 height 23
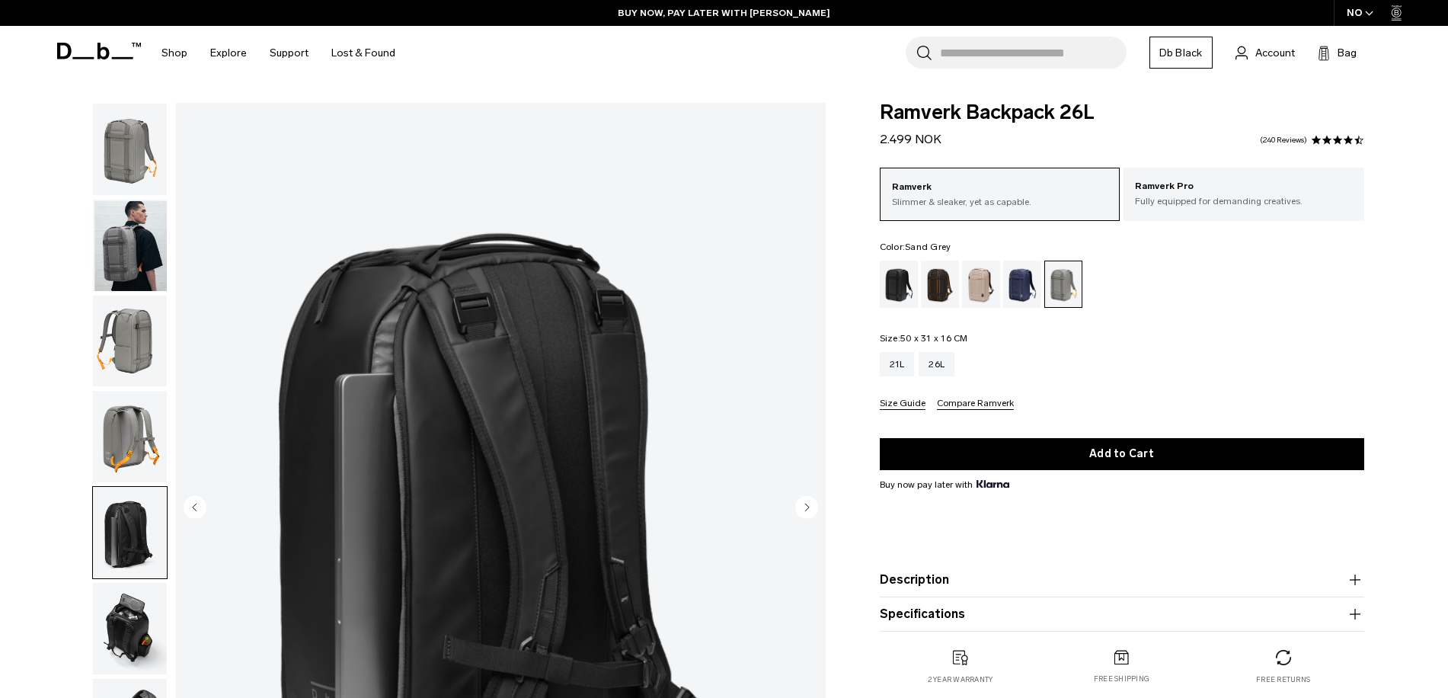
click at [803, 501] on circle "Next slide" at bounding box center [806, 506] width 23 height 23
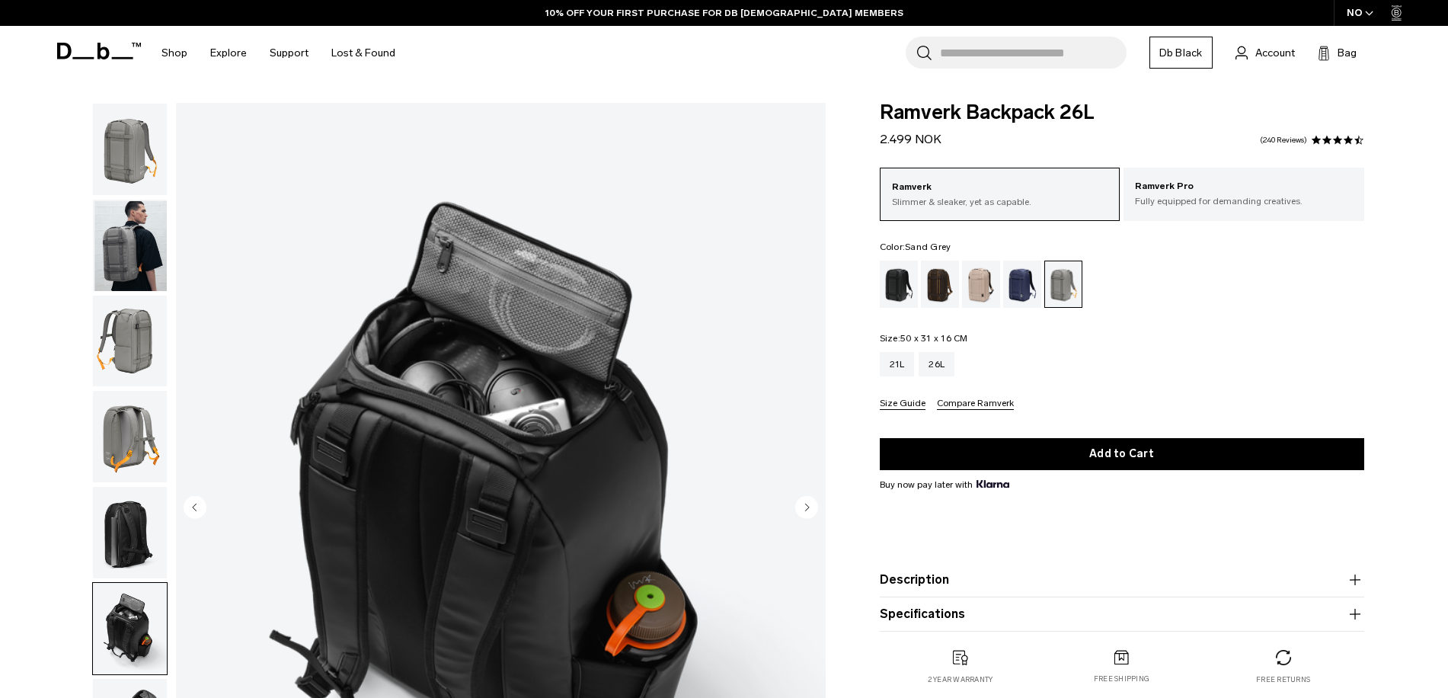
click at [803, 501] on circle "Next slide" at bounding box center [806, 506] width 23 height 23
